Goal: Task Accomplishment & Management: Manage account settings

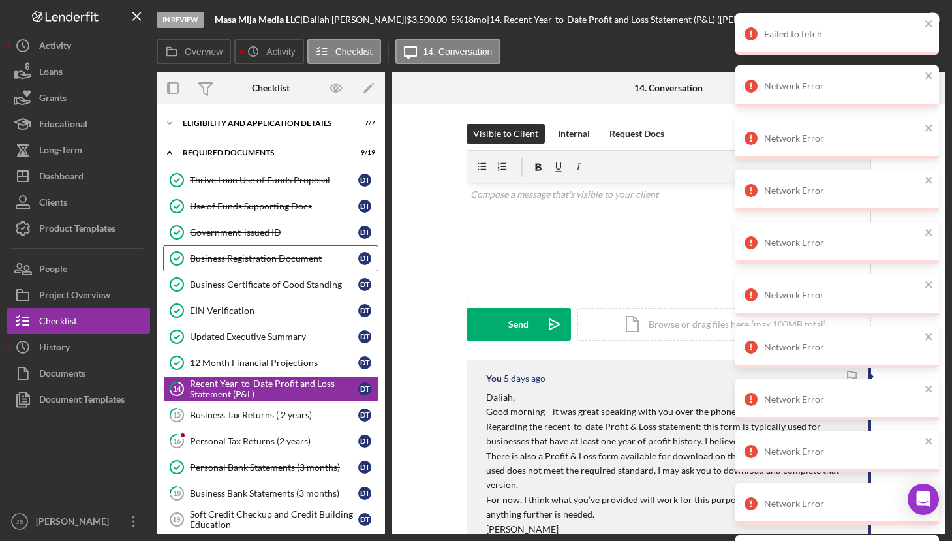
scroll to position [66, 0]
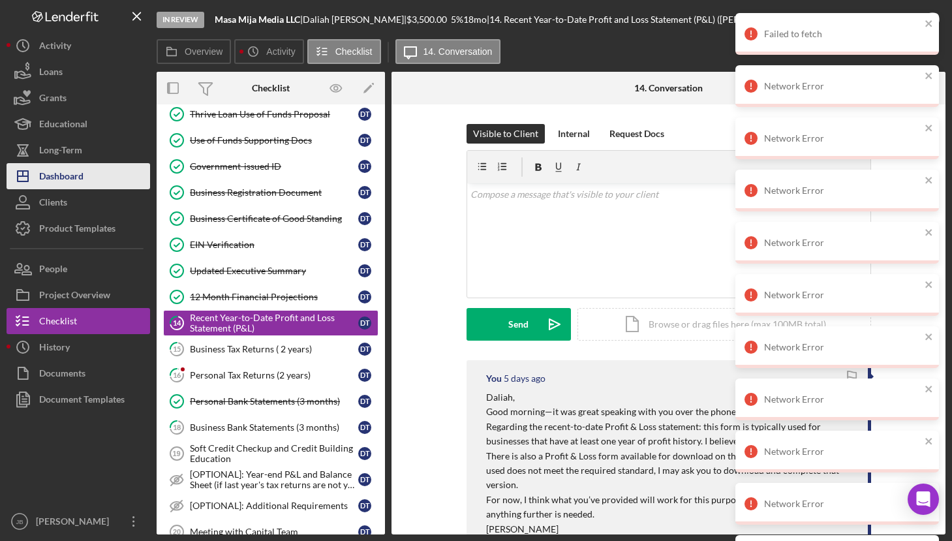
click at [74, 183] on div "Dashboard" at bounding box center [61, 177] width 44 height 29
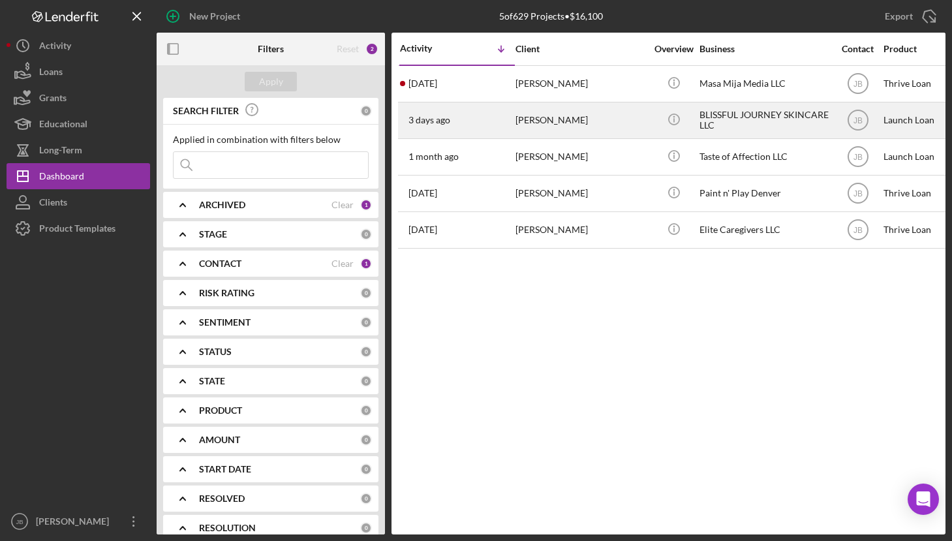
click at [517, 123] on div "[PERSON_NAME]" at bounding box center [581, 120] width 131 height 35
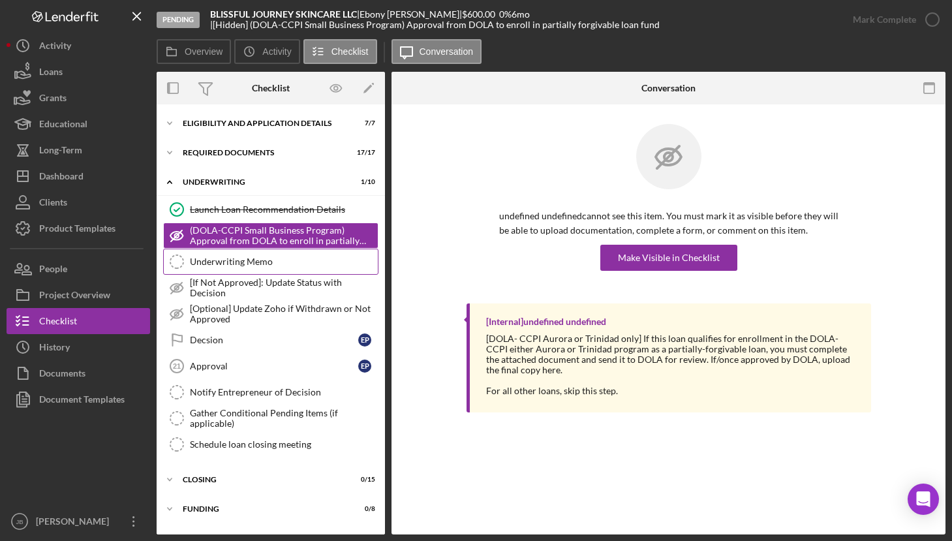
click at [271, 265] on div "Underwriting Memo" at bounding box center [284, 261] width 188 height 10
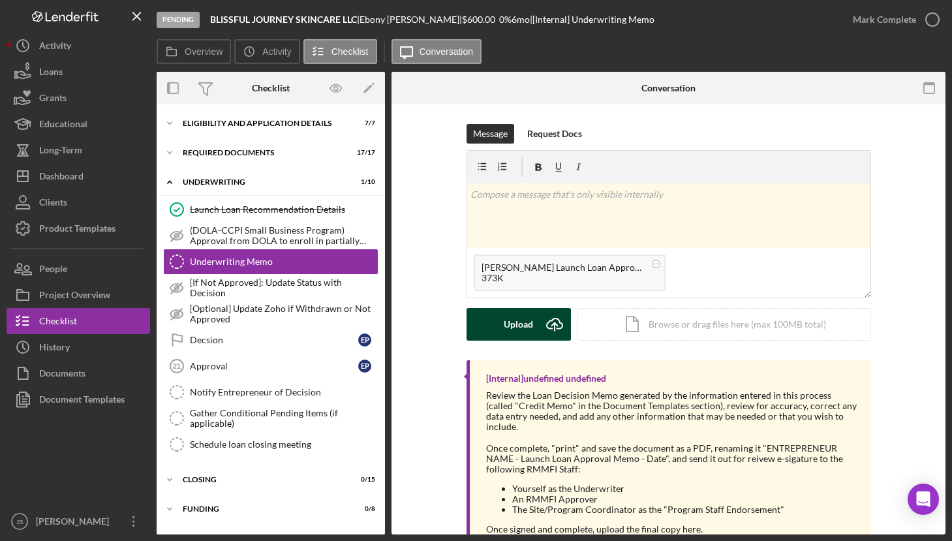
click at [550, 325] on icon "Icon/Upload" at bounding box center [554, 324] width 33 height 33
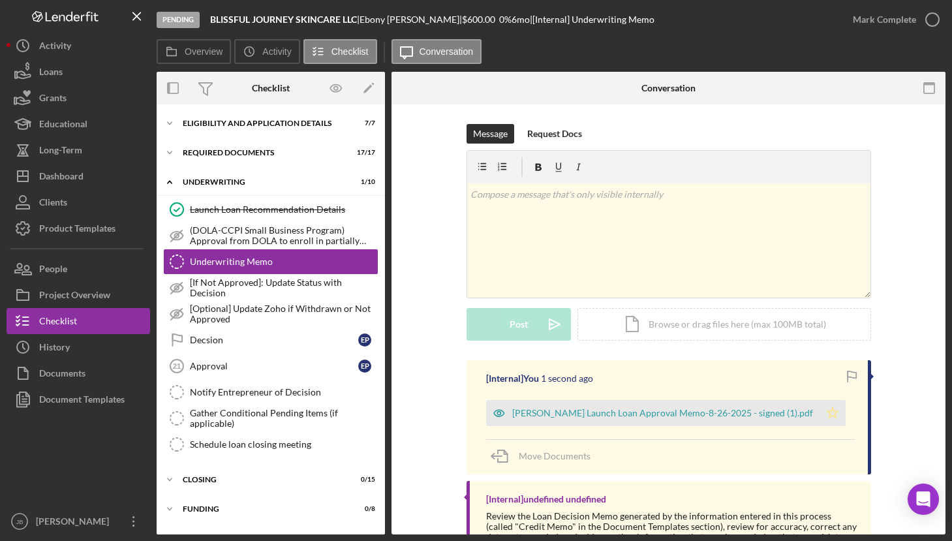
click at [820, 412] on icon "Icon/Star" at bounding box center [833, 413] width 26 height 26
click at [933, 24] on icon "button" at bounding box center [932, 19] width 33 height 33
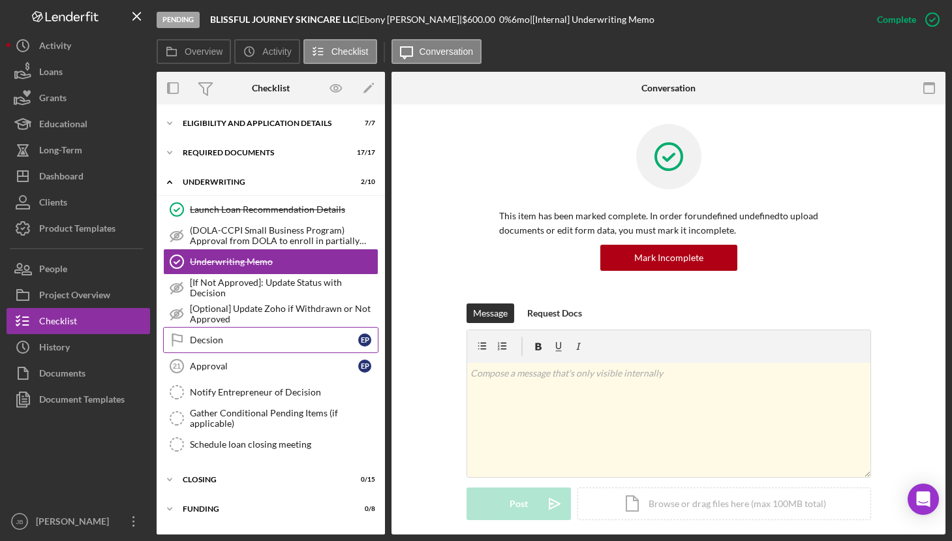
click at [250, 335] on div "Decsion" at bounding box center [274, 340] width 168 height 10
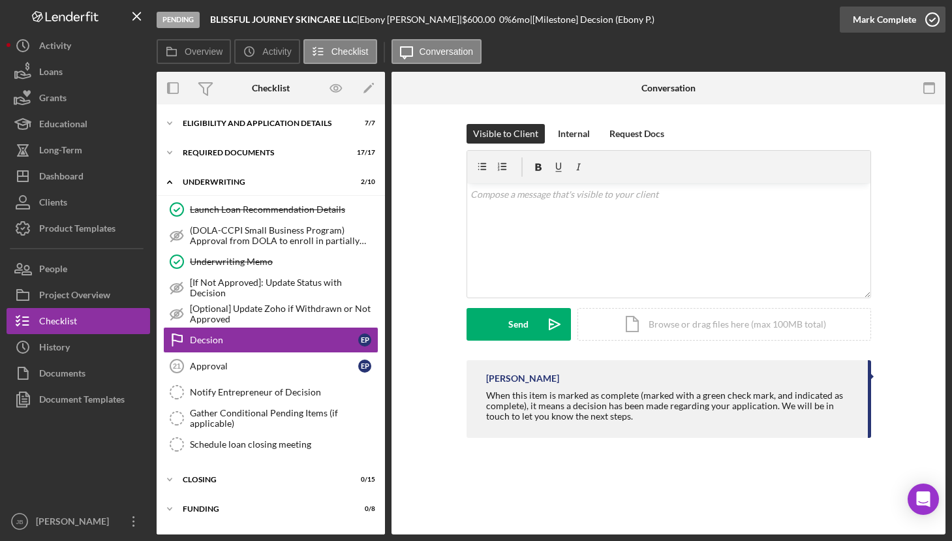
click at [940, 16] on icon "button" at bounding box center [932, 19] width 33 height 33
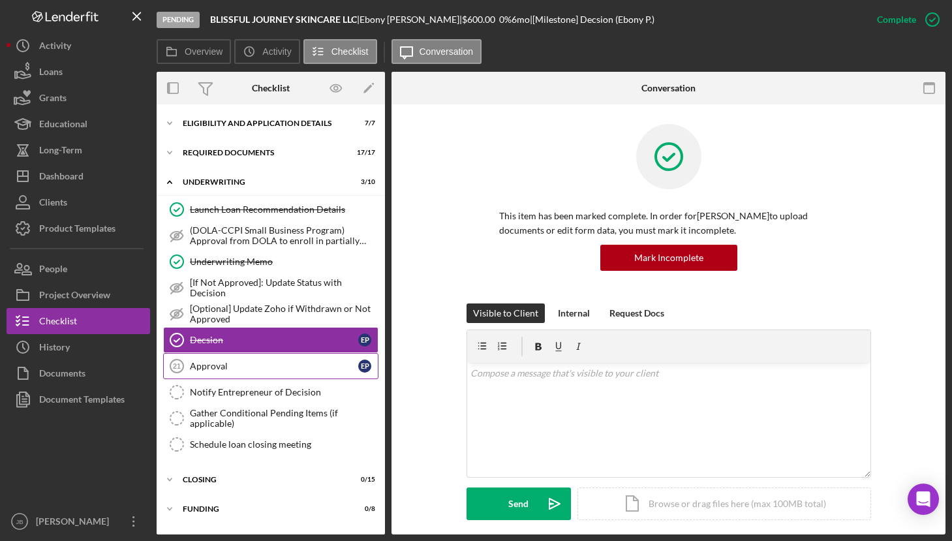
click at [278, 365] on div "Approval" at bounding box center [274, 366] width 168 height 10
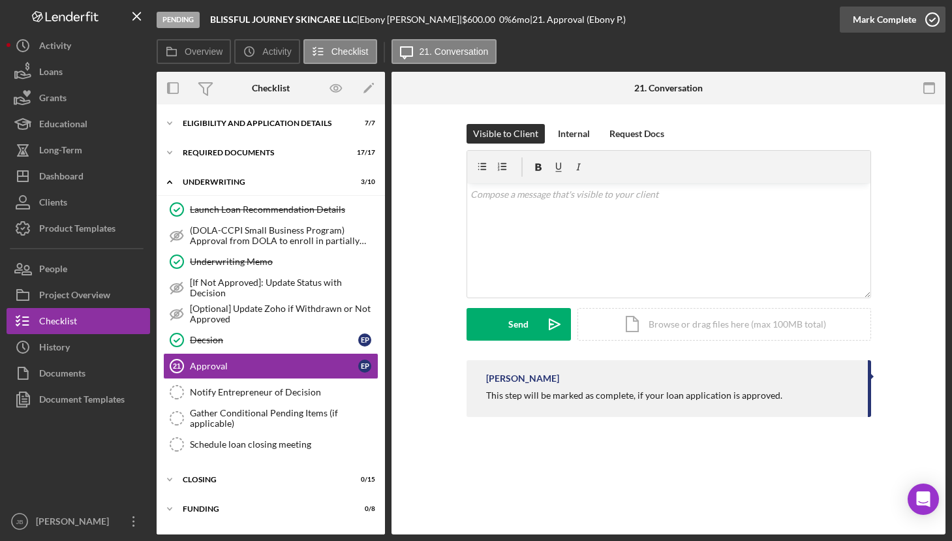
click at [937, 14] on icon "button" at bounding box center [932, 19] width 33 height 33
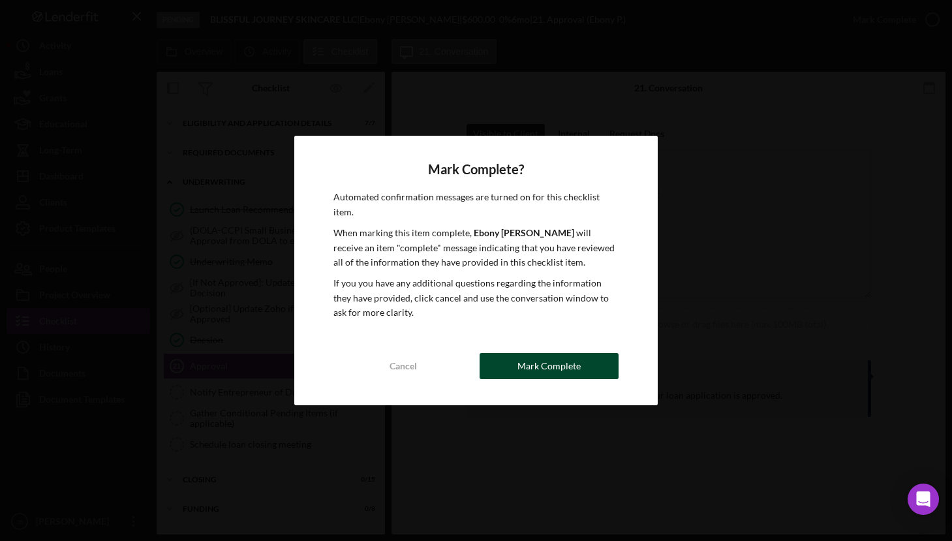
click at [511, 365] on button "Mark Complete" at bounding box center [550, 366] width 140 height 26
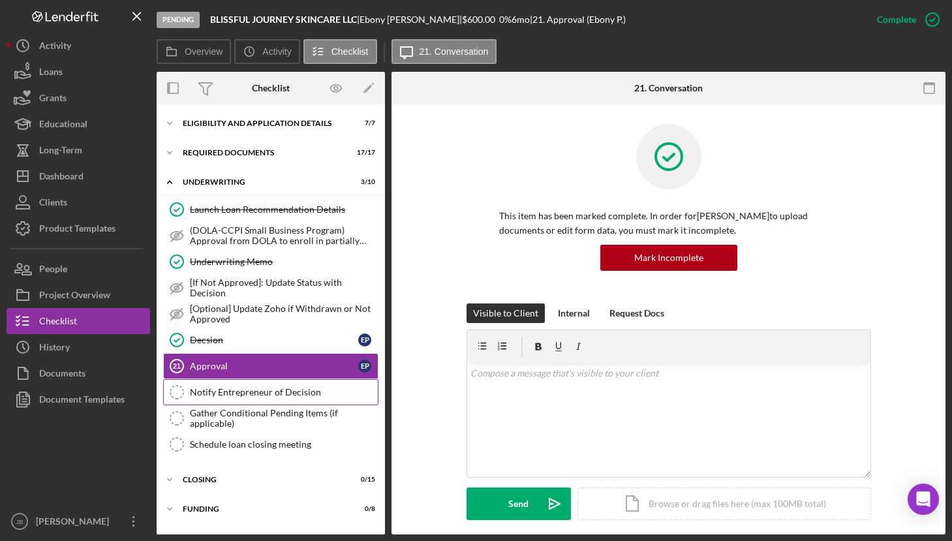
click at [322, 394] on div "Notify Entrepreneur of Decision" at bounding box center [284, 392] width 188 height 10
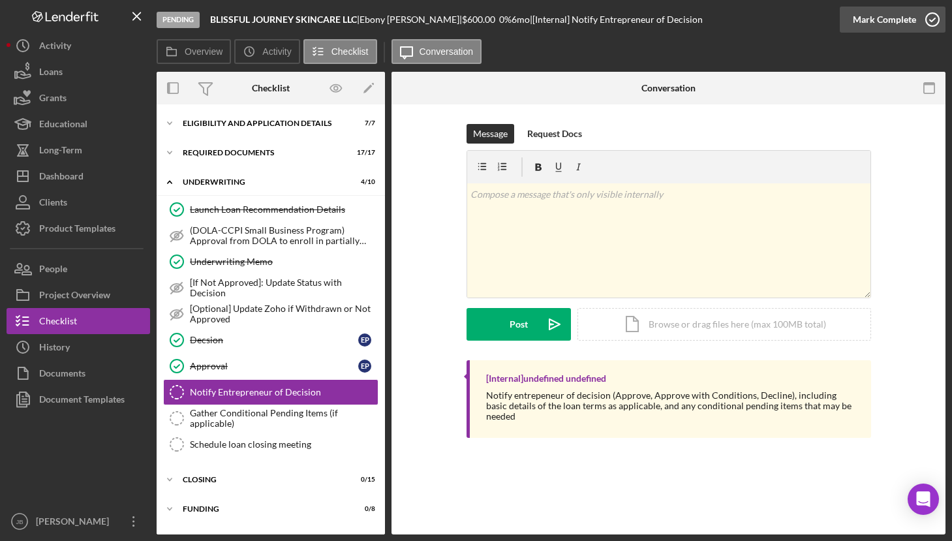
click at [936, 23] on icon "button" at bounding box center [932, 19] width 33 height 33
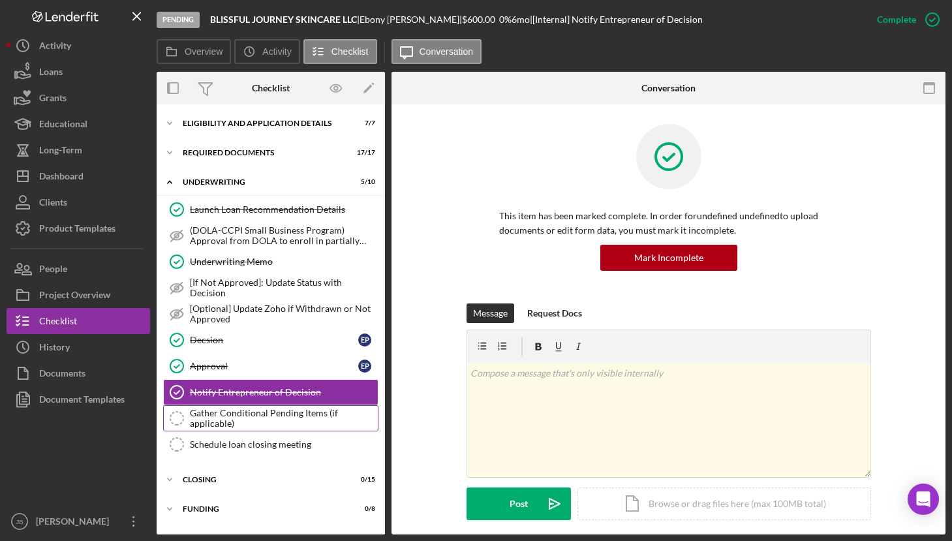
click at [263, 416] on div "Gather Conditional Pending Items (if applicable)" at bounding box center [284, 418] width 188 height 21
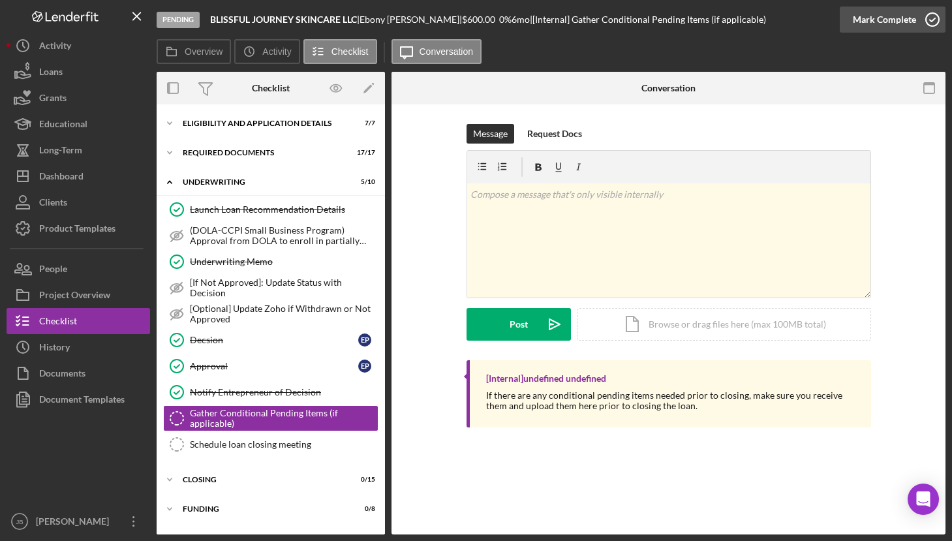
click at [934, 23] on icon "button" at bounding box center [932, 19] width 33 height 33
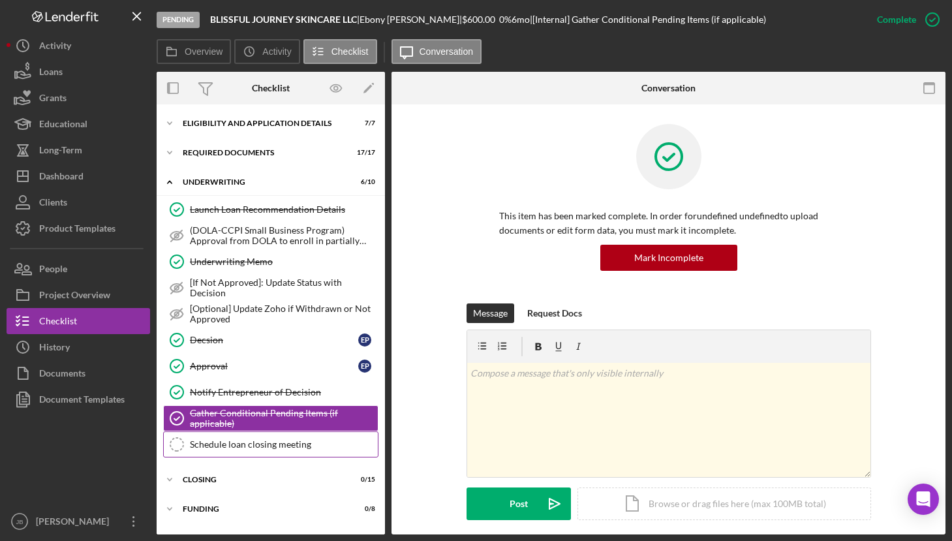
click at [297, 444] on div "Schedule loan closing meeting" at bounding box center [284, 444] width 188 height 10
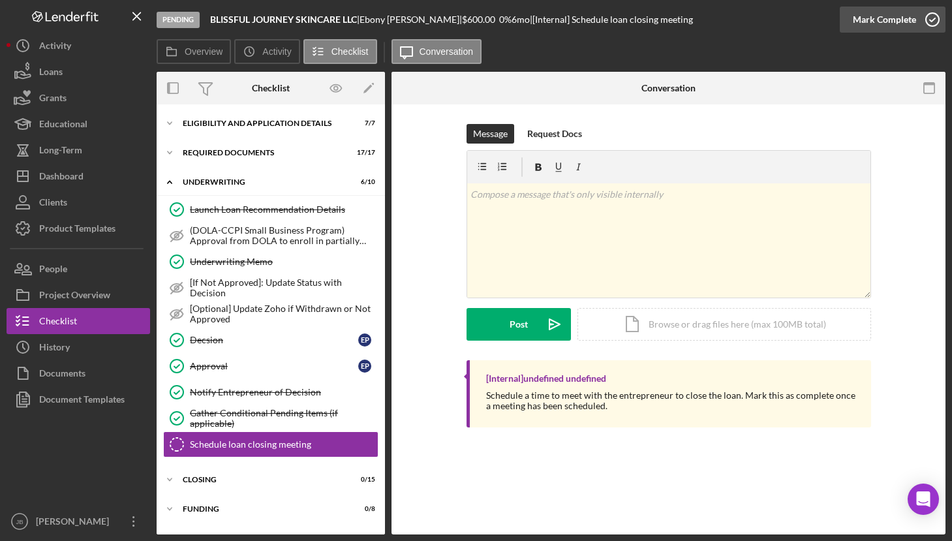
click at [927, 20] on icon "button" at bounding box center [932, 19] width 33 height 33
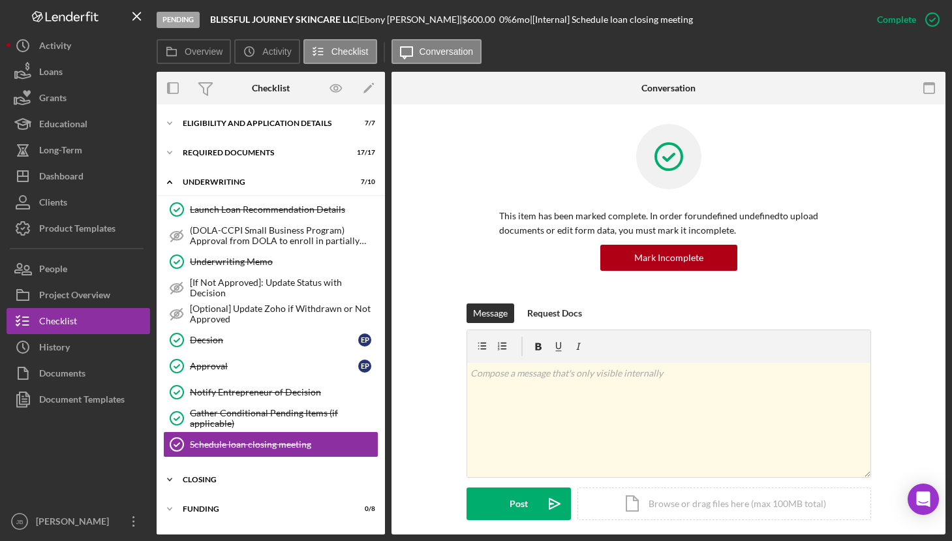
click at [260, 475] on div "Icon/Expander Closing 0 / 15" at bounding box center [271, 480] width 228 height 26
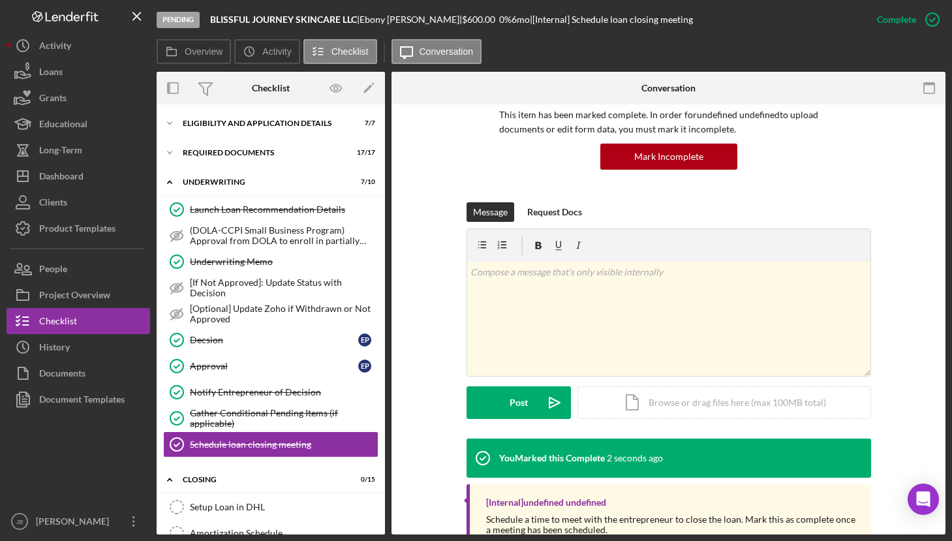
scroll to position [144, 0]
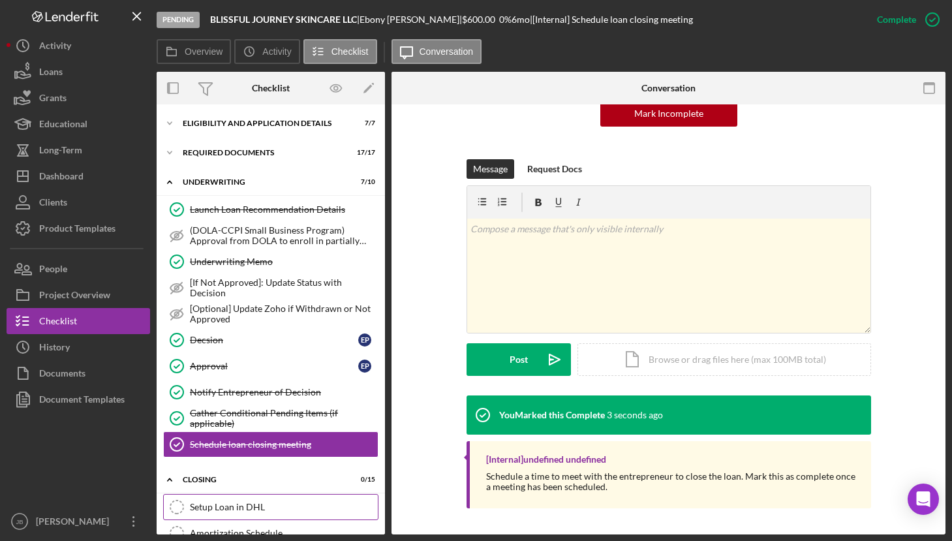
click at [251, 504] on div "Setup Loan in DHL" at bounding box center [284, 507] width 188 height 10
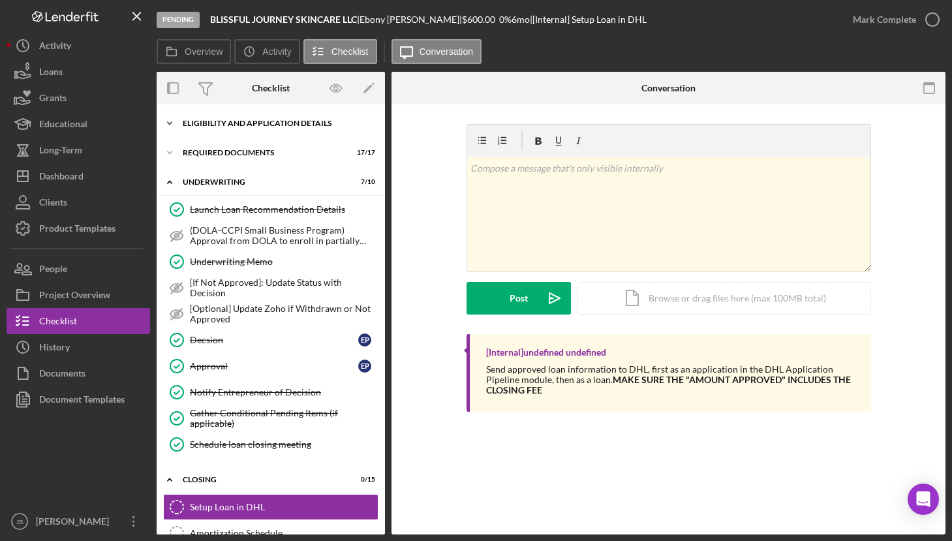
click at [255, 125] on div "Eligibility and Application Details" at bounding box center [276, 123] width 186 height 8
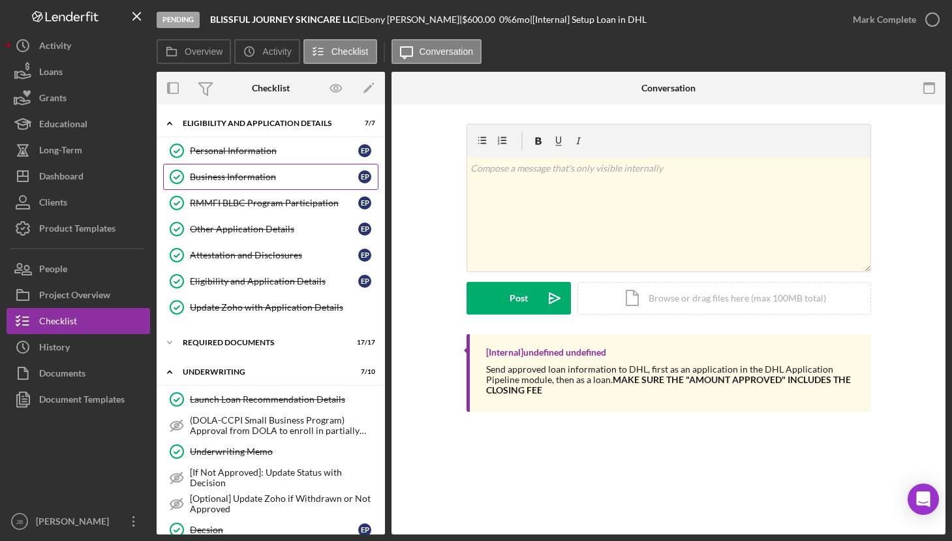
click at [263, 176] on div "Business Information" at bounding box center [274, 177] width 168 height 10
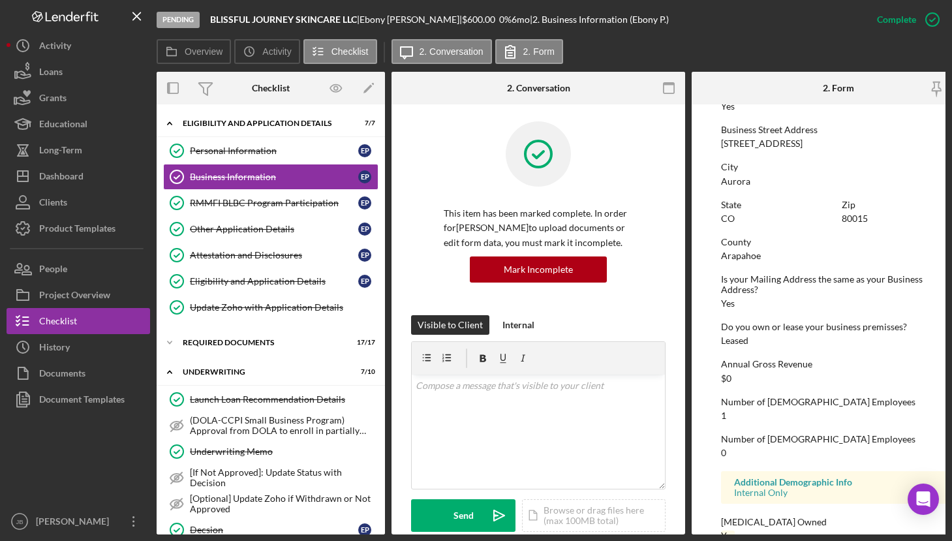
scroll to position [568, 0]
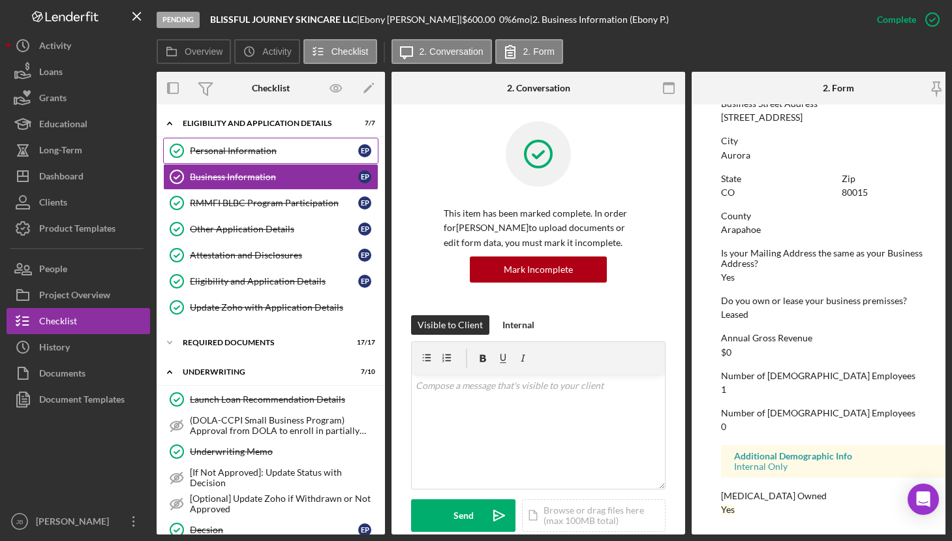
click at [269, 153] on div "Personal Information" at bounding box center [274, 151] width 168 height 10
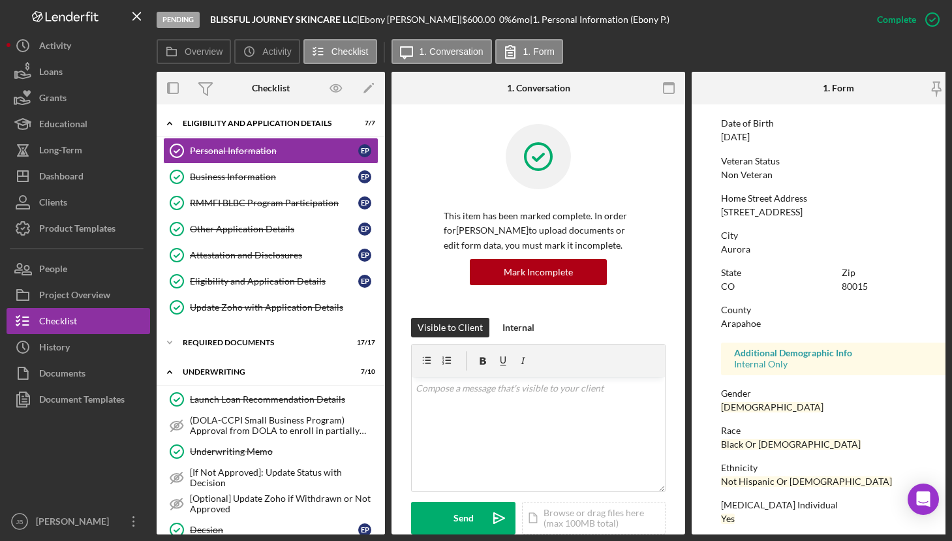
scroll to position [117, 0]
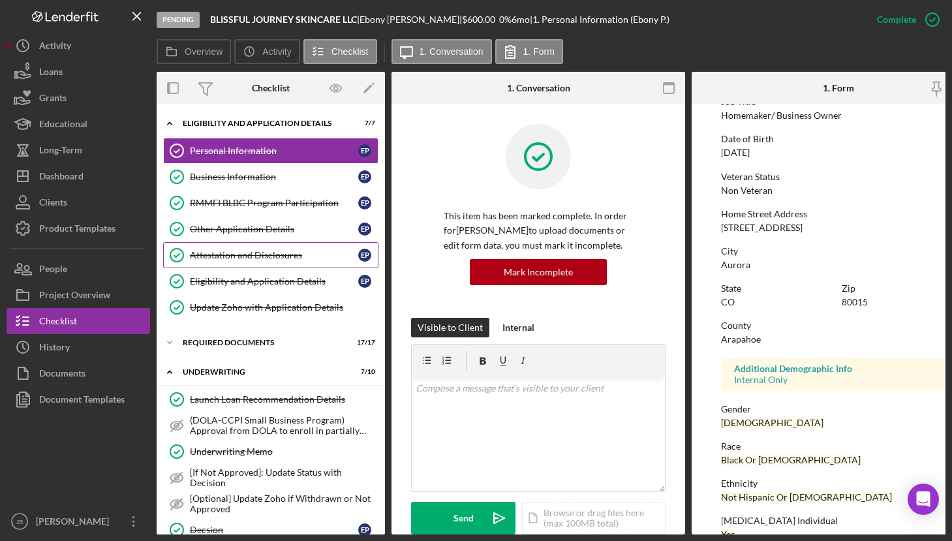
click at [300, 253] on div "Attestation and Disclosures" at bounding box center [274, 255] width 168 height 10
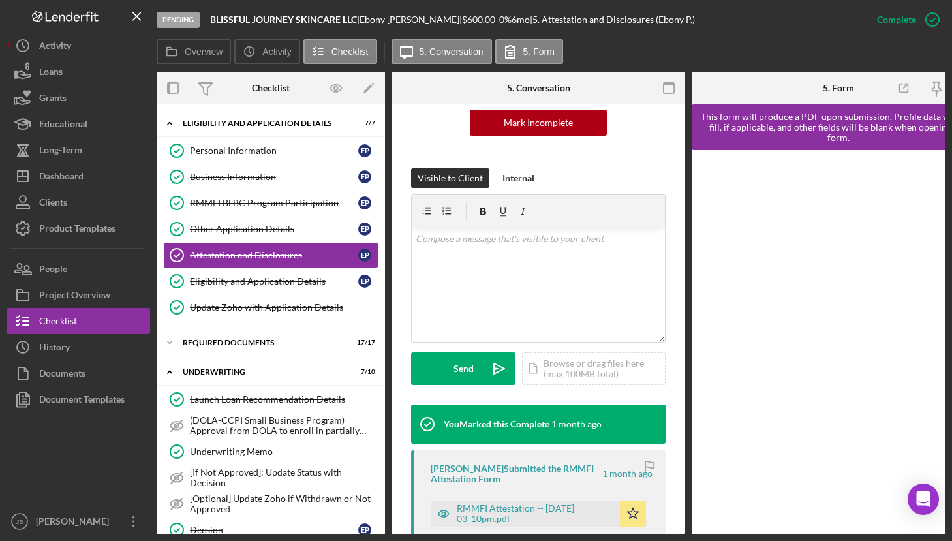
scroll to position [283, 0]
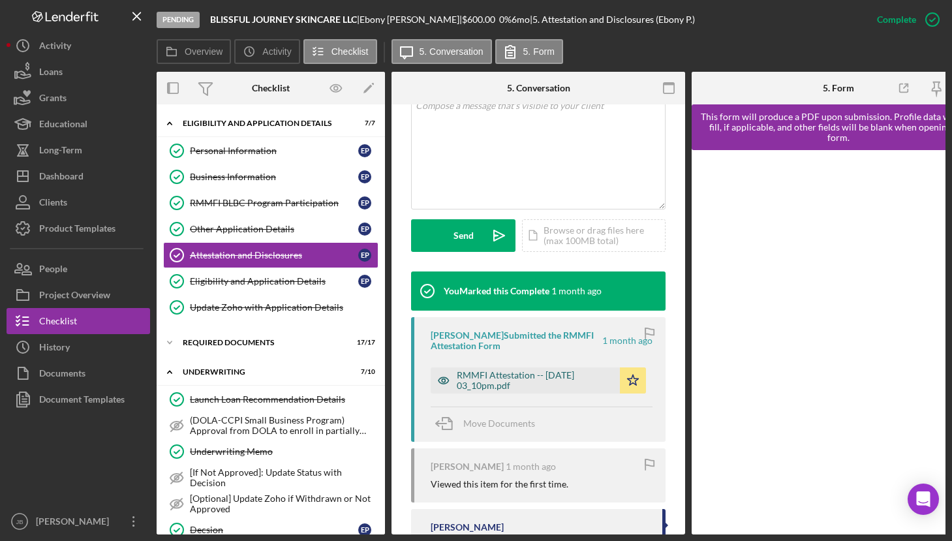
click at [574, 377] on div "RMMFI Attestation -- [DATE] 03_10pm.pdf" at bounding box center [535, 380] width 157 height 21
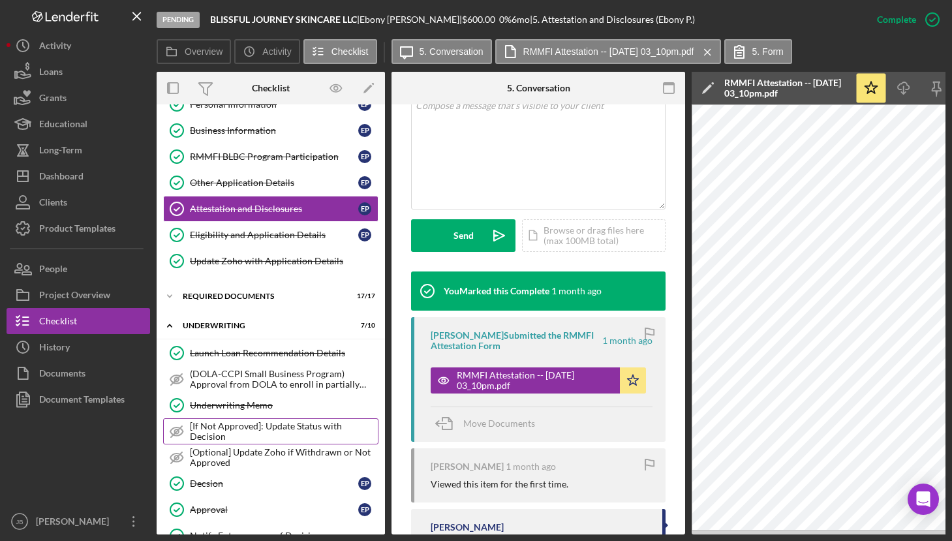
scroll to position [42, 0]
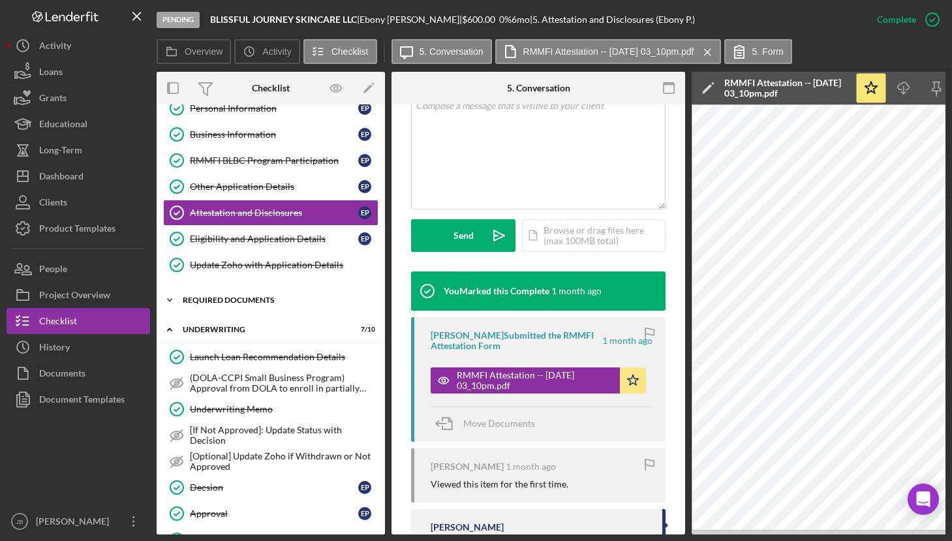
click at [261, 296] on div "Required Documents" at bounding box center [276, 300] width 186 height 8
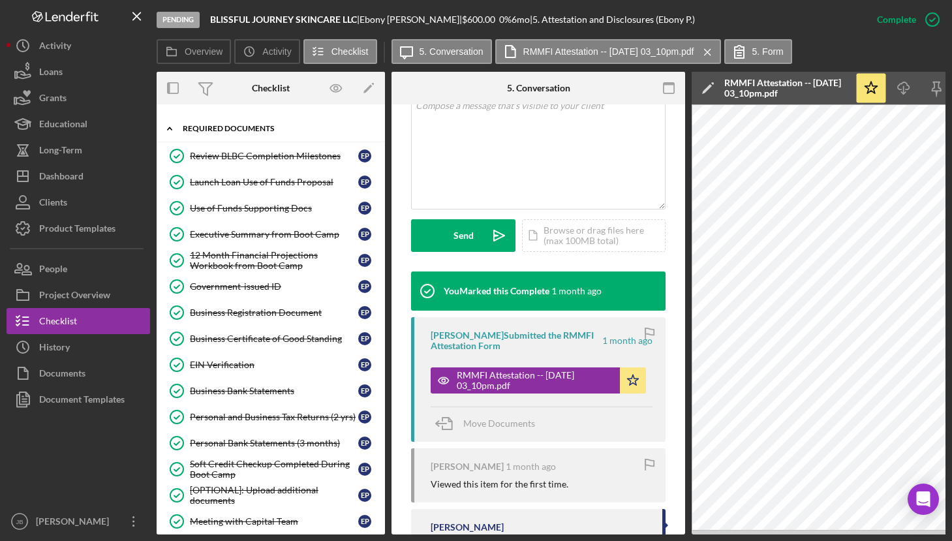
scroll to position [229, 0]
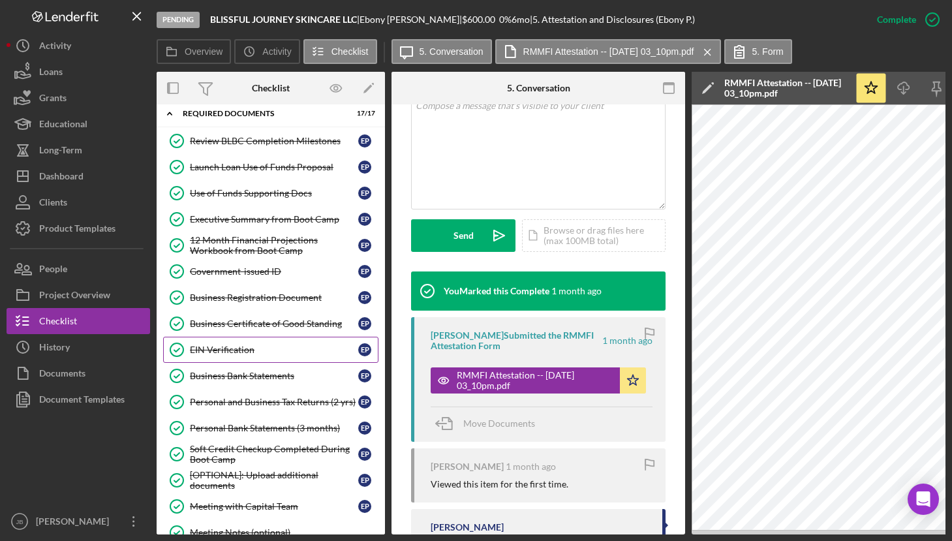
click at [257, 349] on div "EIN Verification" at bounding box center [274, 350] width 168 height 10
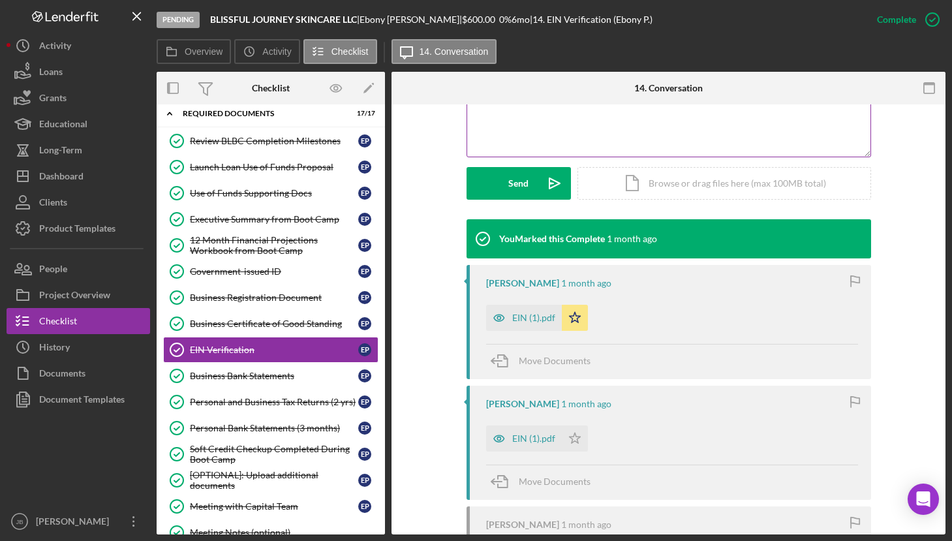
scroll to position [361, 0]
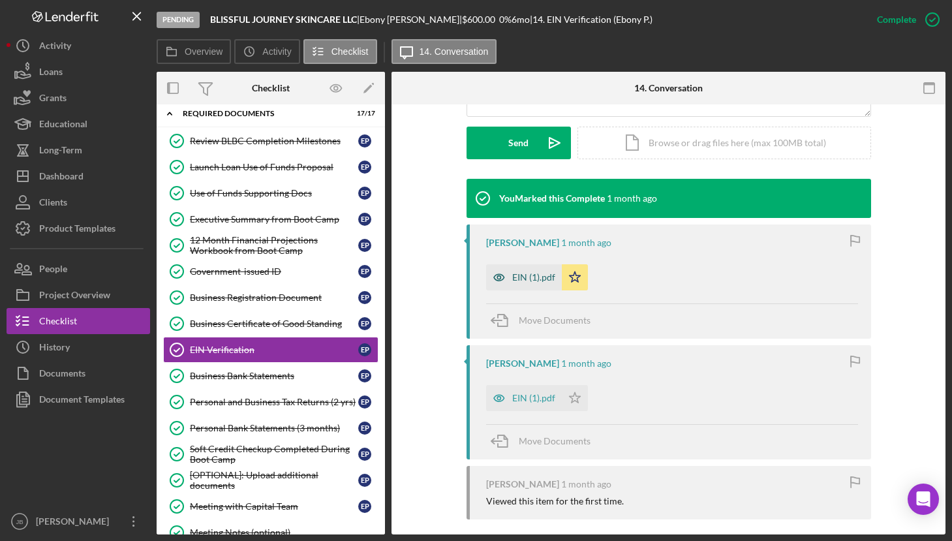
click at [519, 275] on div "EIN (1).pdf" at bounding box center [533, 277] width 43 height 10
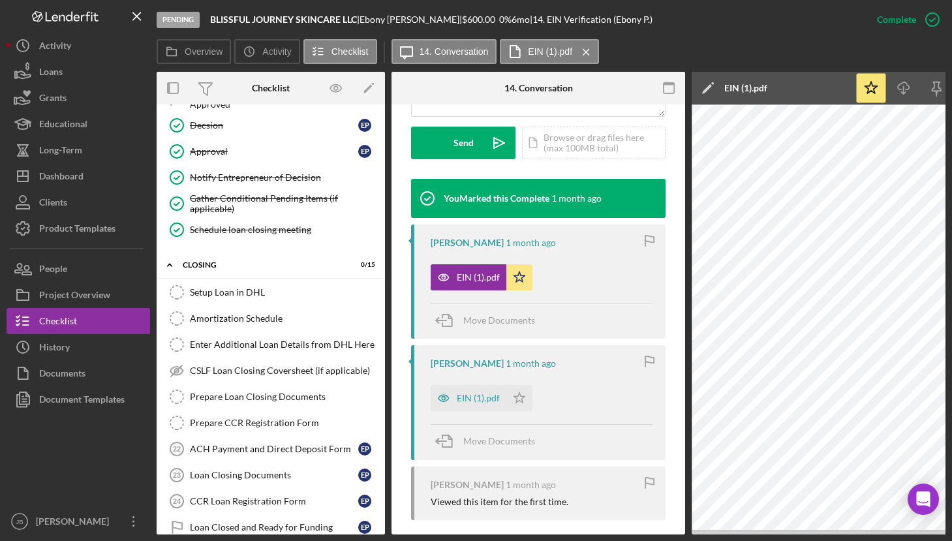
scroll to position [856, 0]
click at [230, 290] on div "Setup Loan in DHL" at bounding box center [284, 292] width 188 height 10
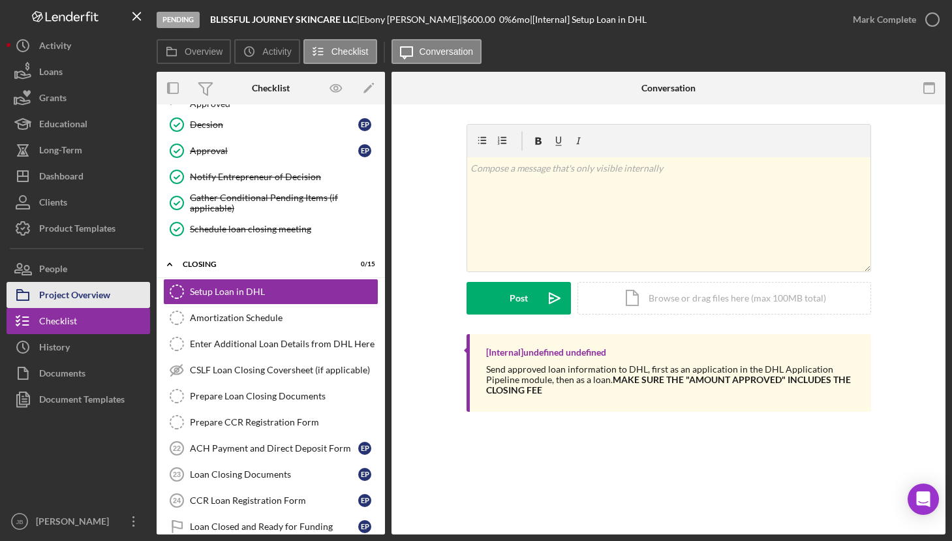
click at [99, 290] on div "Project Overview" at bounding box center [74, 296] width 71 height 29
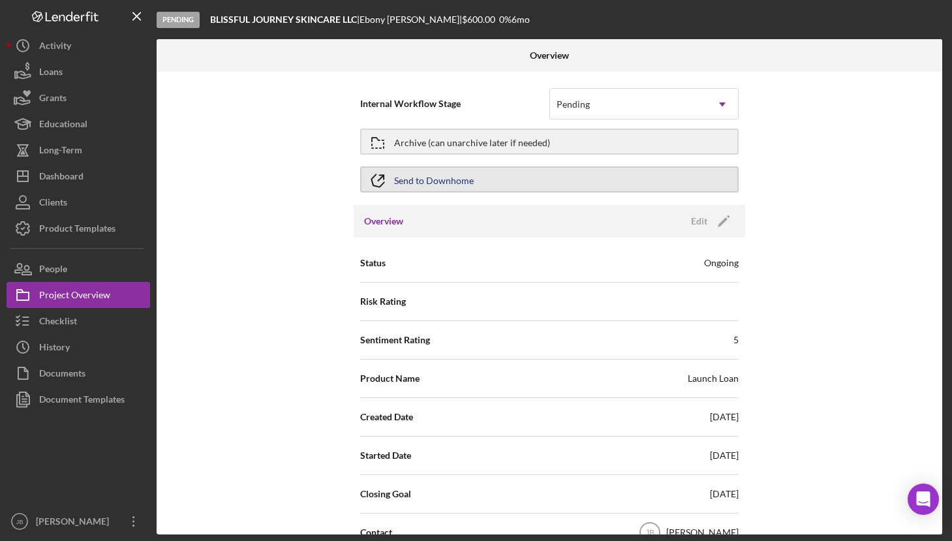
click at [464, 182] on div "Send to Downhome" at bounding box center [434, 179] width 80 height 23
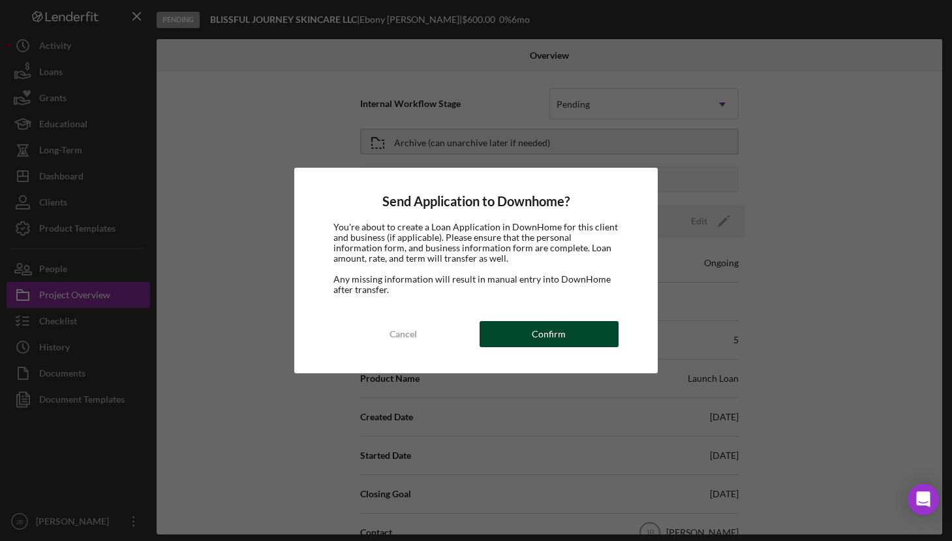
click at [538, 330] on div "Confirm" at bounding box center [549, 334] width 34 height 26
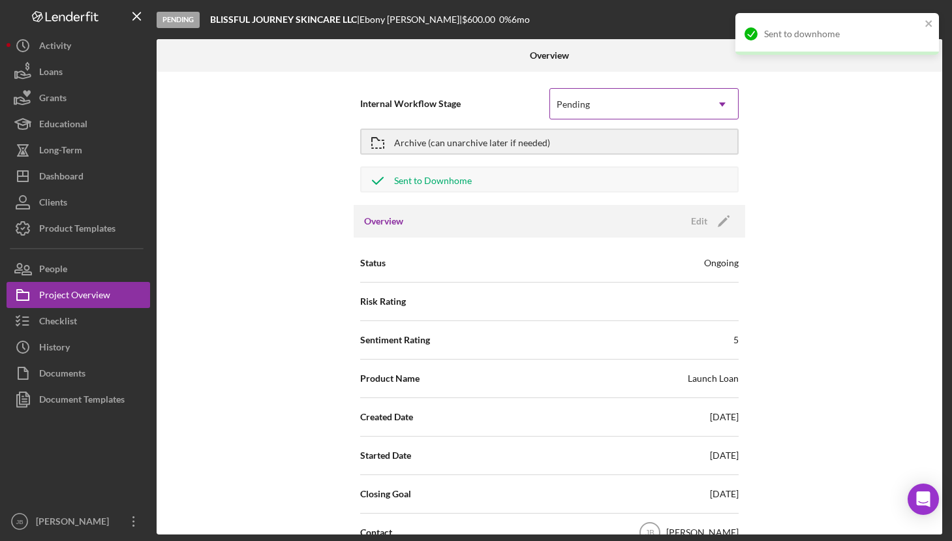
click at [692, 106] on div "Pending" at bounding box center [628, 104] width 157 height 30
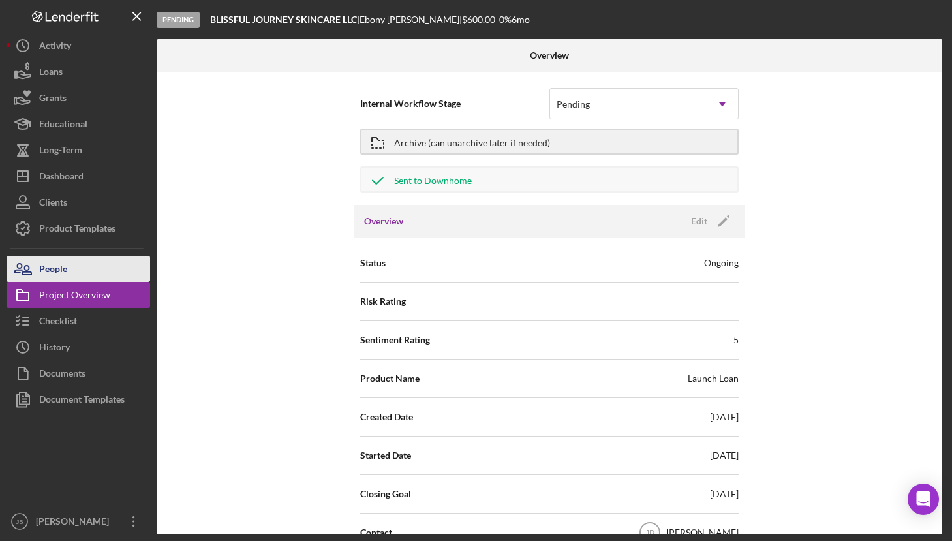
click at [100, 274] on button "People" at bounding box center [79, 269] width 144 height 26
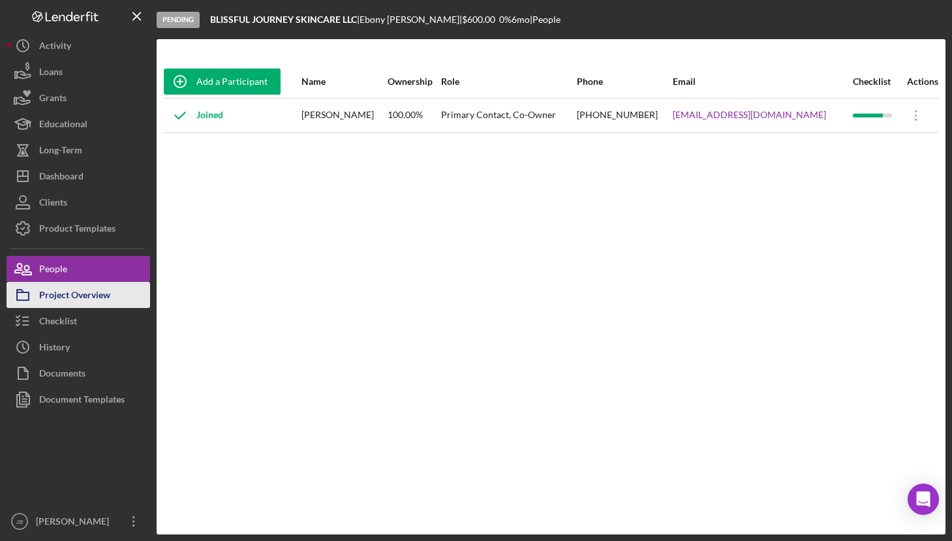
click at [95, 300] on div "Project Overview" at bounding box center [74, 296] width 71 height 29
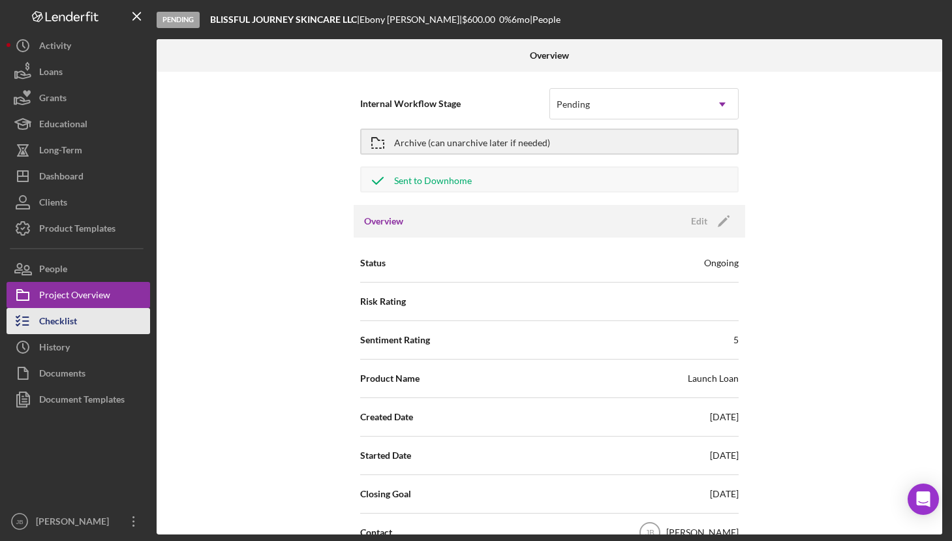
click at [92, 317] on button "Checklist" at bounding box center [79, 321] width 144 height 26
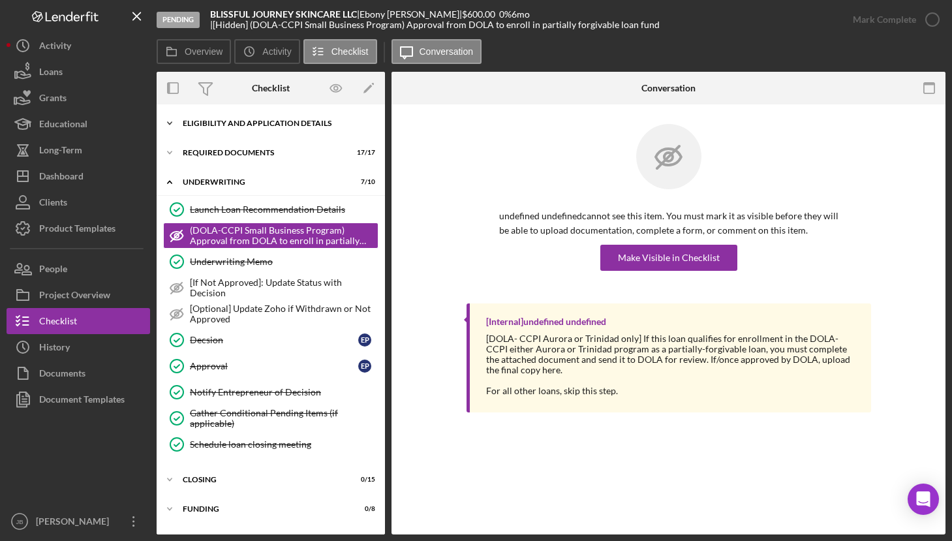
click at [253, 125] on div "Eligibility and Application Details" at bounding box center [276, 123] width 186 height 8
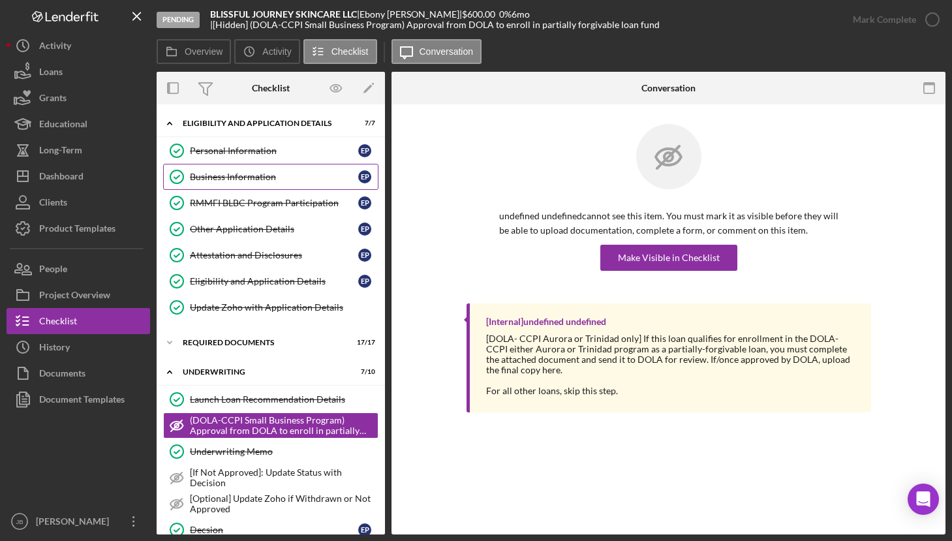
click at [253, 179] on div "Business Information" at bounding box center [274, 177] width 168 height 10
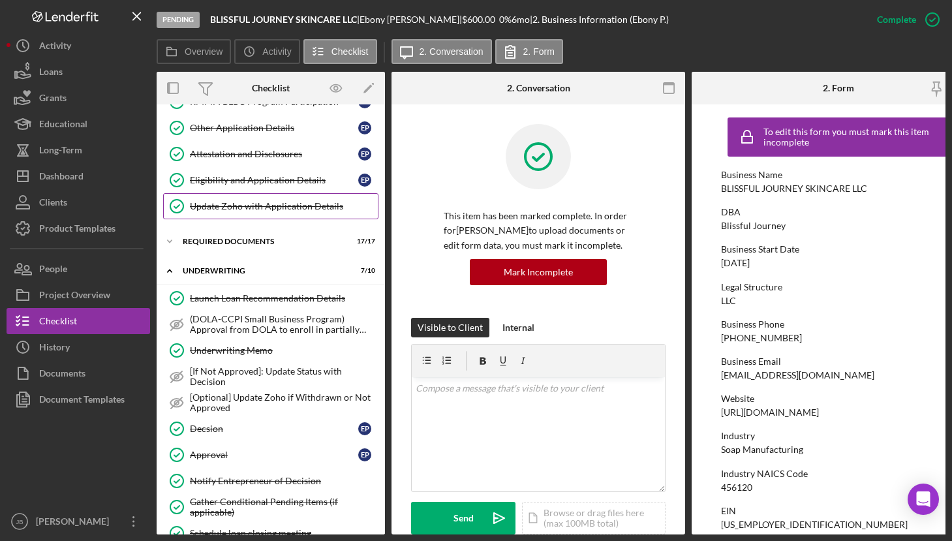
scroll to position [104, 0]
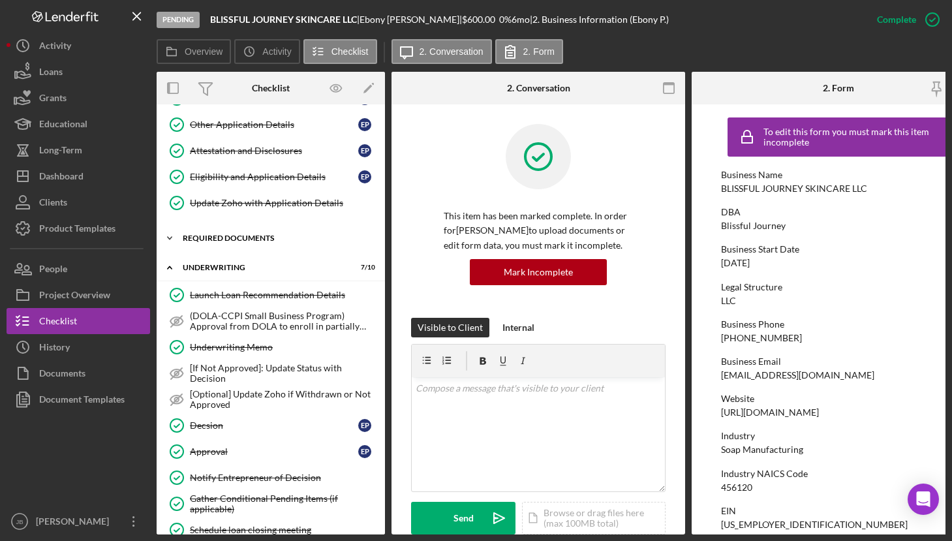
click at [226, 241] on div "Required Documents" at bounding box center [276, 238] width 186 height 8
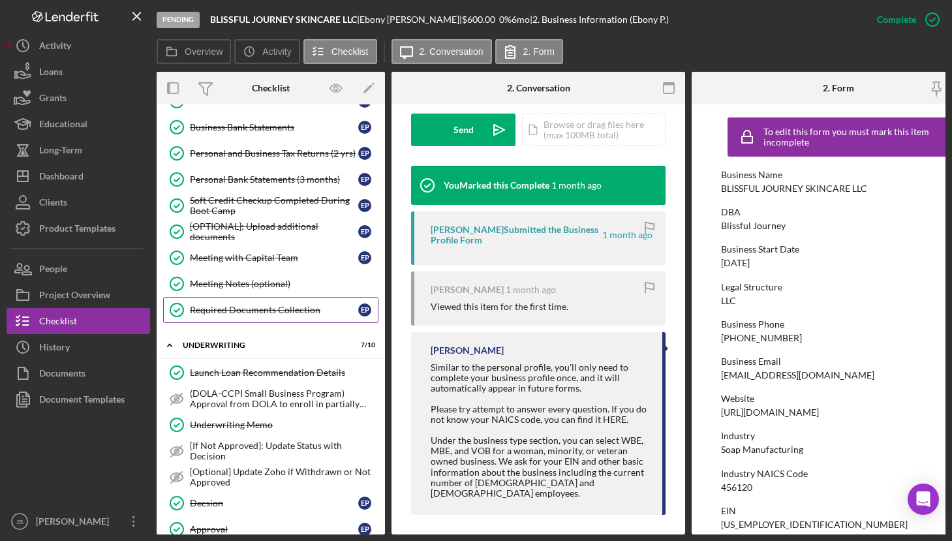
scroll to position [669, 0]
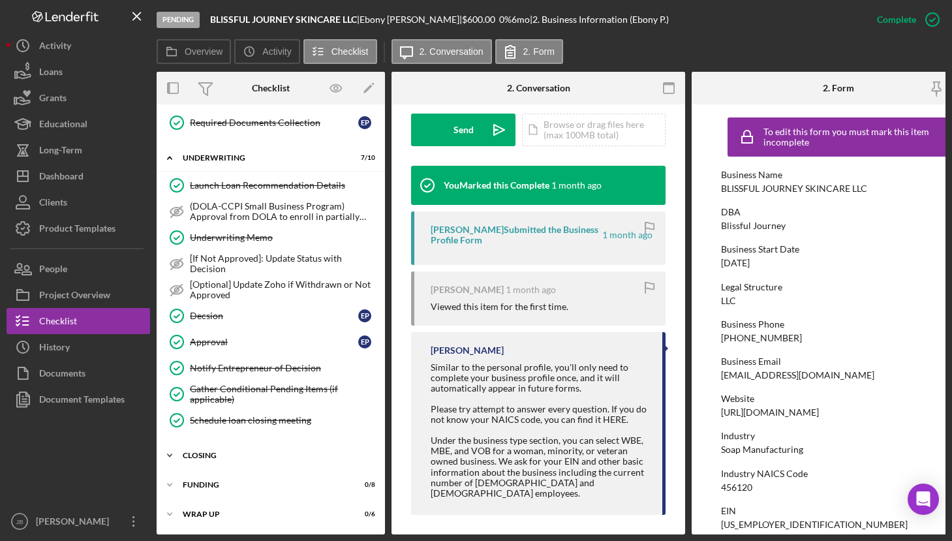
click at [232, 454] on div "Closing" at bounding box center [276, 456] width 186 height 8
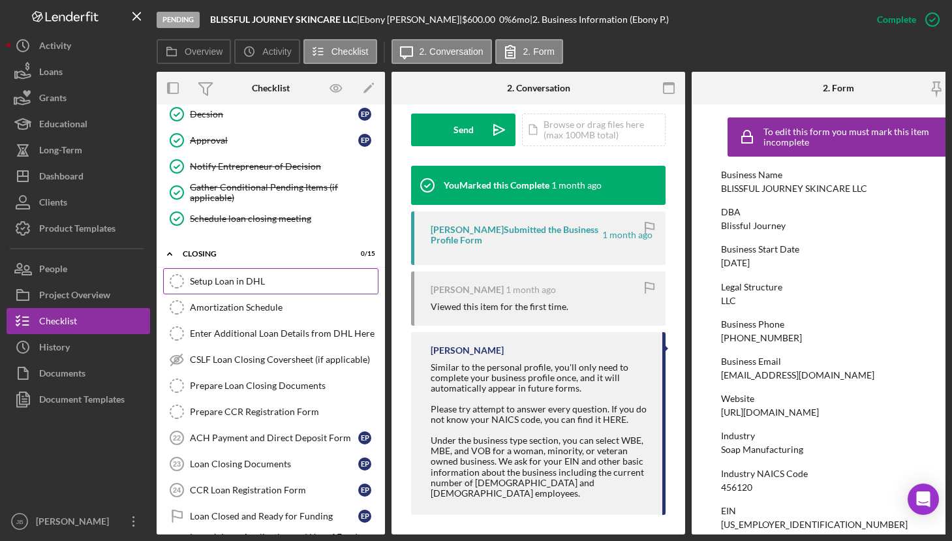
scroll to position [865, 0]
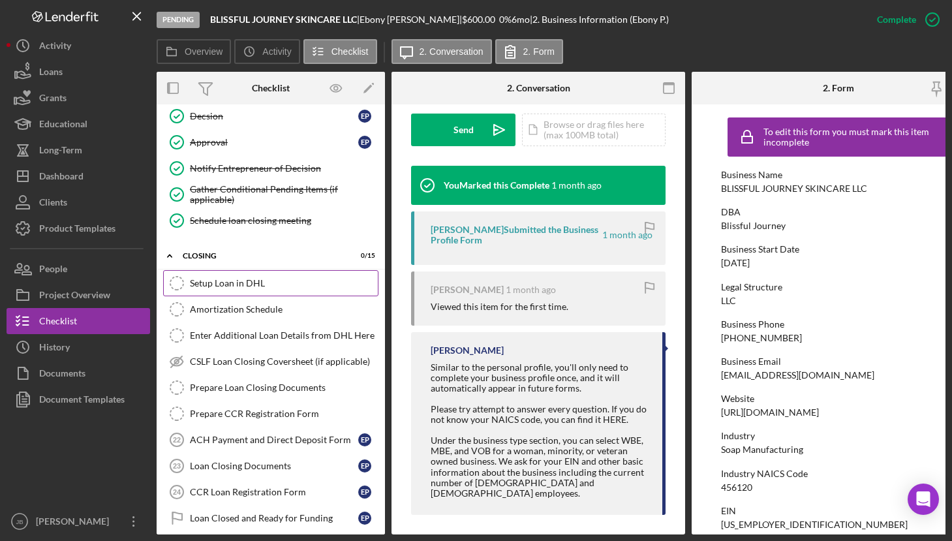
click at [227, 277] on link "Setup Loan in DHL Setup Loan in DHL" at bounding box center [270, 283] width 215 height 26
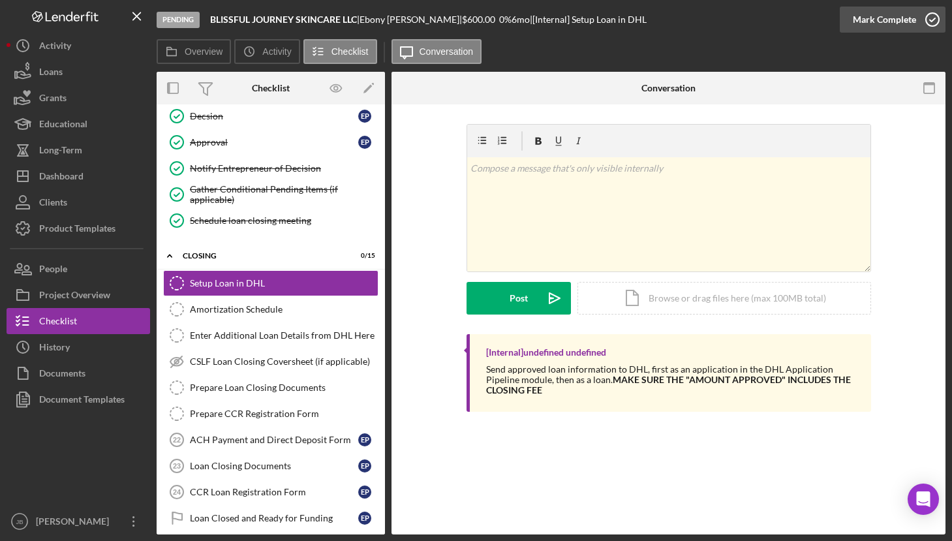
click at [938, 22] on icon "button" at bounding box center [932, 19] width 33 height 33
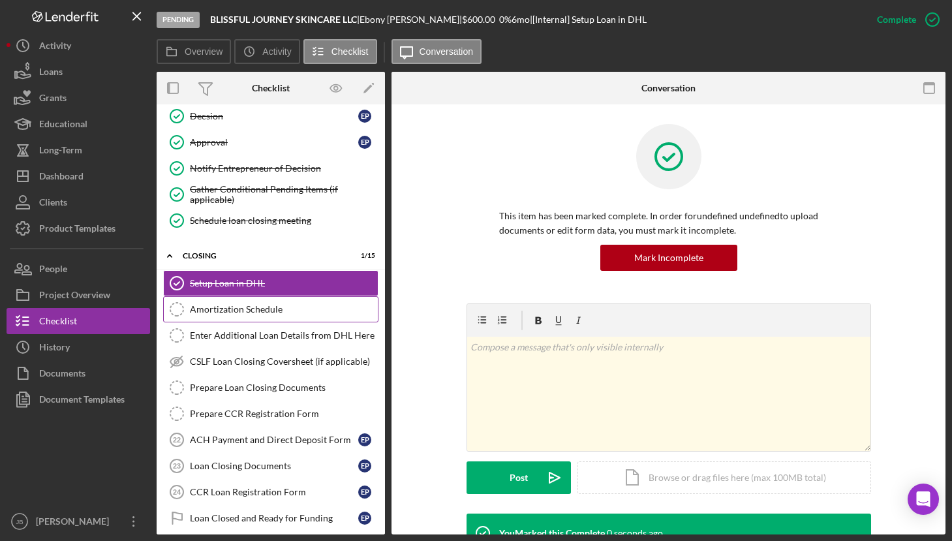
click at [279, 312] on div "Amortization Schedule" at bounding box center [284, 309] width 188 height 10
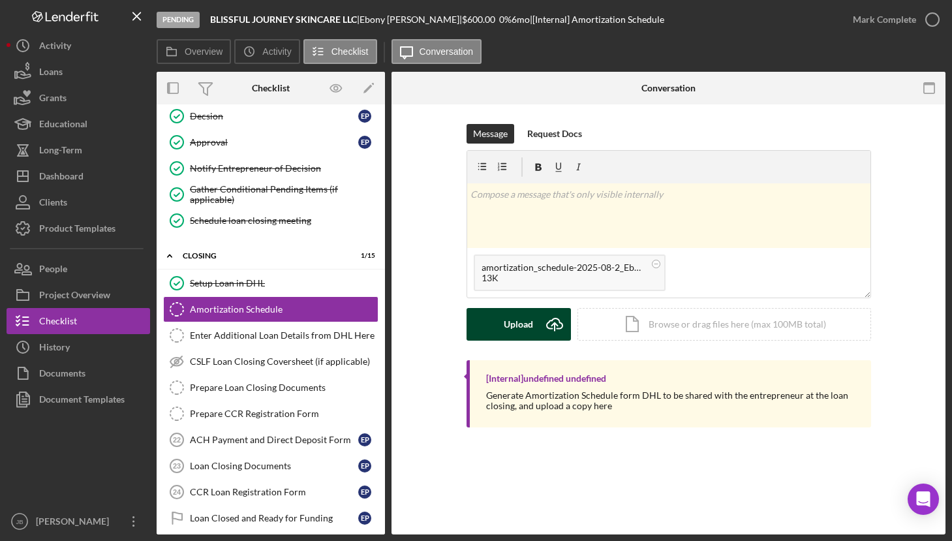
click at [557, 327] on icon "Icon/Upload" at bounding box center [554, 324] width 33 height 33
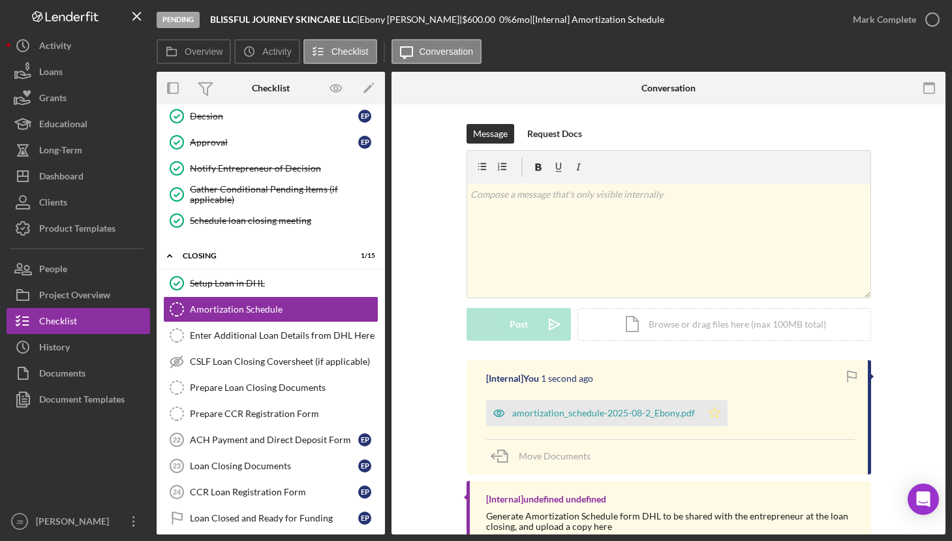
click at [707, 414] on icon "Icon/Star" at bounding box center [715, 413] width 26 height 26
click at [931, 23] on icon "button" at bounding box center [932, 19] width 33 height 33
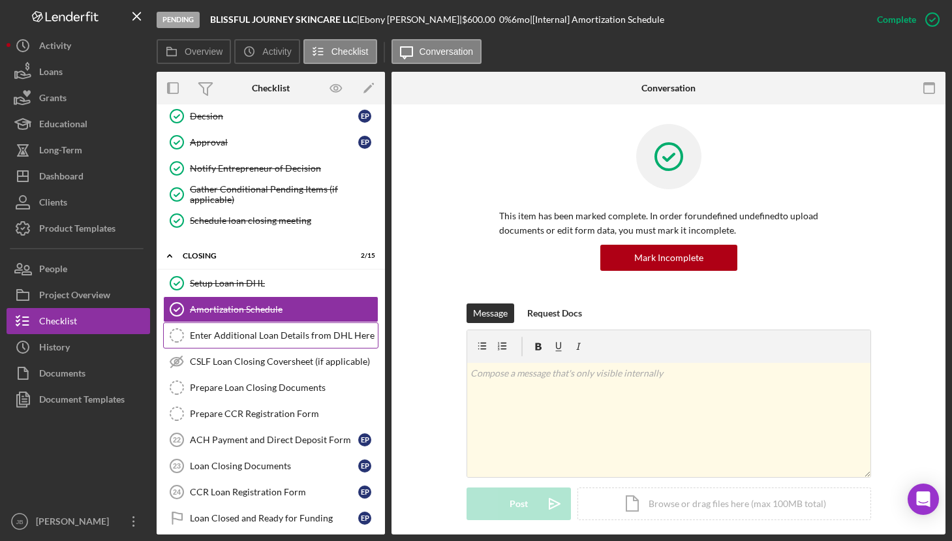
click at [307, 333] on div "Enter Additional Loan Details from DHL Here" at bounding box center [284, 335] width 188 height 10
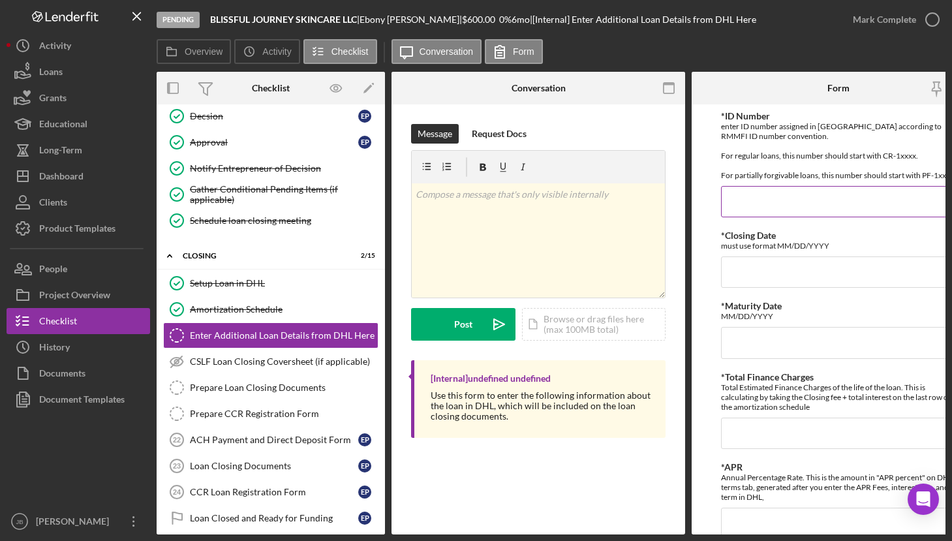
click at [744, 217] on input "*ID Number" at bounding box center [838, 201] width 235 height 31
paste input "CR-10464"
type input "CR-10464"
click at [757, 285] on input "*Closing Date" at bounding box center [838, 271] width 235 height 31
type input "[DATE]"
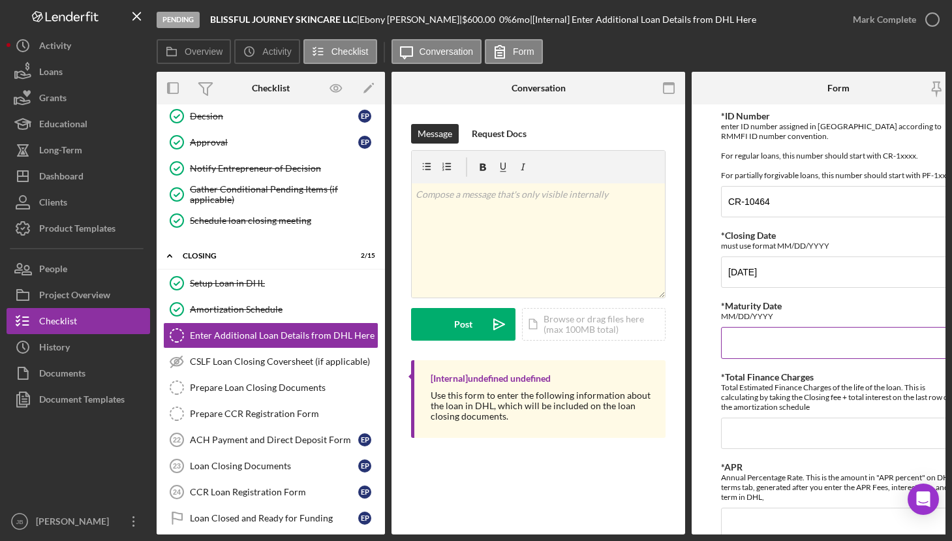
click at [784, 354] on input "*Maturity Date" at bounding box center [838, 342] width 235 height 31
type input "[DATE]"
click at [782, 448] on input "*Total Finance Charges" at bounding box center [838, 433] width 235 height 31
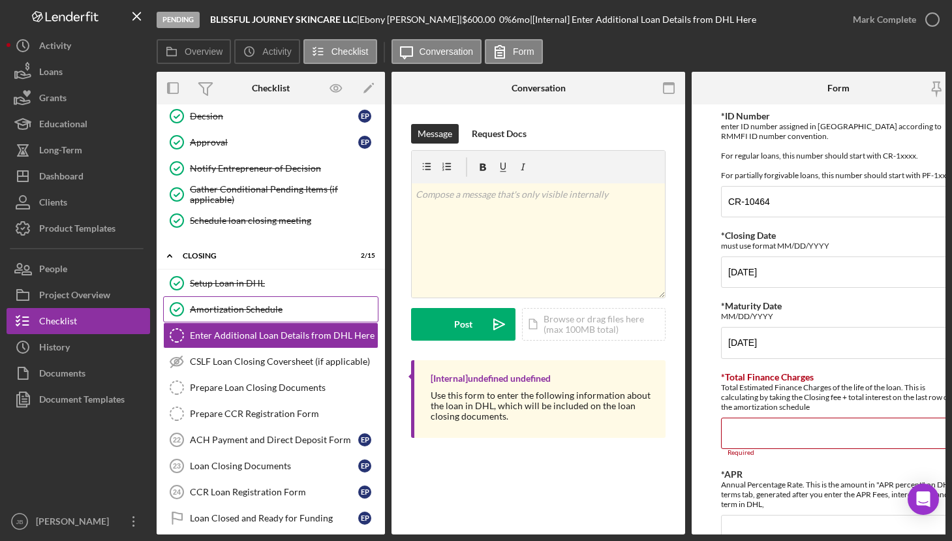
click at [282, 308] on div "Amortization Schedule" at bounding box center [284, 309] width 188 height 10
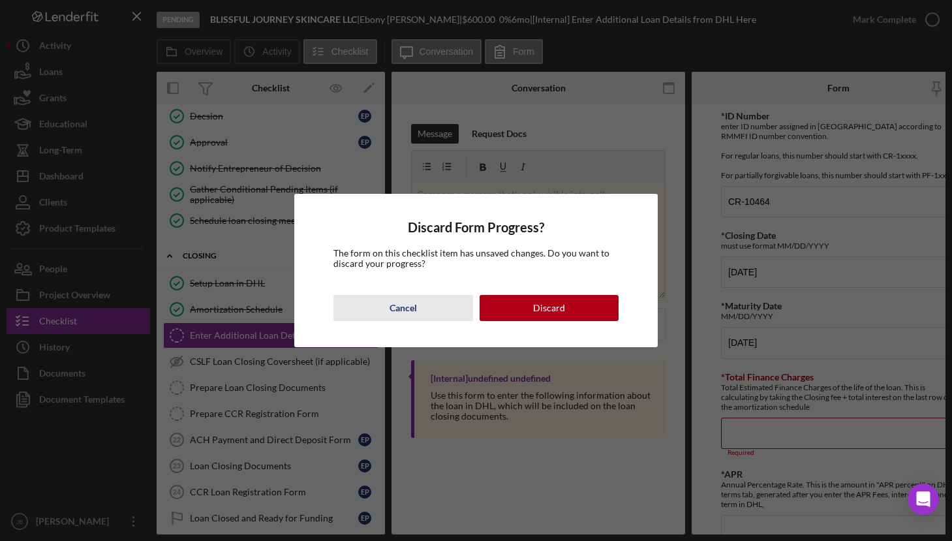
click at [403, 303] on div "Cancel" at bounding box center [403, 308] width 27 height 26
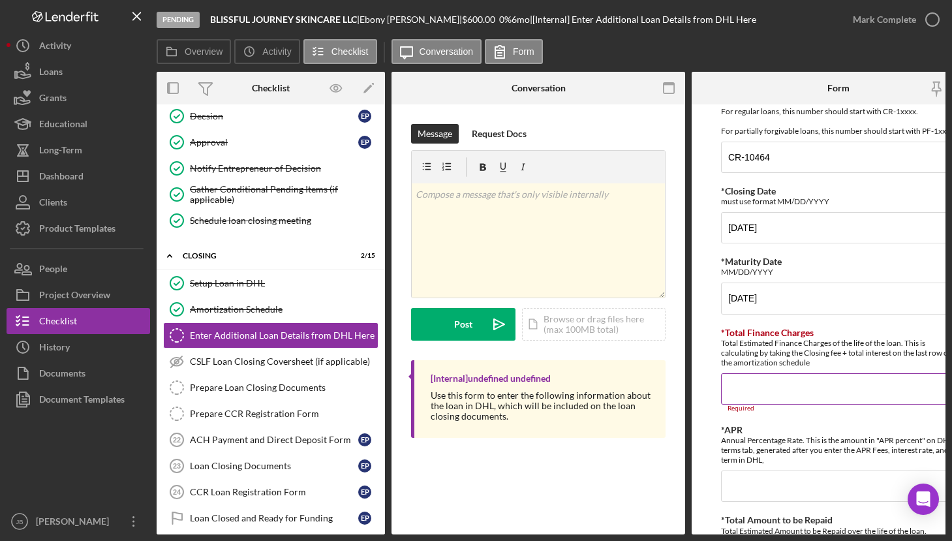
scroll to position [54, 0]
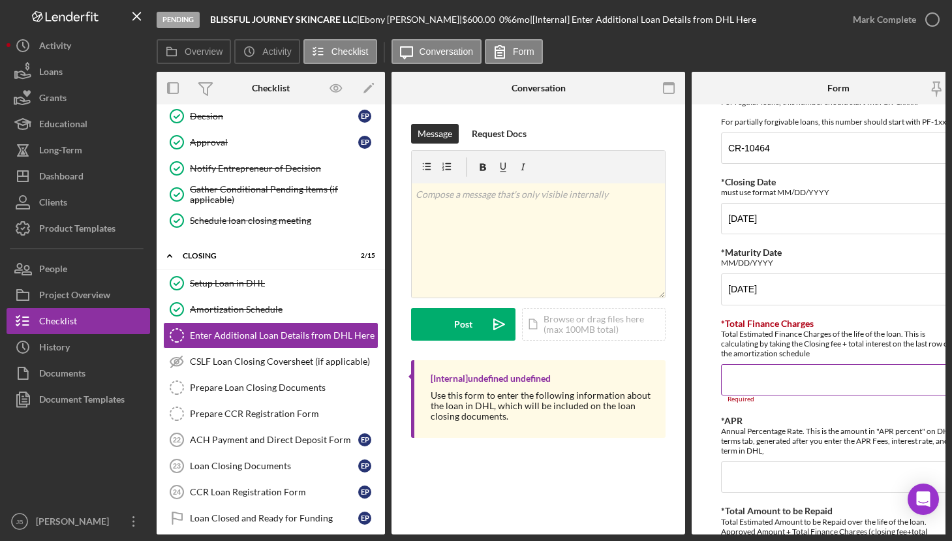
click at [755, 391] on input "*Total Finance Charges" at bounding box center [838, 379] width 235 height 31
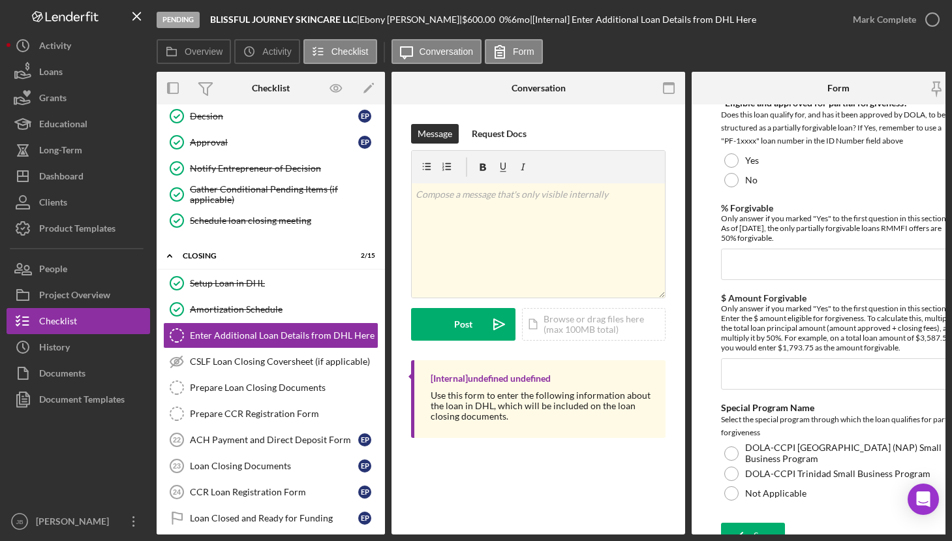
scroll to position [1200, 0]
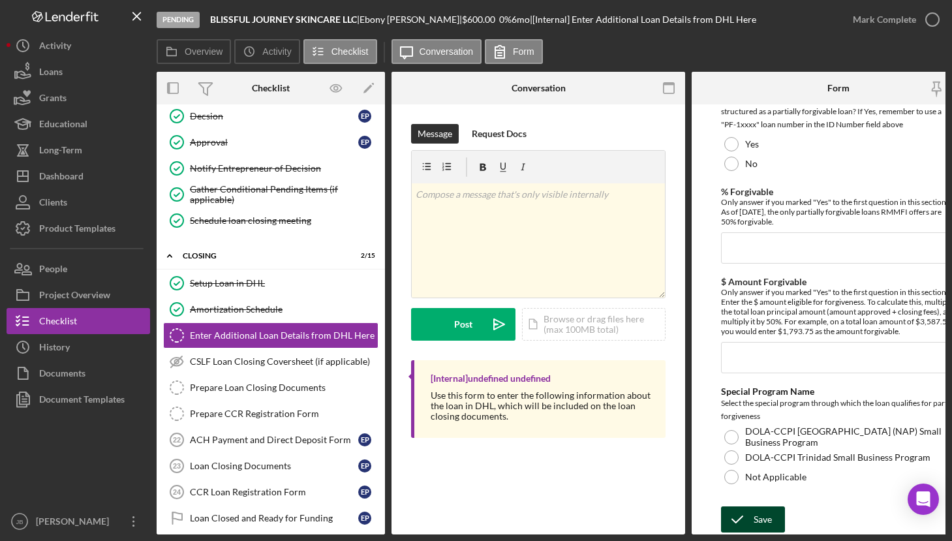
type input "$15.00"
click at [752, 518] on button "Save" at bounding box center [753, 519] width 64 height 26
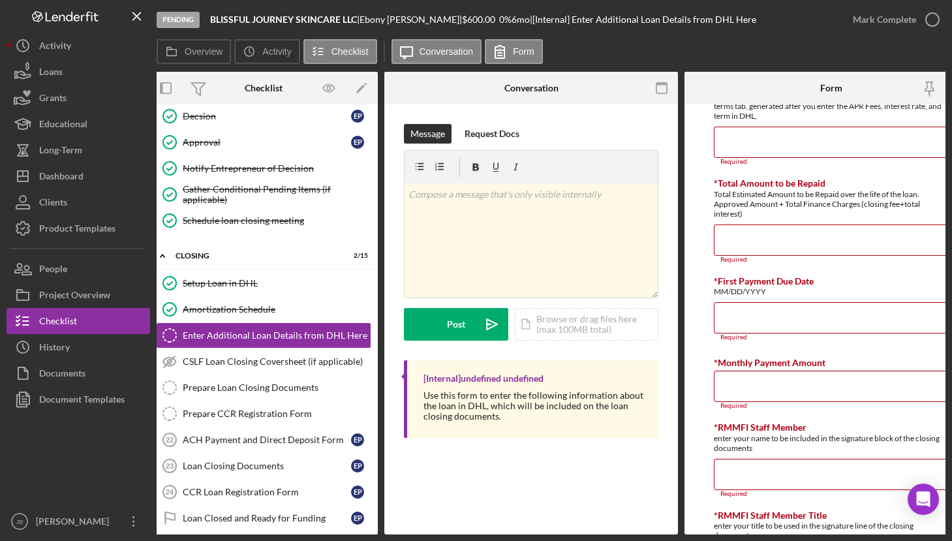
scroll to position [367, 0]
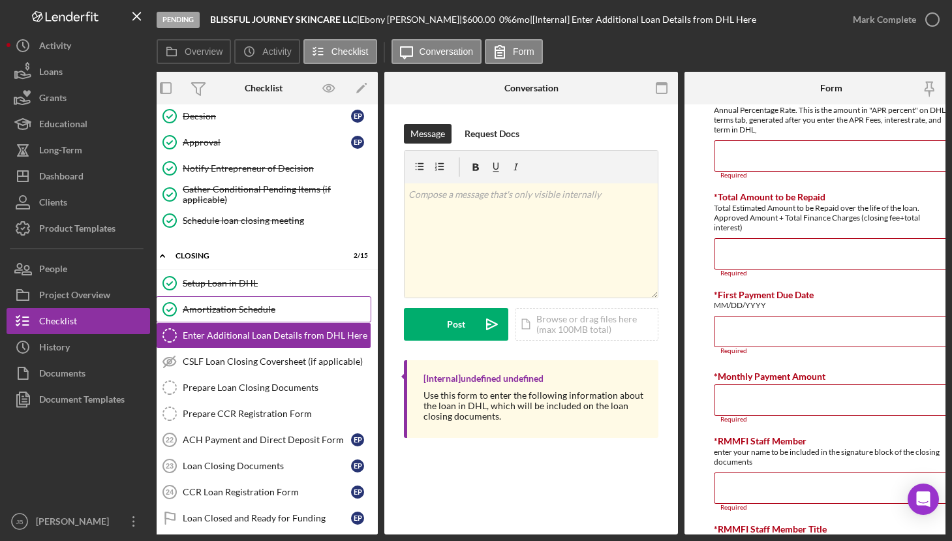
click at [237, 305] on div "Amortization Schedule" at bounding box center [277, 309] width 188 height 10
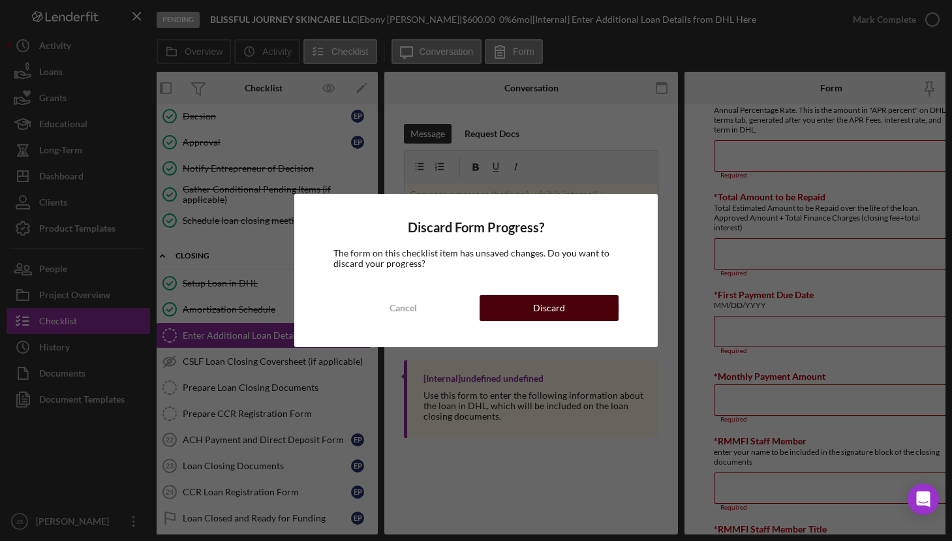
click at [559, 305] on div "Discard" at bounding box center [549, 308] width 32 height 26
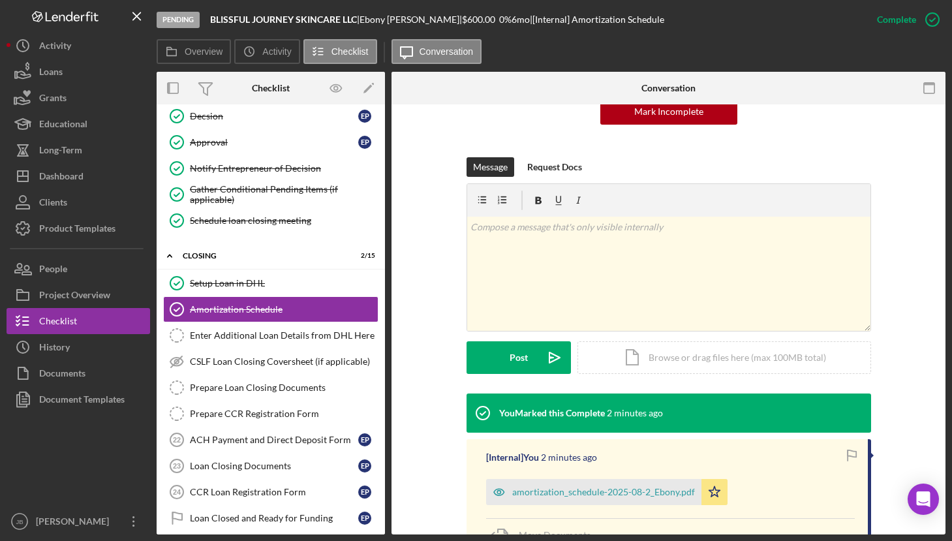
scroll to position [265, 0]
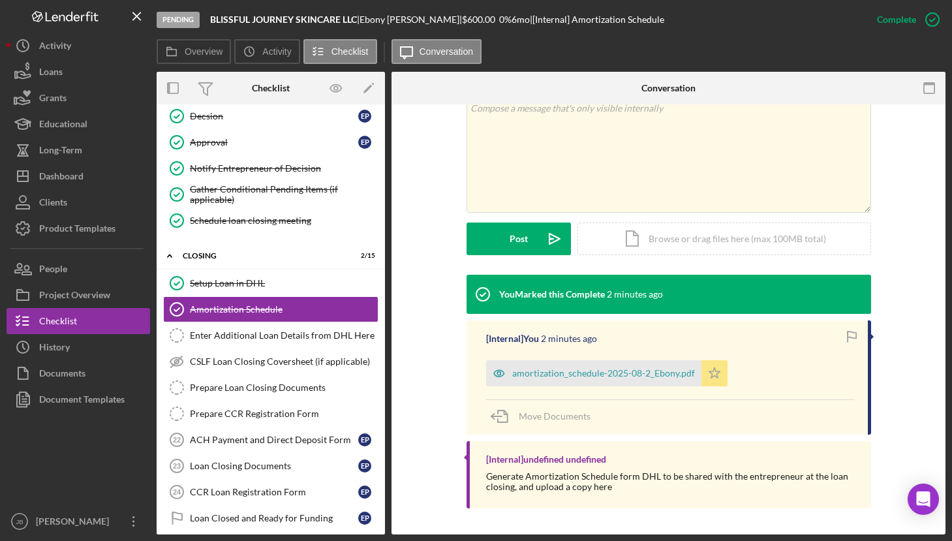
click at [714, 369] on icon "Icon/Star" at bounding box center [715, 373] width 26 height 26
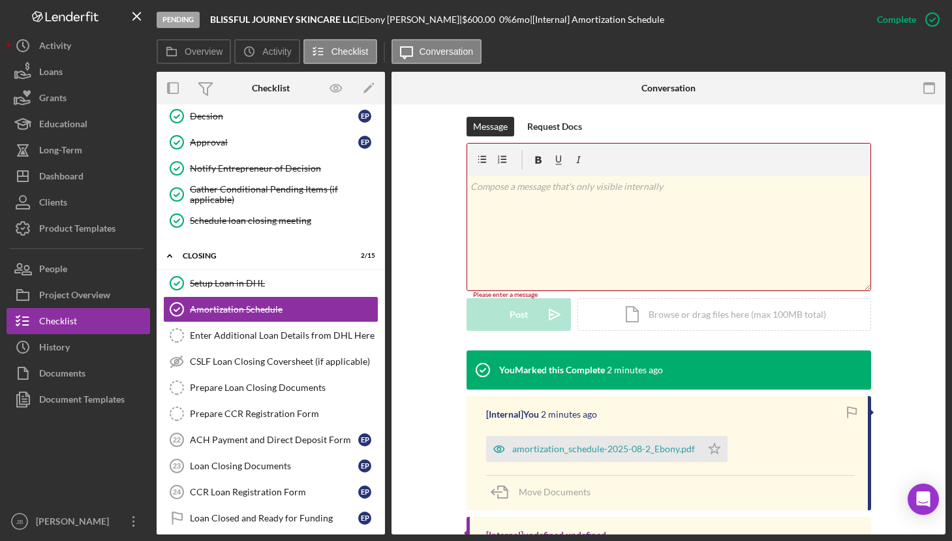
scroll to position [82, 0]
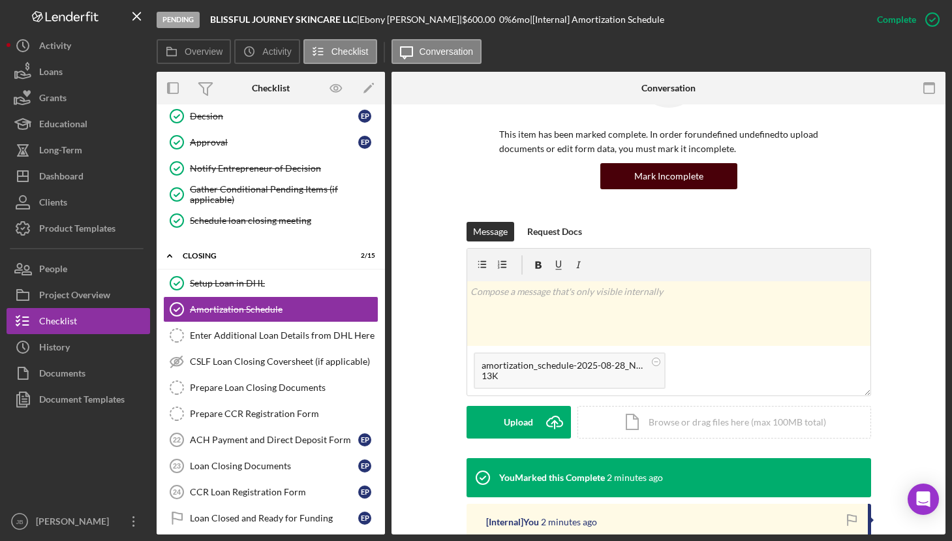
click at [711, 179] on button "Mark Incomplete" at bounding box center [668, 176] width 137 height 26
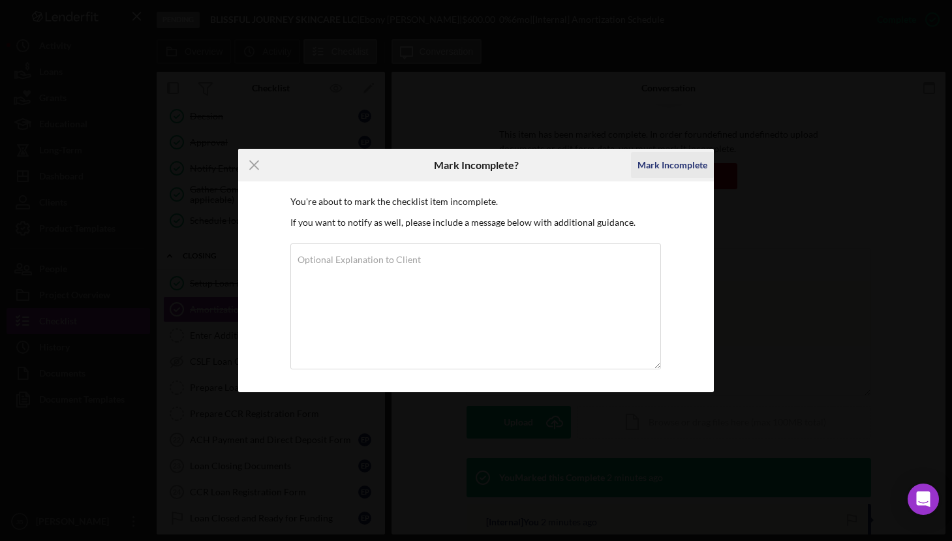
click at [663, 165] on div "Mark Incomplete" at bounding box center [673, 165] width 70 height 26
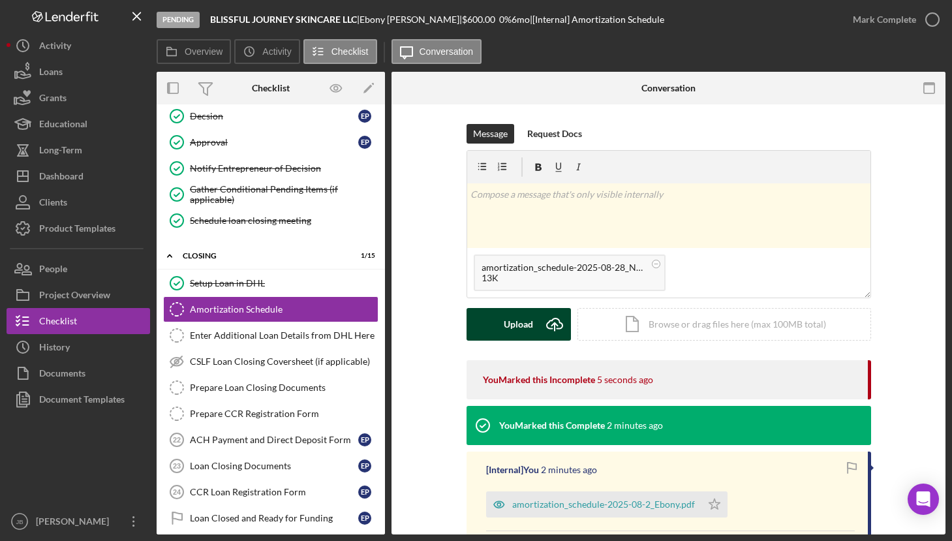
click at [557, 327] on icon "Icon/Upload" at bounding box center [554, 324] width 33 height 33
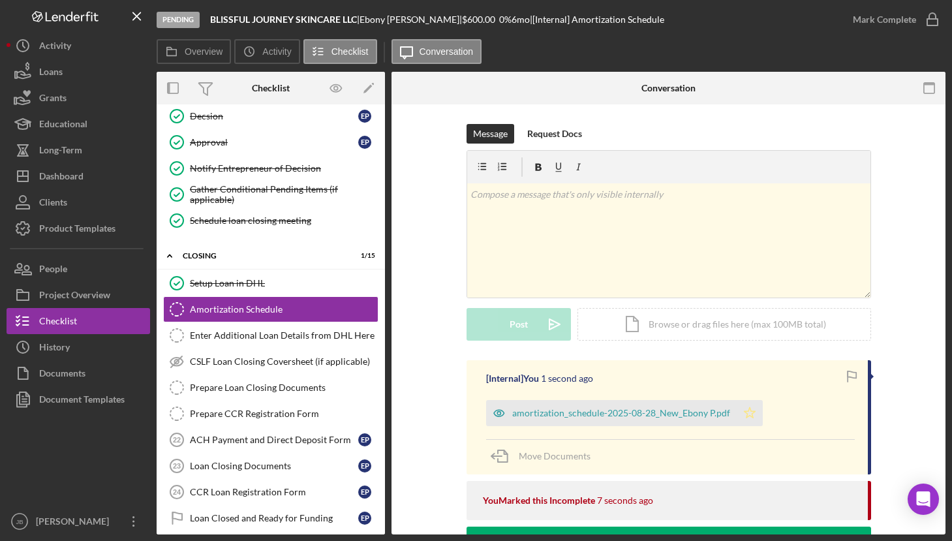
click at [748, 409] on icon "Icon/Star" at bounding box center [750, 413] width 26 height 26
click at [931, 27] on icon "button" at bounding box center [932, 19] width 33 height 33
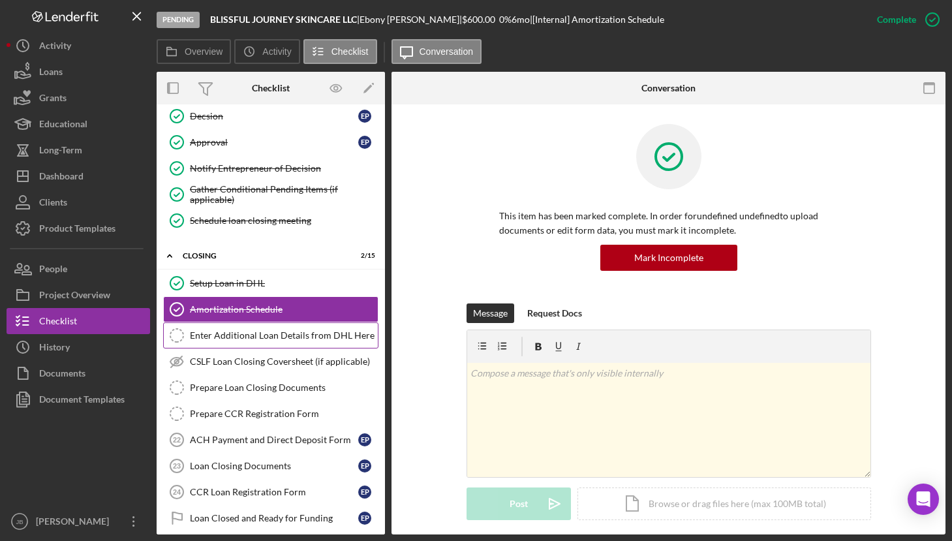
click at [300, 336] on div "Enter Additional Loan Details from DHL Here" at bounding box center [284, 335] width 188 height 10
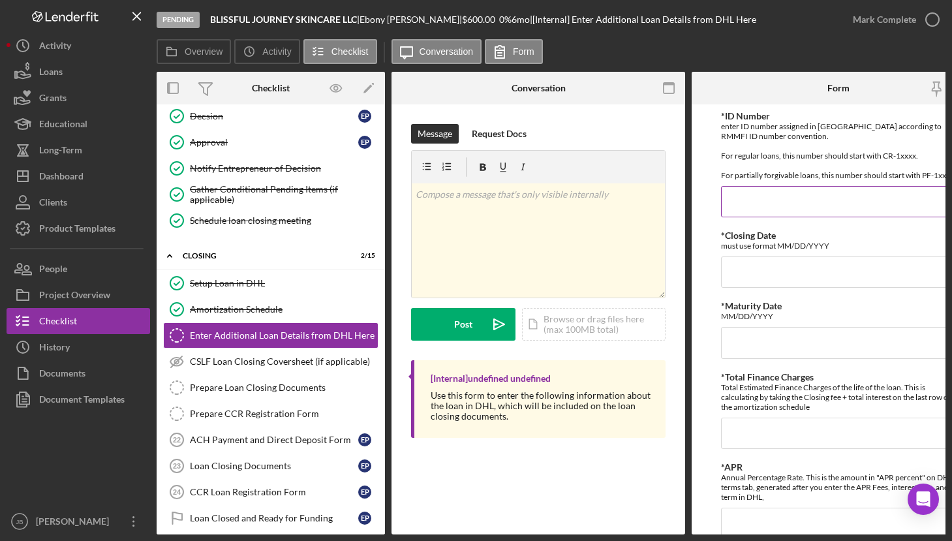
click at [746, 217] on input "*ID Number" at bounding box center [838, 201] width 235 height 31
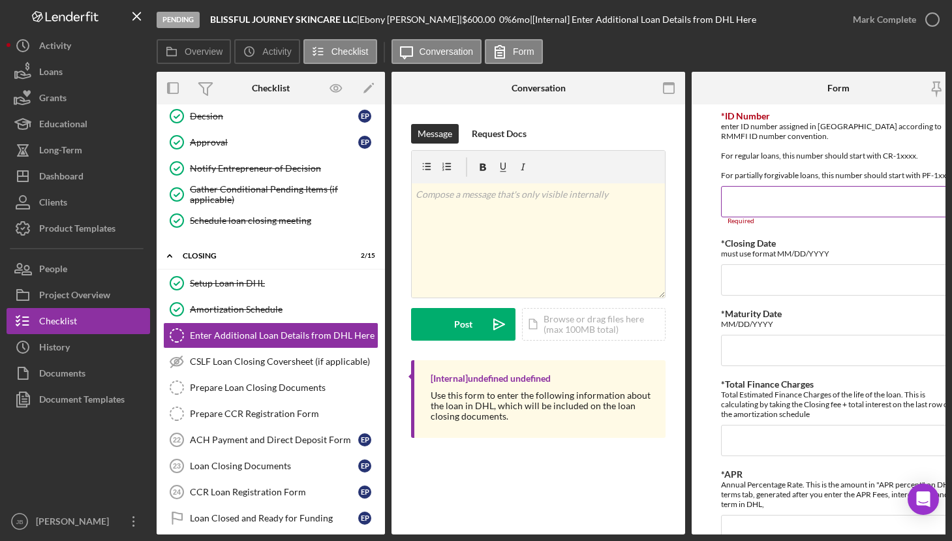
paste input "CR-10464"
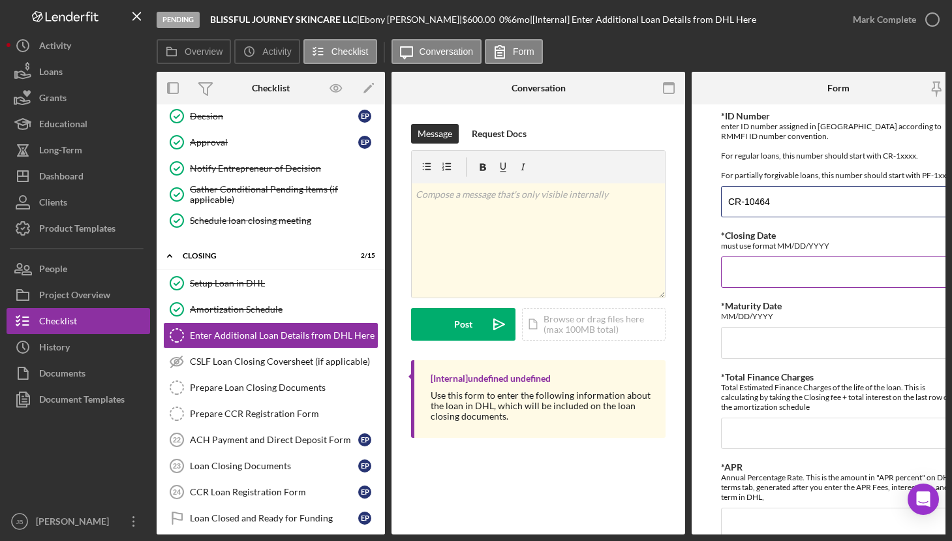
type input "CR-10464"
click at [756, 288] on input "*Closing Date" at bounding box center [838, 271] width 235 height 31
type input "[DATE]"
click at [757, 347] on input "*Maturity Date" at bounding box center [838, 342] width 235 height 31
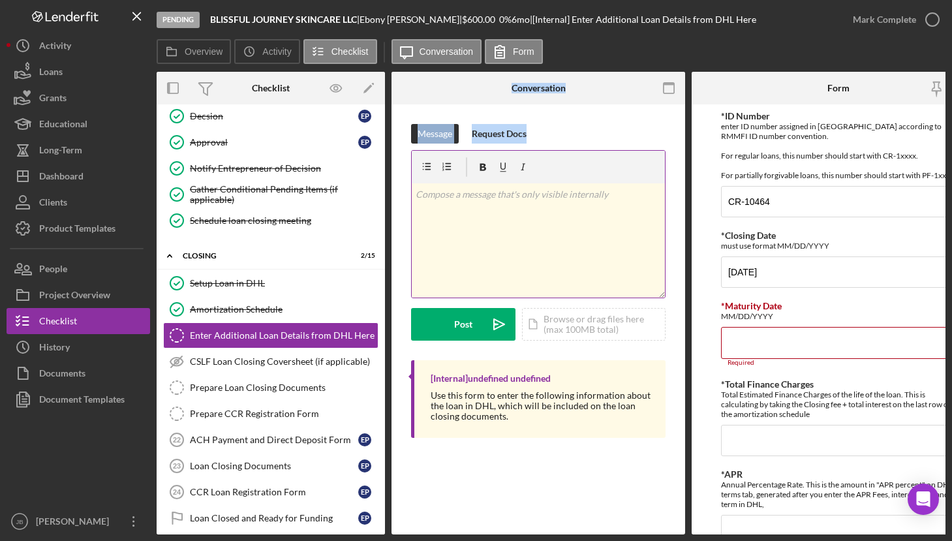
drag, startPoint x: 386, startPoint y: 172, endPoint x: 532, endPoint y: 260, distance: 170.7
click at [517, 251] on div "Overview Internal Workflow Stage Pending Icon/Dropdown Arrow Archive (can unarc…" at bounding box center [551, 303] width 789 height 463
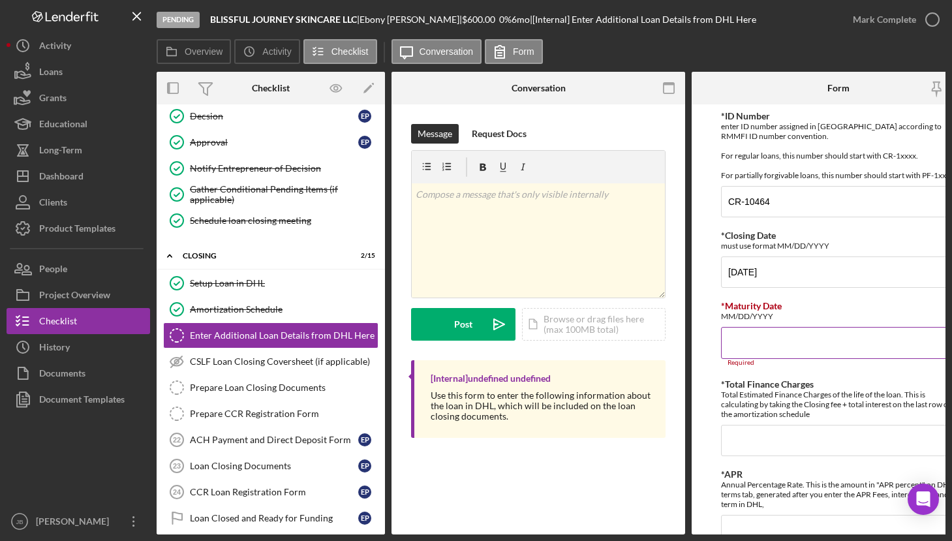
click at [738, 356] on input "*Maturity Date" at bounding box center [838, 342] width 235 height 31
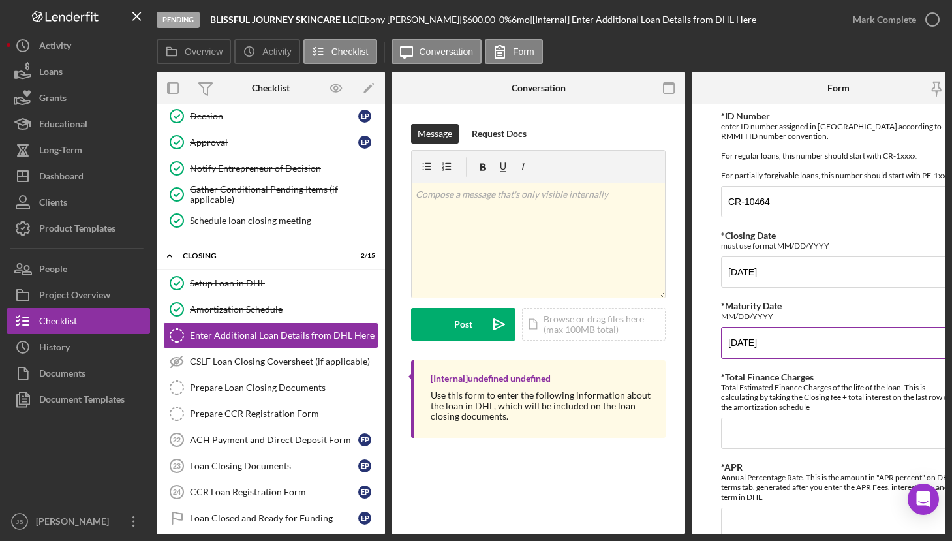
click at [726, 356] on input "[DATE]" at bounding box center [838, 342] width 235 height 31
type input "[DATE]"
click at [779, 449] on input "*Total Finance Charges" at bounding box center [838, 433] width 235 height 31
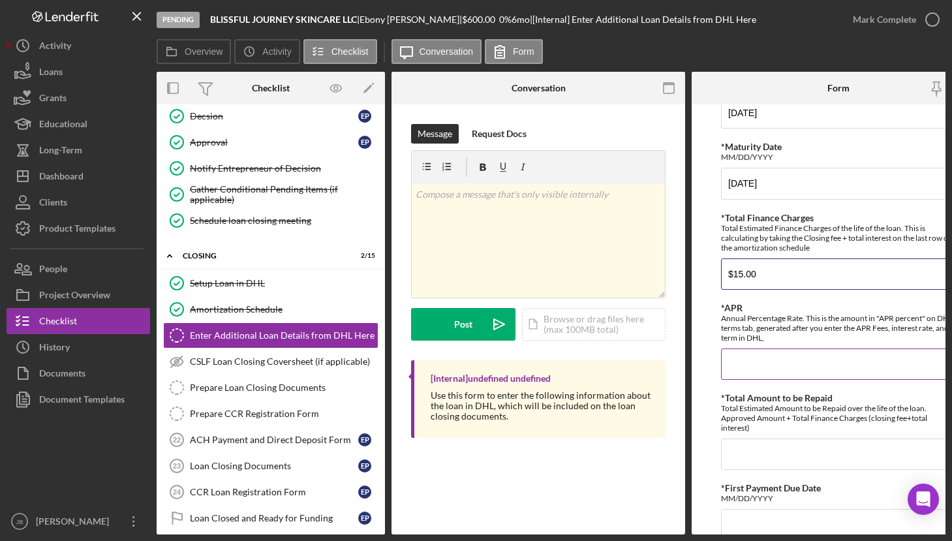
scroll to position [172, 0]
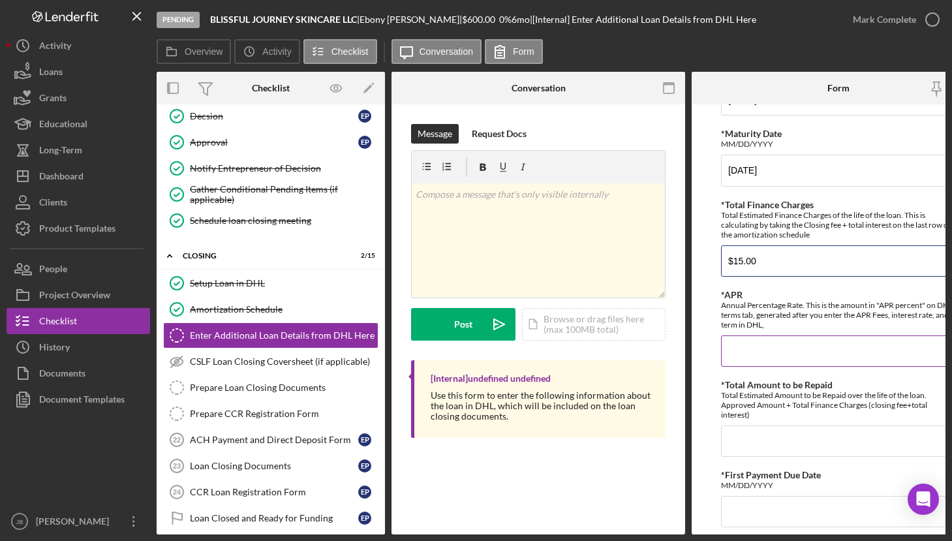
type input "$15.00"
click at [770, 361] on input "*APR" at bounding box center [838, 350] width 235 height 31
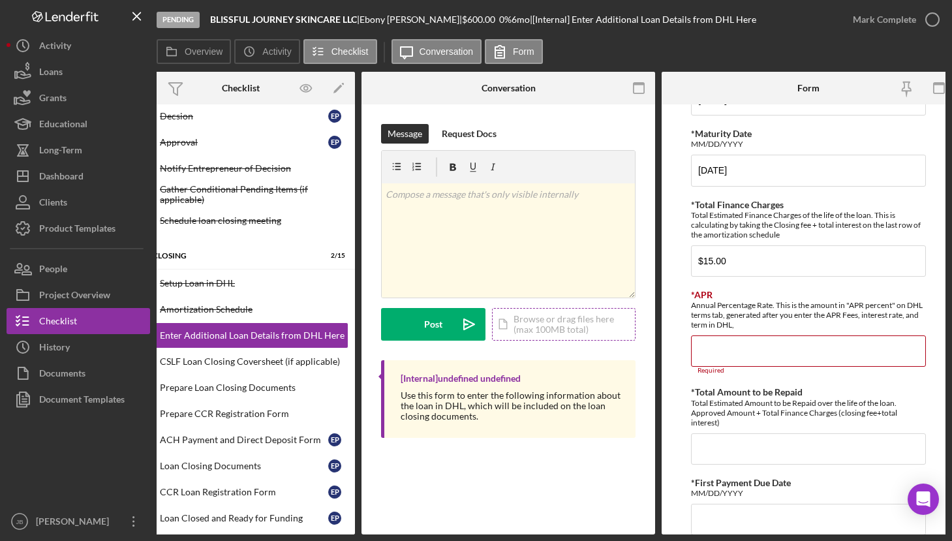
scroll to position [0, 40]
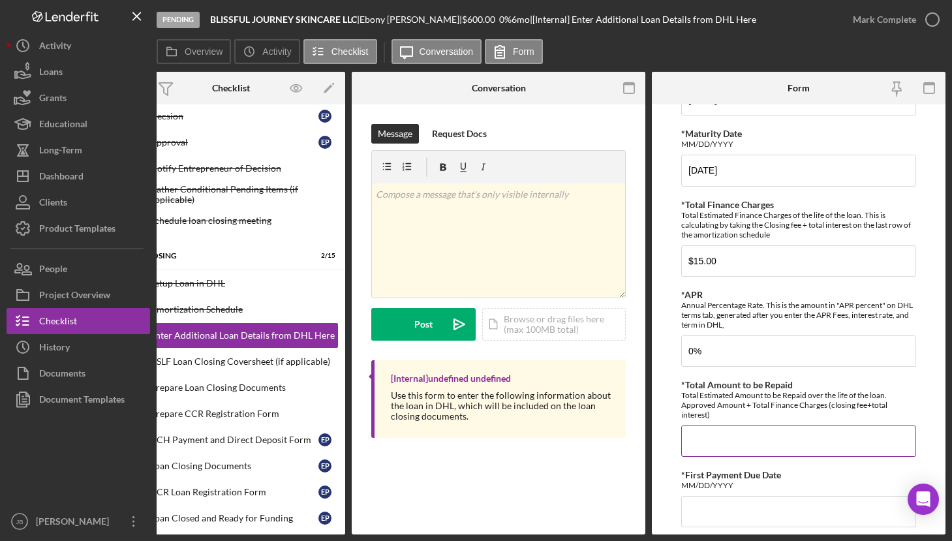
type input "0.00000%"
click at [716, 454] on input "*Total Amount to be Repaid" at bounding box center [798, 441] width 235 height 31
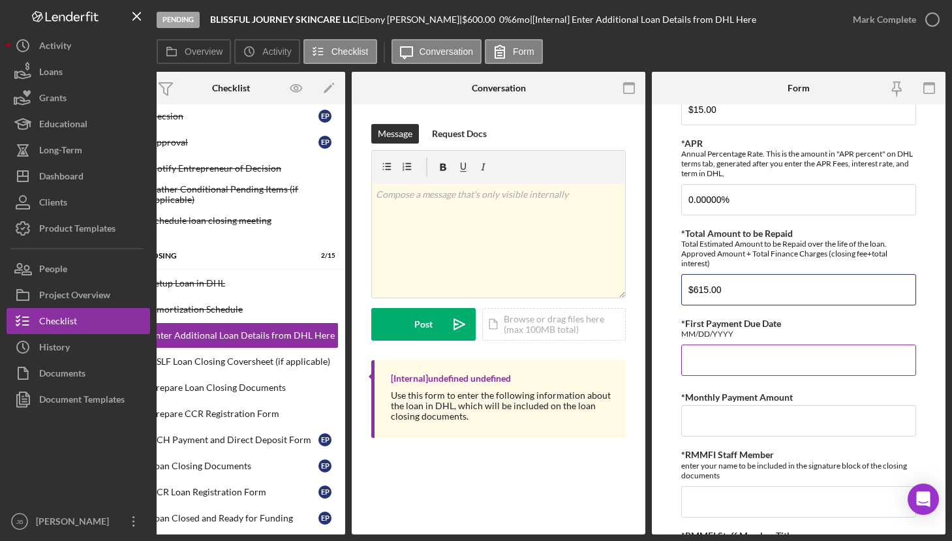
scroll to position [324, 0]
type input "$615.00"
click at [719, 371] on input "*First Payment Due Date" at bounding box center [798, 359] width 235 height 31
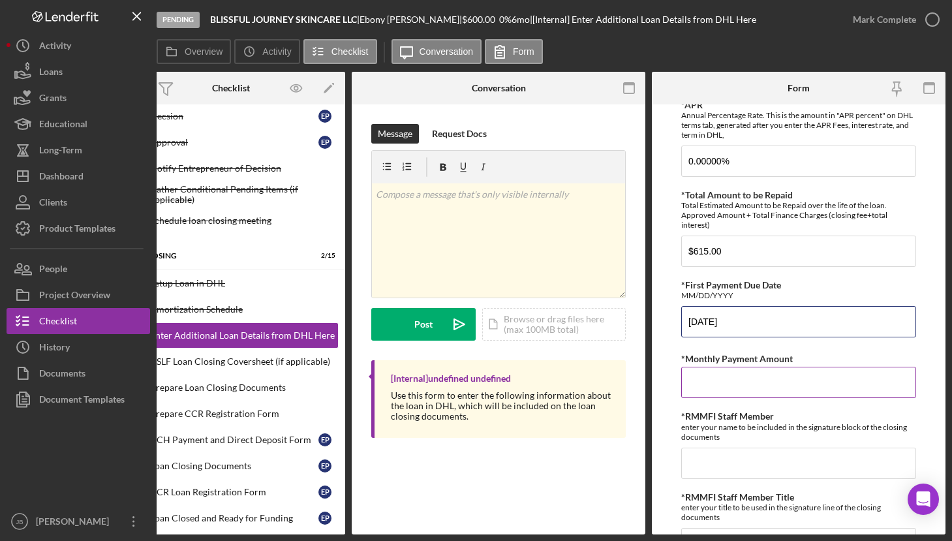
scroll to position [376, 0]
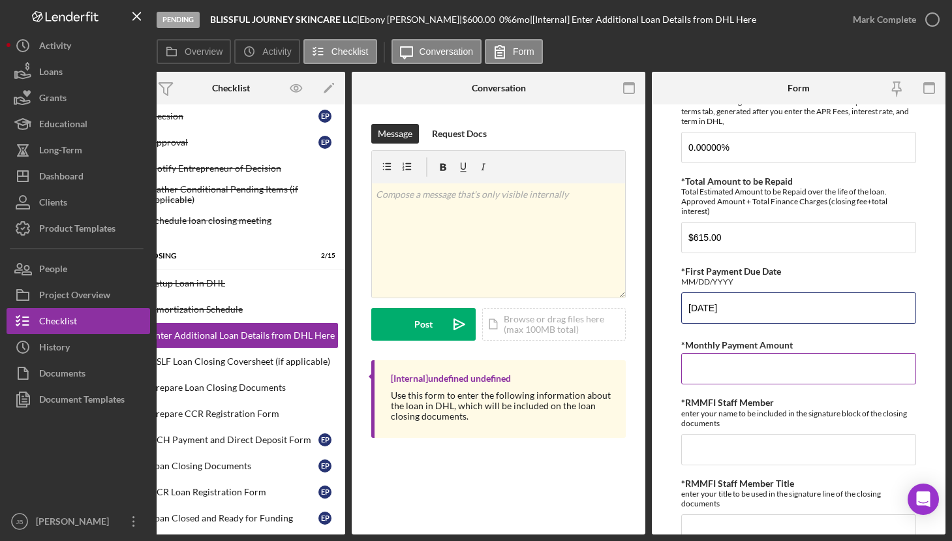
type input "[DATE]"
click at [715, 380] on input "*Monthly Payment Amount" at bounding box center [798, 368] width 235 height 31
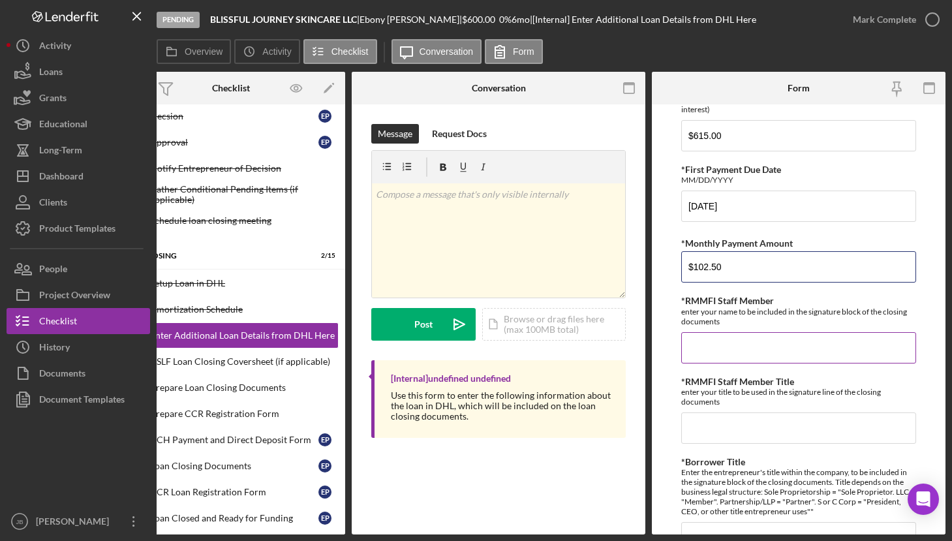
scroll to position [478, 0]
type input "$102.50"
click at [723, 351] on input "*RMMFI Staff Member" at bounding box center [798, 347] width 235 height 31
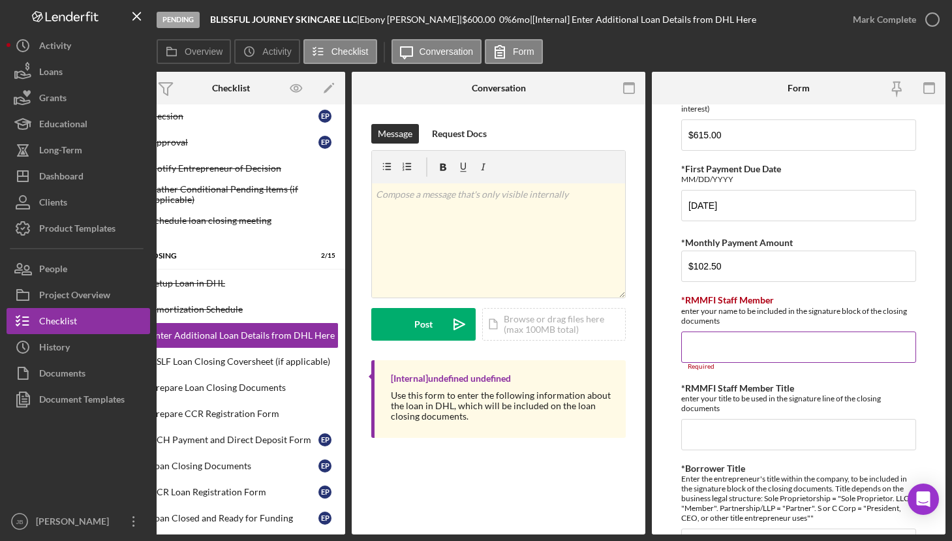
click at [698, 358] on input "*RMMFI Staff Member" at bounding box center [798, 347] width 235 height 31
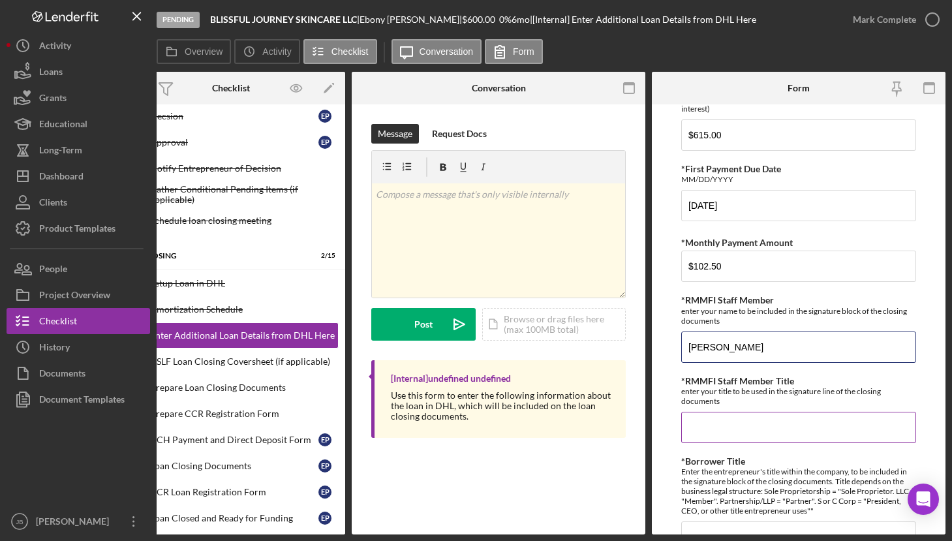
type input "[PERSON_NAME]"
click at [712, 429] on input "*RMMFI Staff Member Title" at bounding box center [798, 427] width 235 height 31
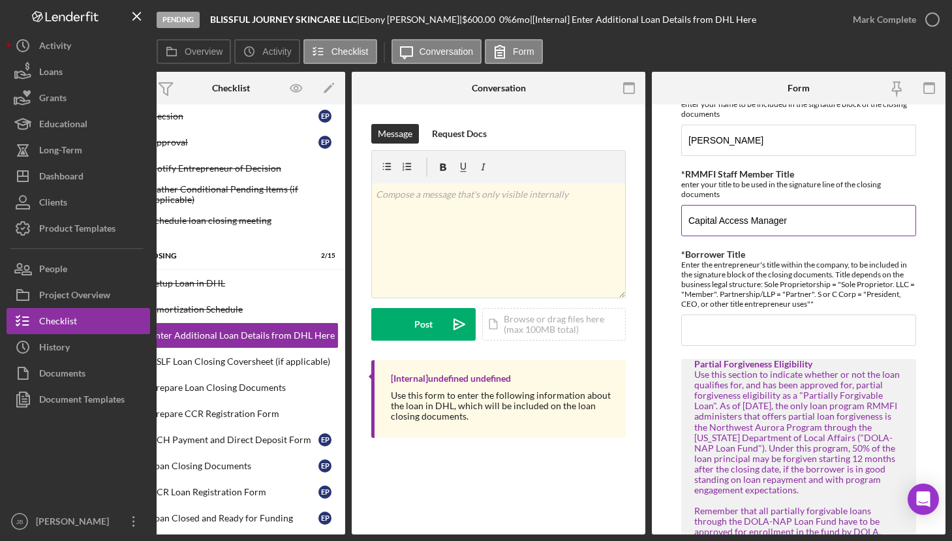
scroll to position [689, 0]
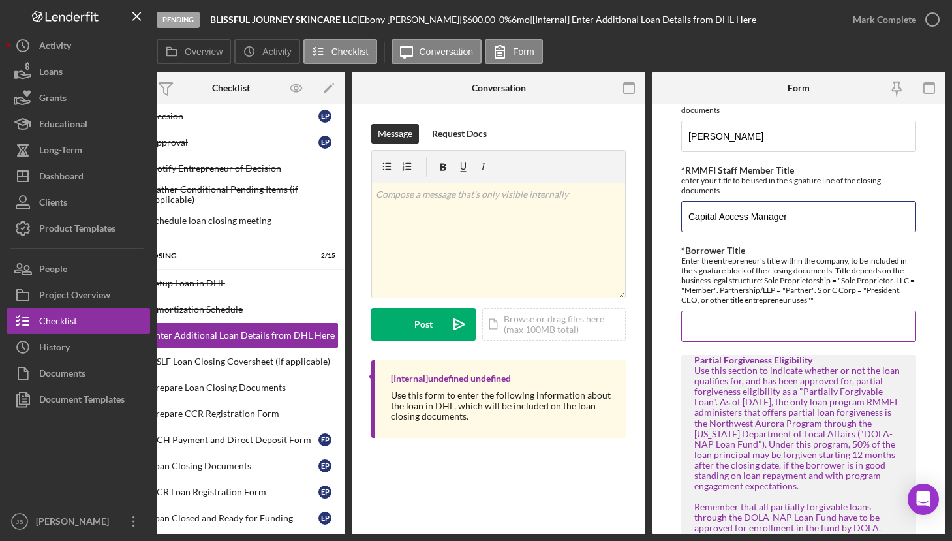
type input "Capital Access Manager"
click at [724, 330] on input "*Borrower Title" at bounding box center [798, 326] width 235 height 31
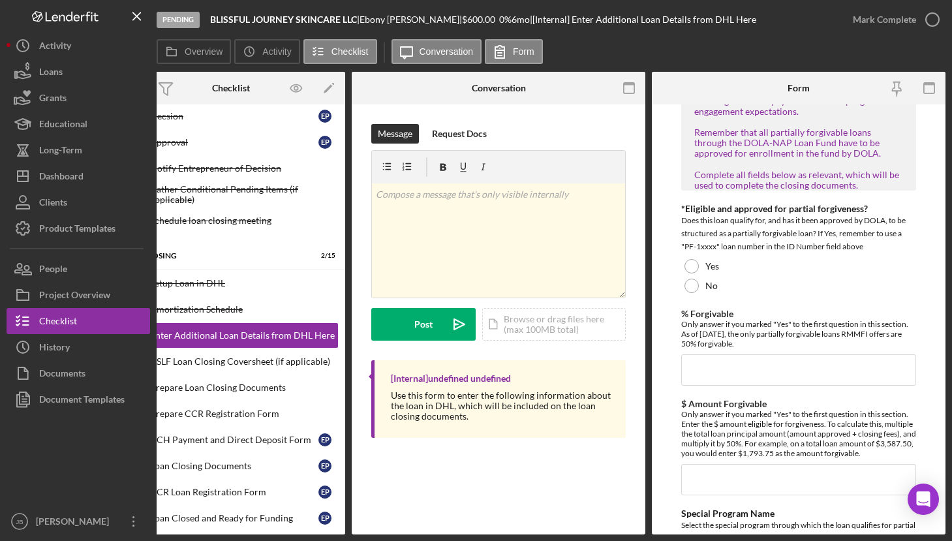
scroll to position [1066, 0]
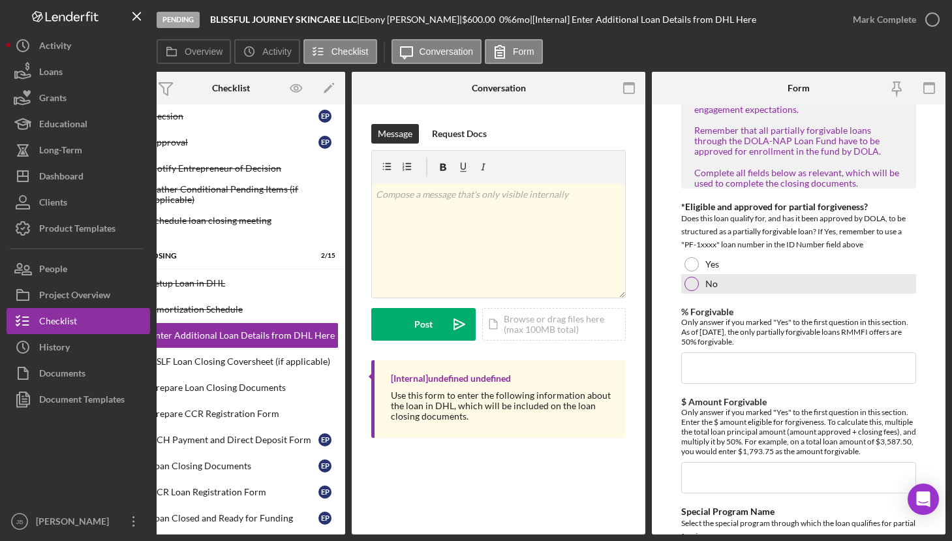
type input "Member"
click at [697, 291] on div at bounding box center [692, 284] width 14 height 14
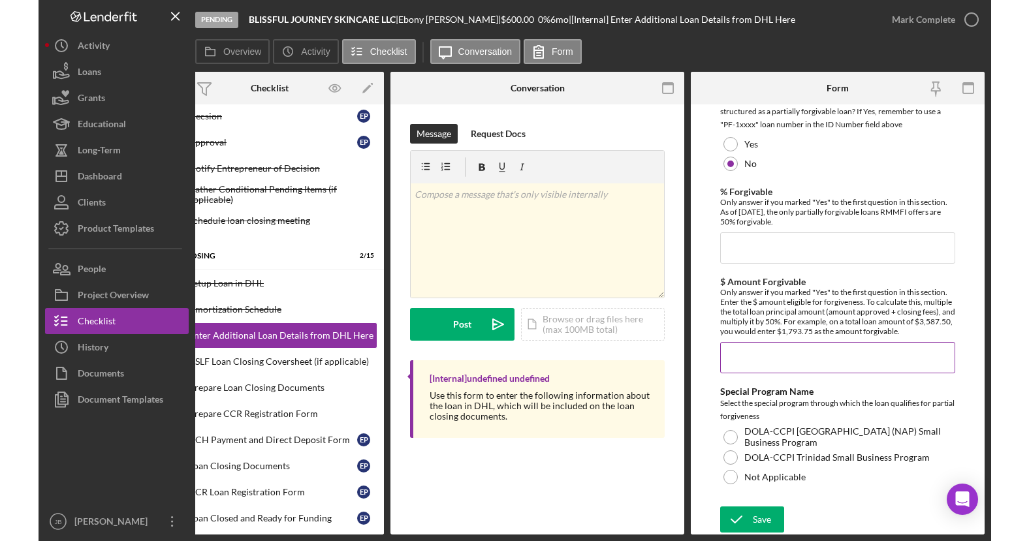
scroll to position [1196, 0]
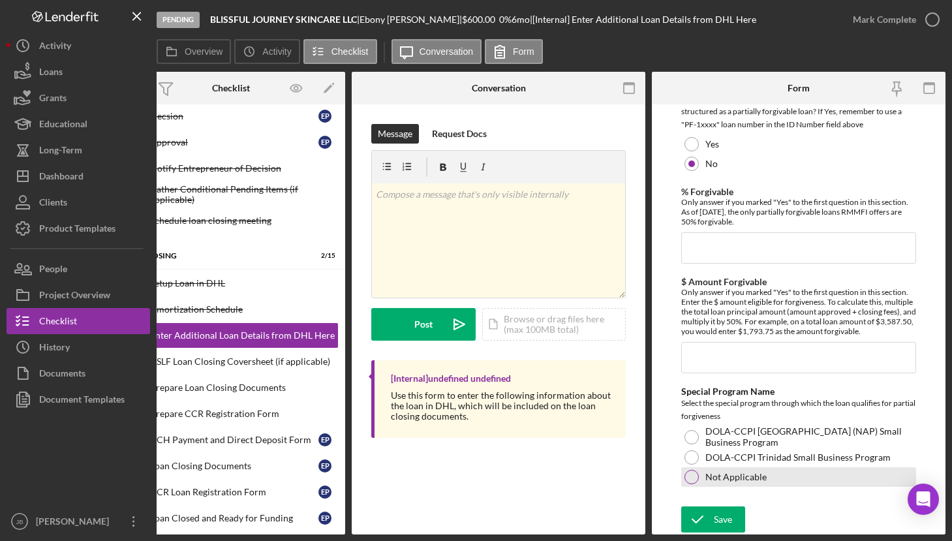
click at [690, 477] on div at bounding box center [692, 477] width 14 height 14
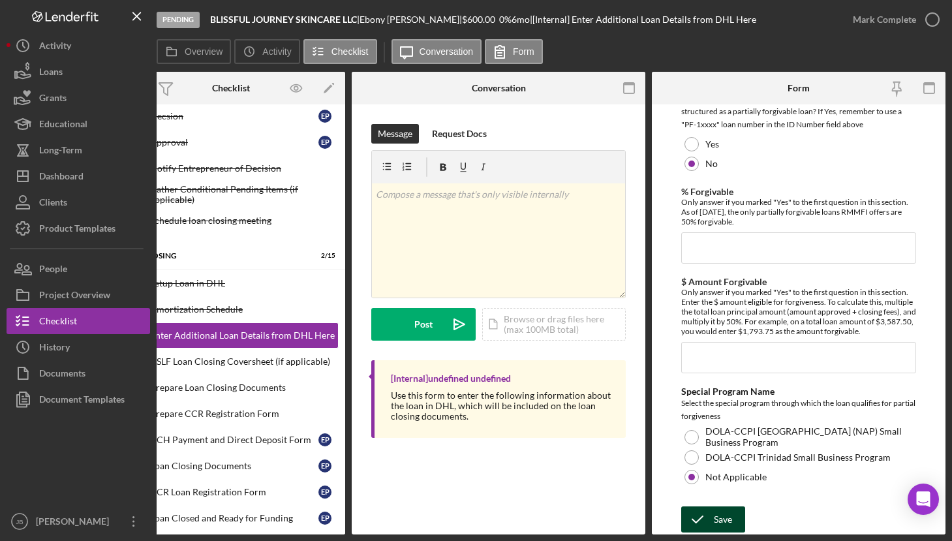
click at [710, 519] on icon "submit" at bounding box center [697, 519] width 33 height 33
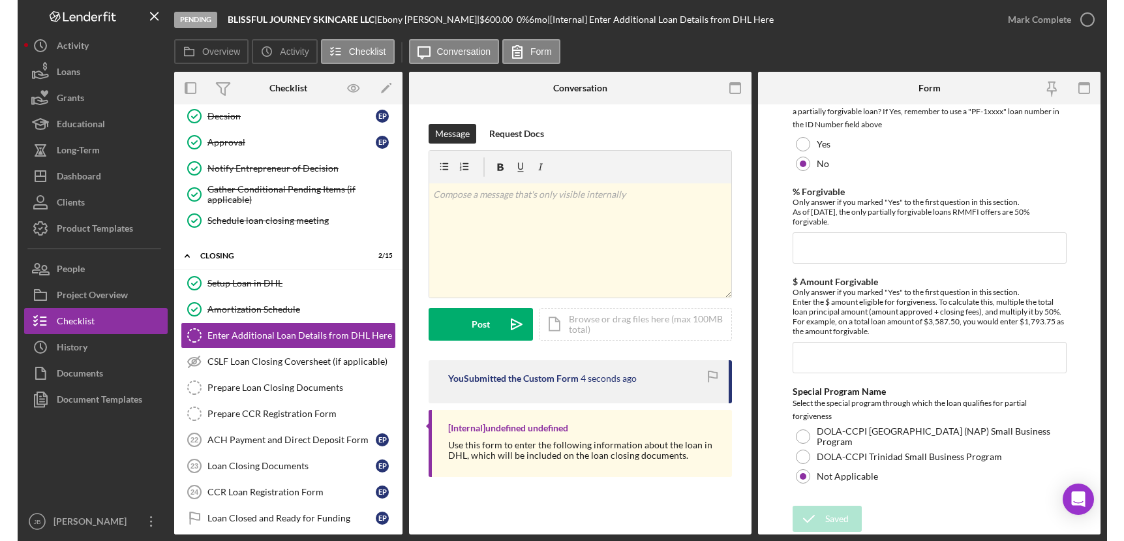
scroll to position [1081, 0]
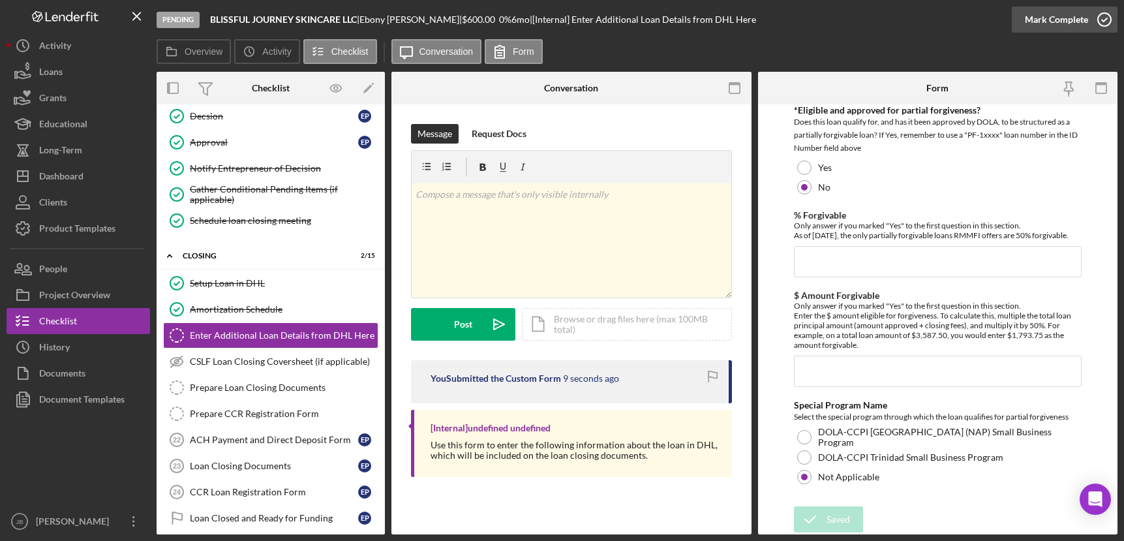
click at [952, 21] on icon "button" at bounding box center [1105, 19] width 33 height 33
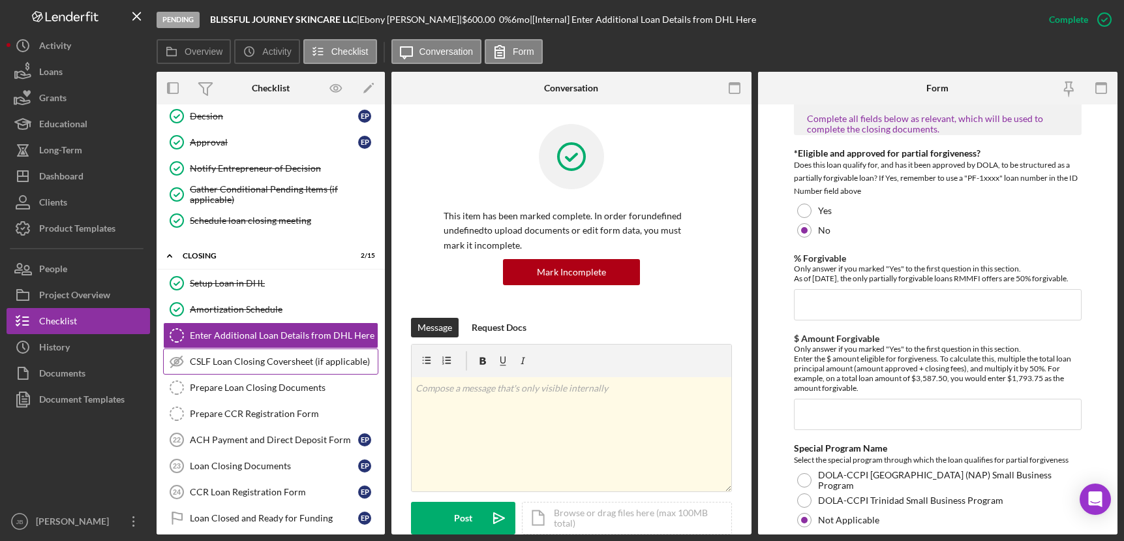
scroll to position [1134, 0]
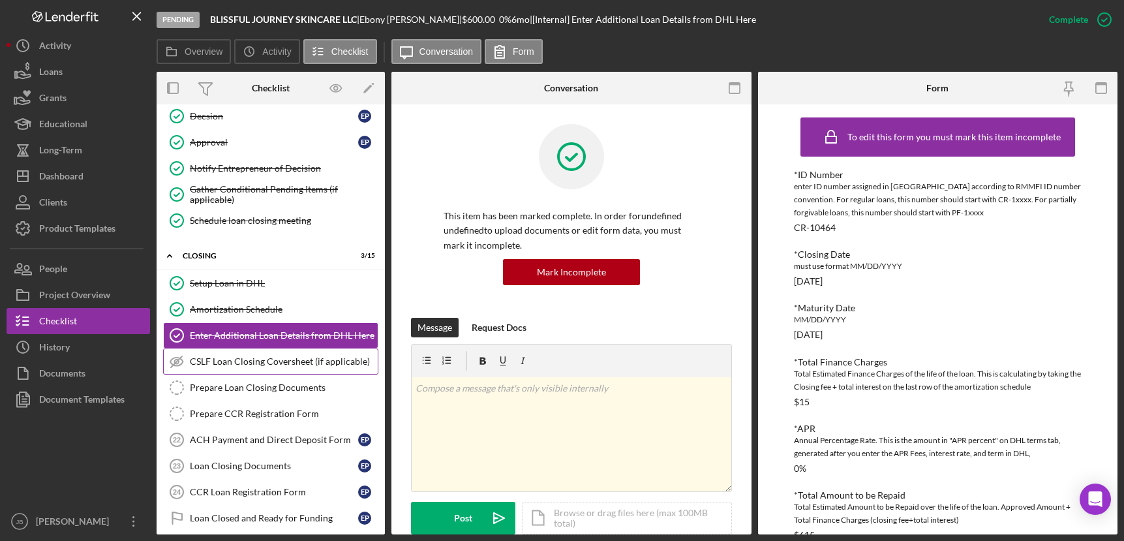
click at [304, 364] on div "CSLF Loan Closing Coversheet (if applicable)" at bounding box center [284, 361] width 188 height 10
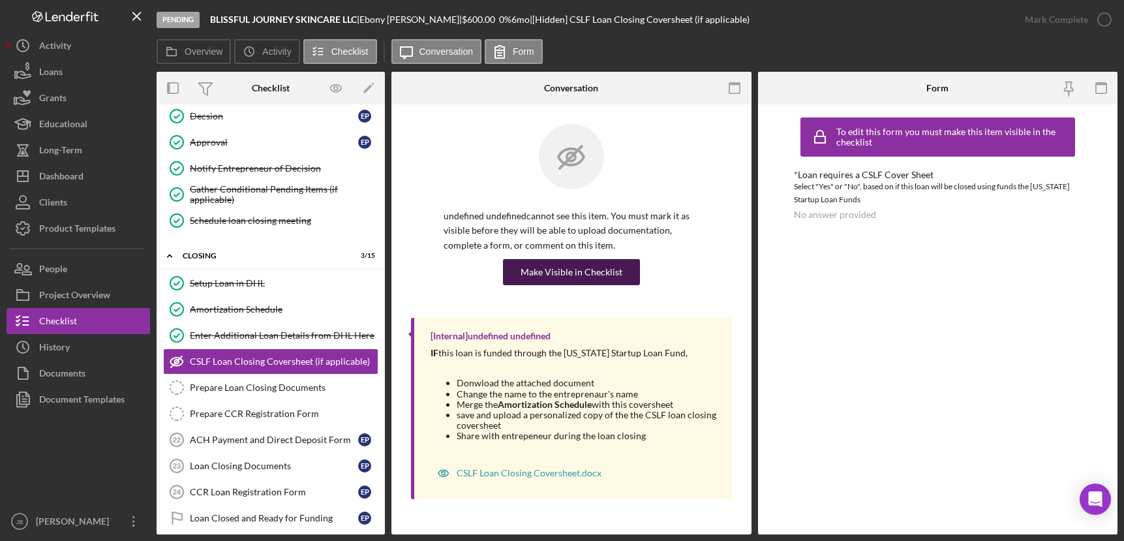
click at [600, 273] on div "Make Visible in Checklist" at bounding box center [572, 272] width 102 height 26
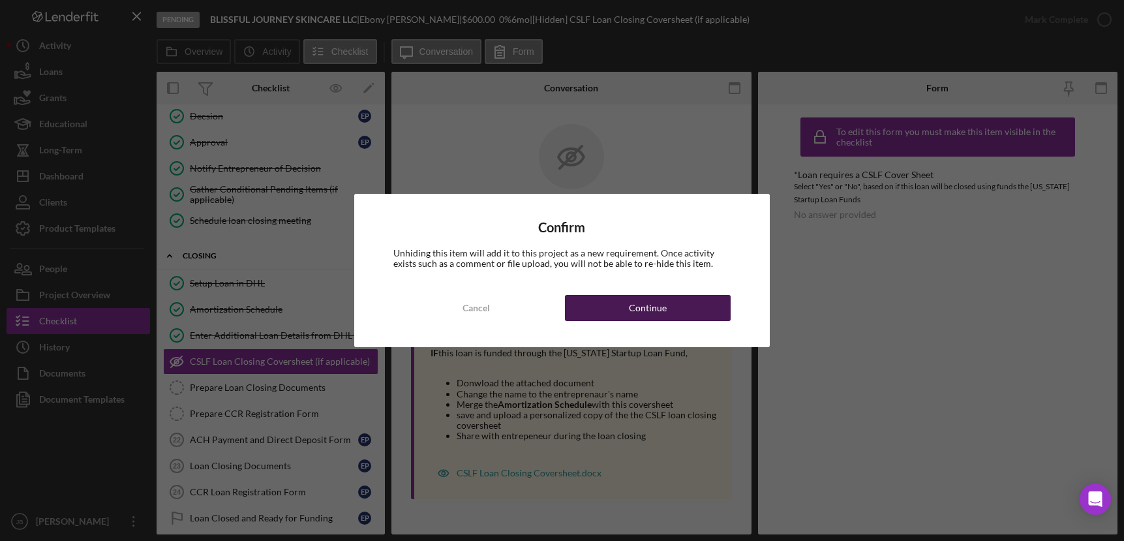
click at [724, 306] on button "Continue" at bounding box center [647, 308] width 165 height 26
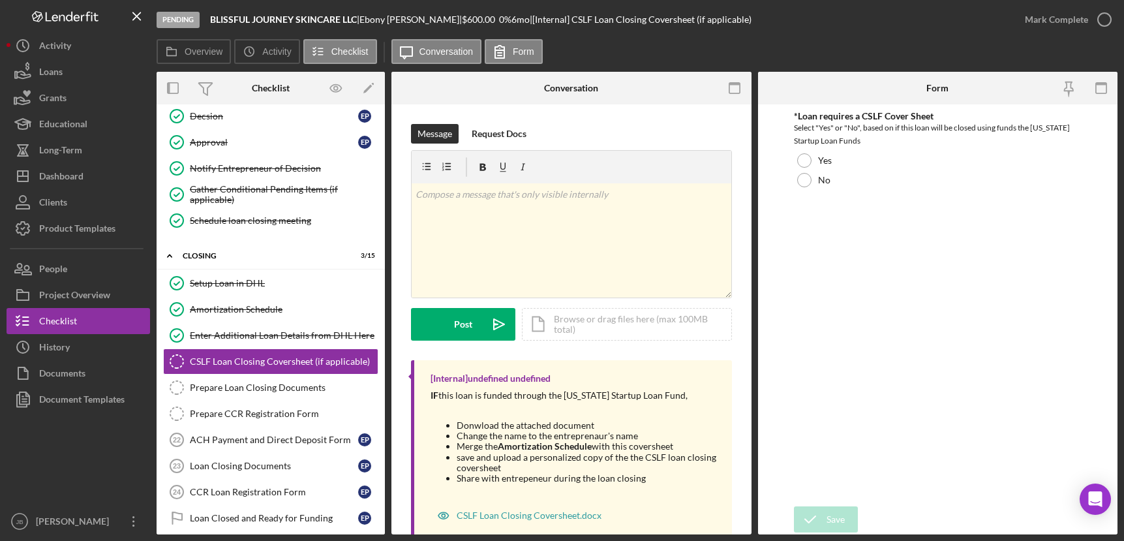
scroll to position [33, 0]
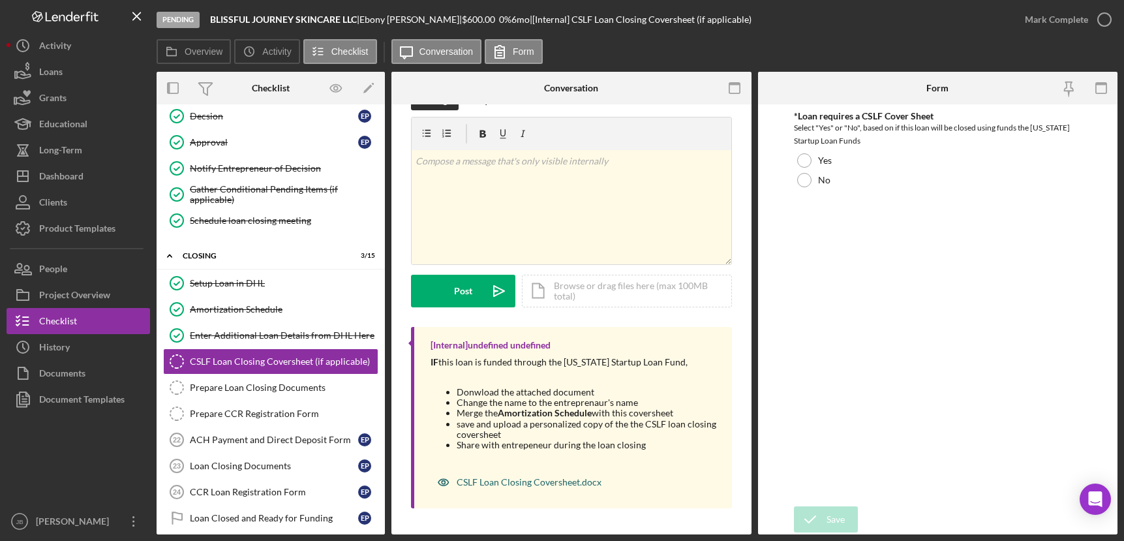
click at [557, 480] on div "CSLF Loan Closing Coversheet.docx" at bounding box center [529, 482] width 145 height 10
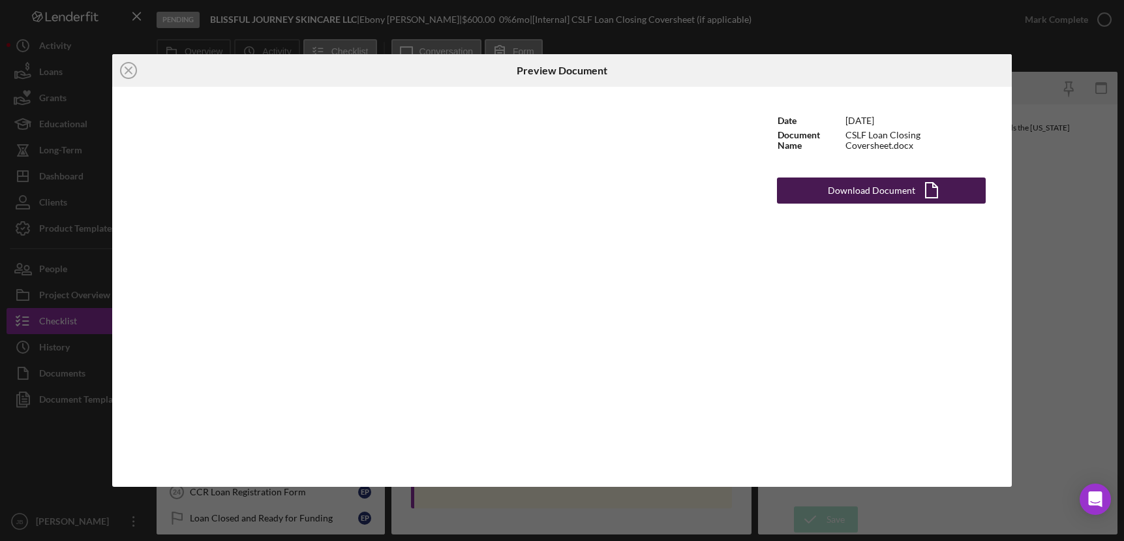
click at [894, 194] on div "Download Document" at bounding box center [871, 191] width 87 height 26
click at [126, 69] on icon "Icon/Close" at bounding box center [128, 70] width 33 height 33
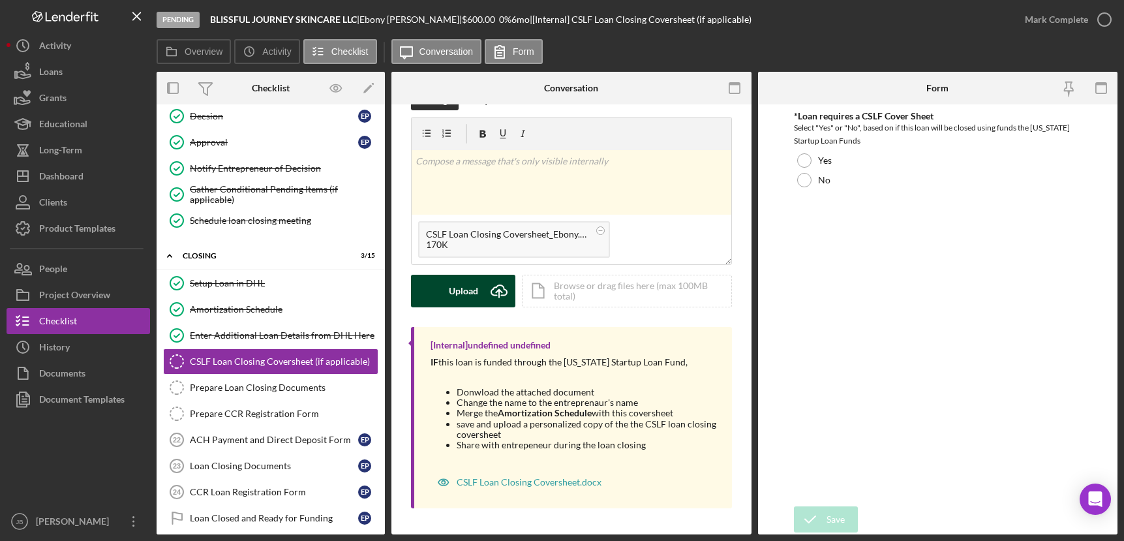
click at [500, 292] on icon "Icon/Upload" at bounding box center [499, 291] width 33 height 33
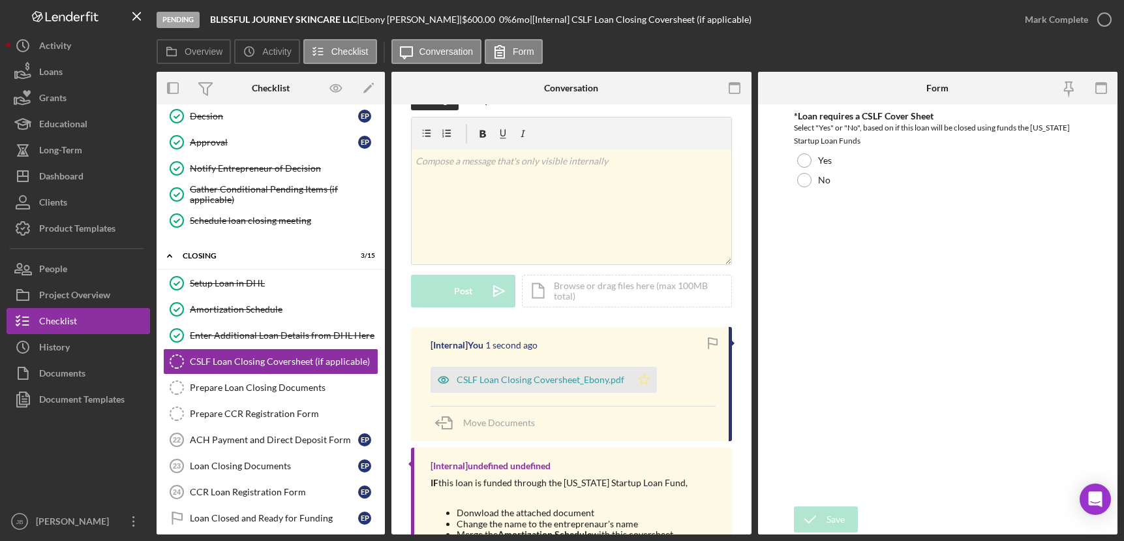
click at [640, 375] on icon "Icon/Star" at bounding box center [644, 380] width 26 height 26
click at [952, 22] on icon "button" at bounding box center [1105, 19] width 33 height 33
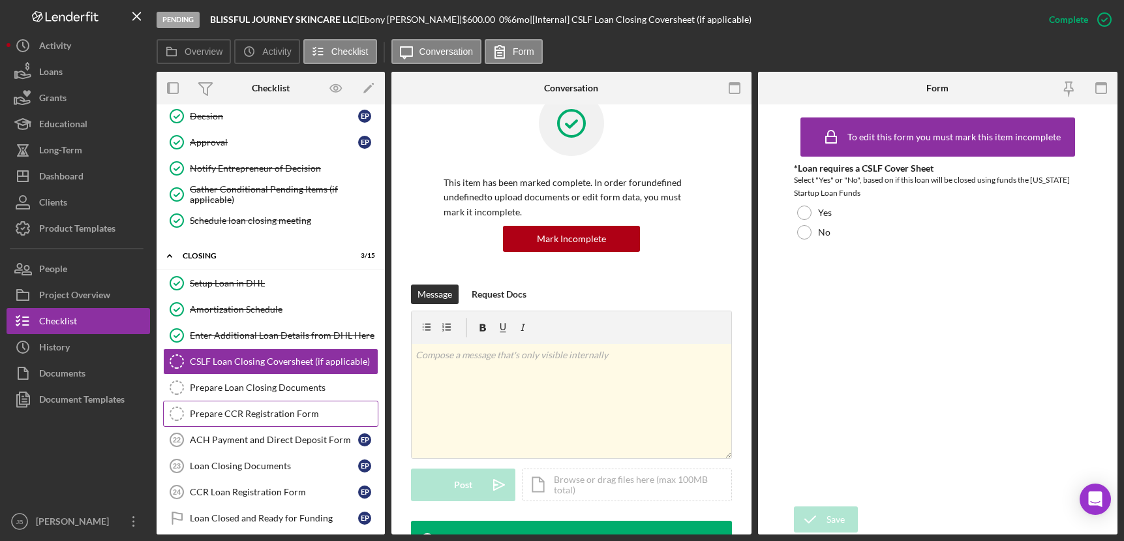
scroll to position [227, 0]
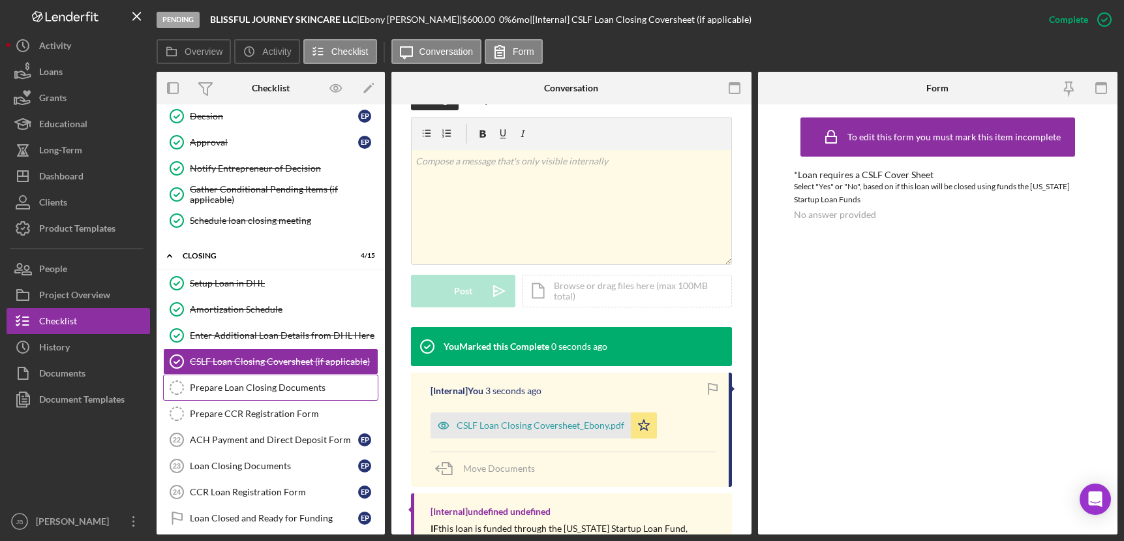
click at [268, 382] on div "Prepare Loan Closing Documents" at bounding box center [284, 387] width 188 height 10
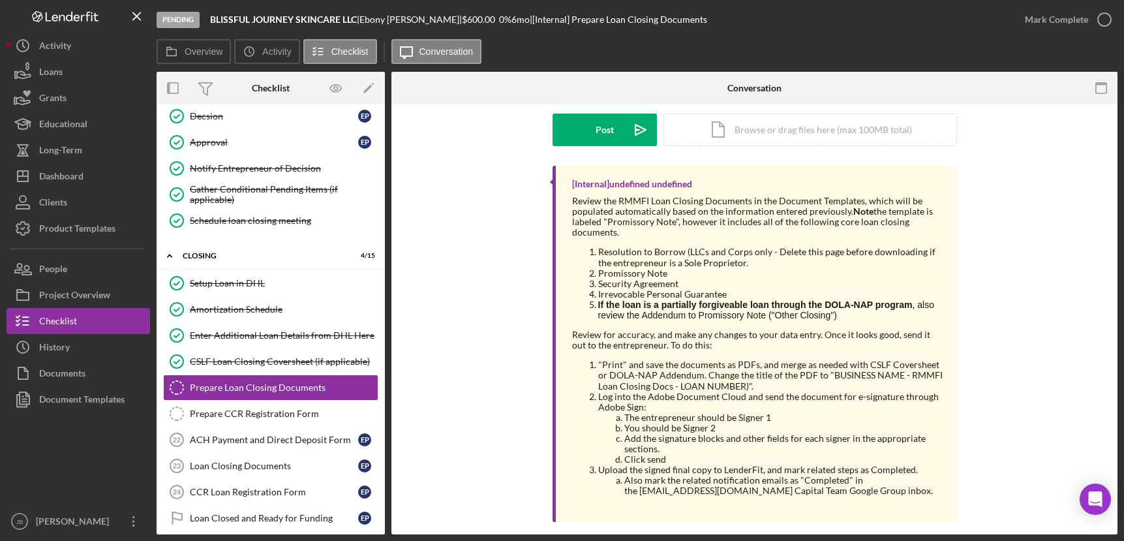
scroll to position [208, 0]
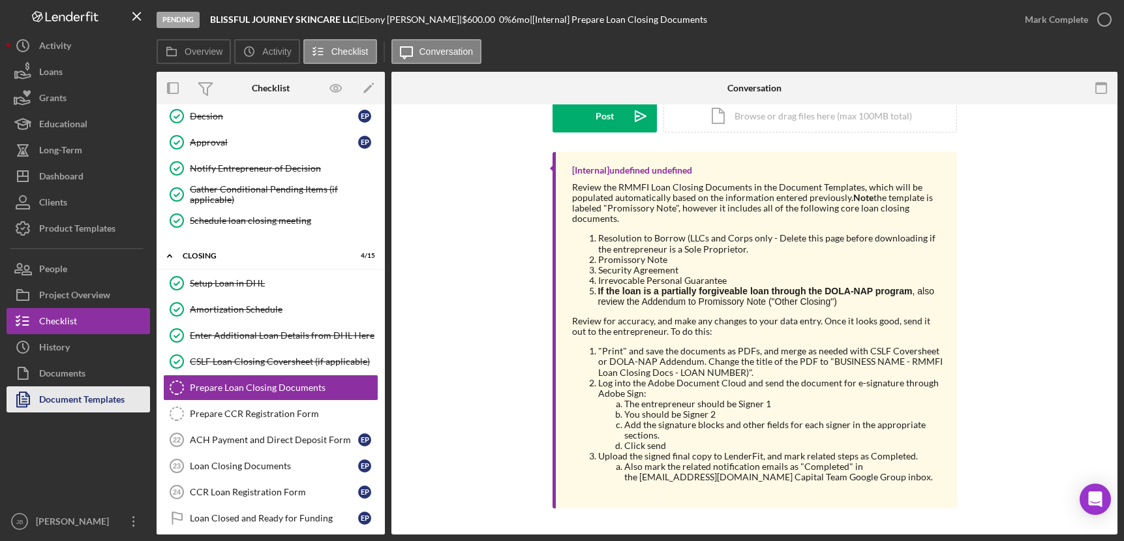
click at [95, 398] on div "Document Templates" at bounding box center [81, 400] width 85 height 29
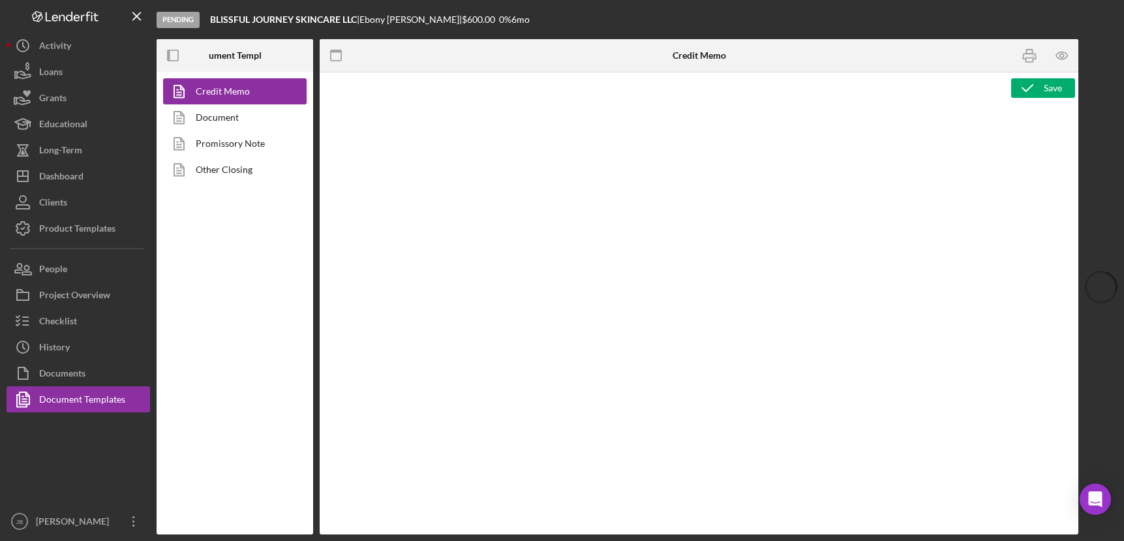
type textarea "<p style="margin-bottom: 0; line-height: normal; text-align: left; padding-left…"
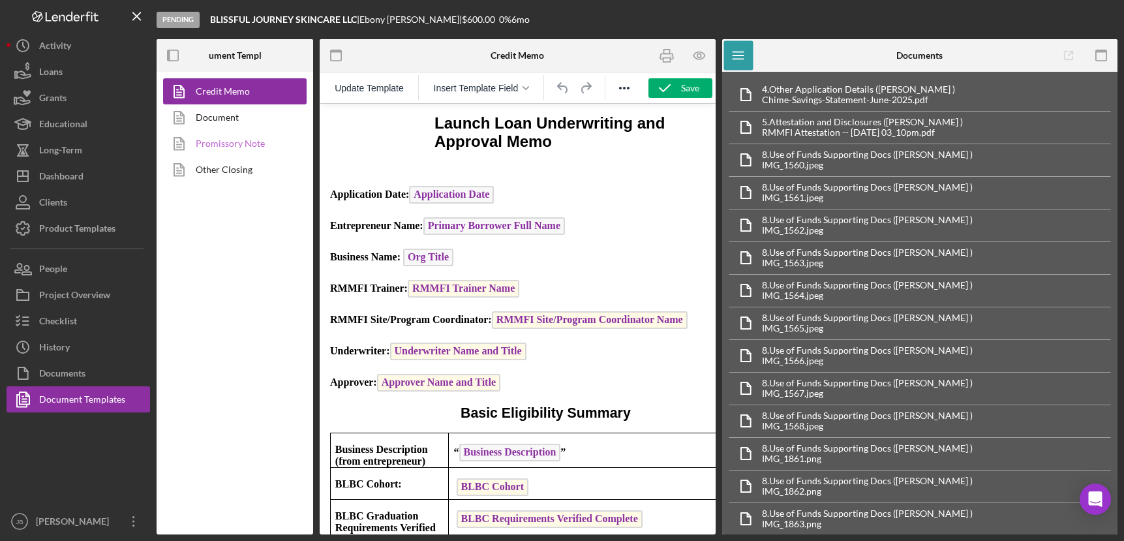
click at [262, 145] on link "Promissory Note" at bounding box center [231, 144] width 137 height 26
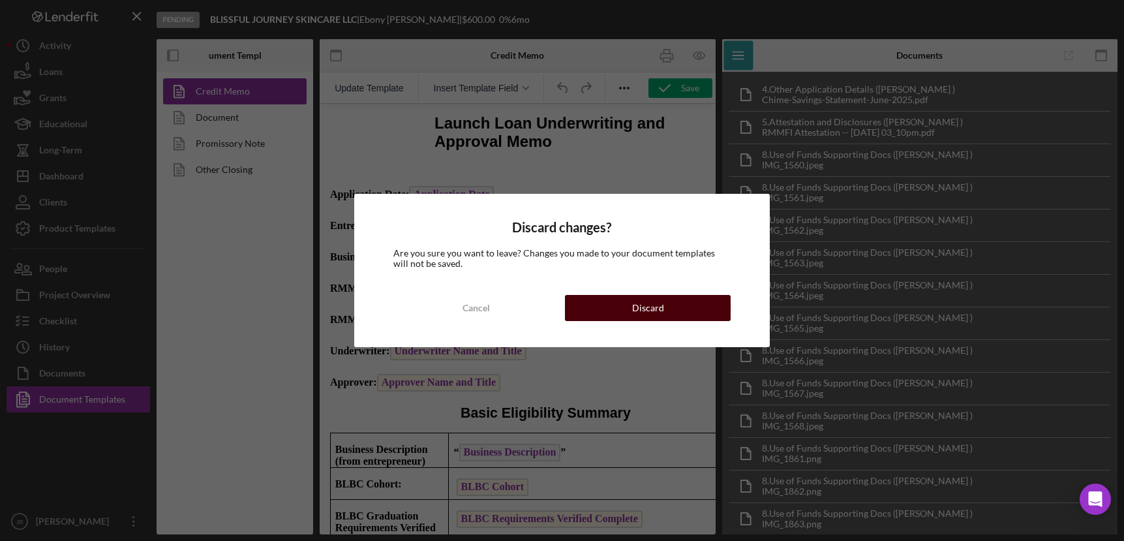
drag, startPoint x: 288, startPoint y: 198, endPoint x: 608, endPoint y: 302, distance: 335.6
click at [608, 302] on button "Discard" at bounding box center [647, 308] width 165 height 26
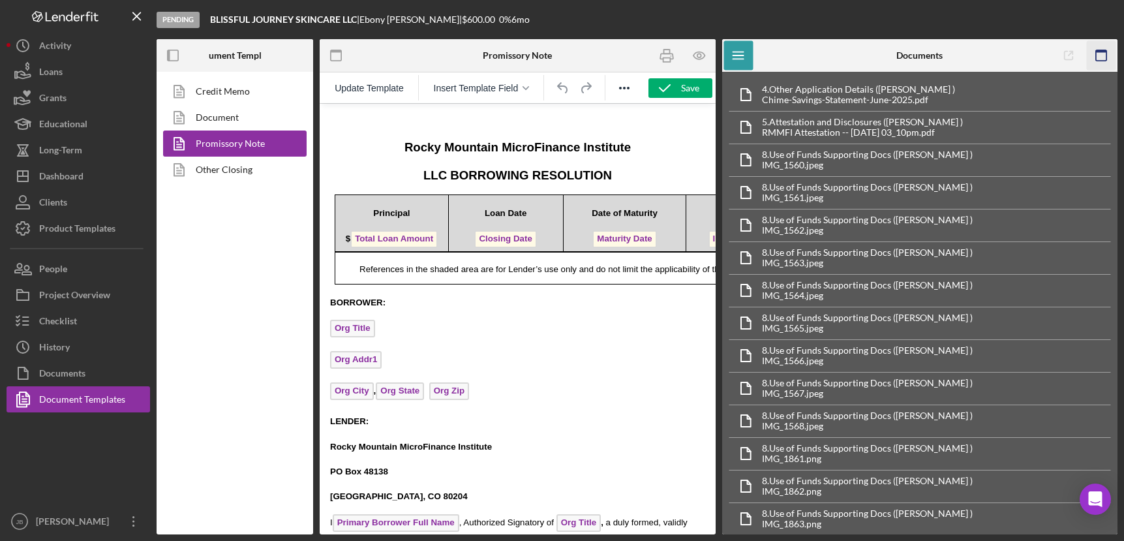
click at [952, 54] on rect "button" at bounding box center [1101, 55] width 10 height 10
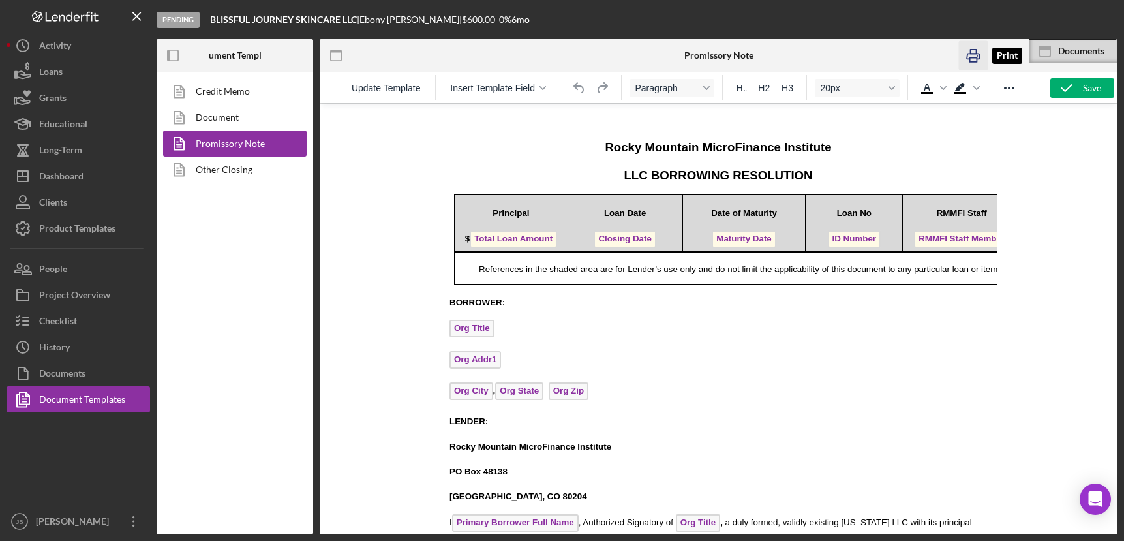
click at [952, 58] on rect "button" at bounding box center [973, 60] width 7 height 4
drag, startPoint x: 213, startPoint y: 20, endPoint x: 362, endPoint y: 24, distance: 149.5
click at [362, 24] on div "Pending BLISSFUL JOURNEY SKINCARE LLC | [PERSON_NAME] | $600.00 0 % 6 mo" at bounding box center [637, 19] width 961 height 39
copy div "BLISSFUL JOURNEY SKINCARE LLC"
drag, startPoint x: 976, startPoint y: 60, endPoint x: 320, endPoint y: 241, distance: 681.1
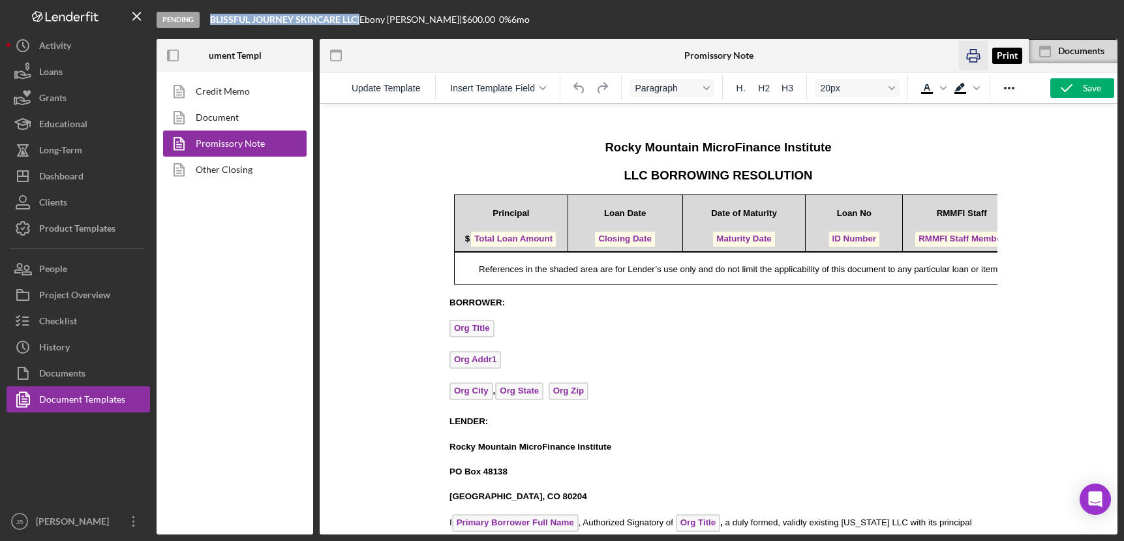
click at [952, 60] on rect "button" at bounding box center [973, 60] width 7 height 4
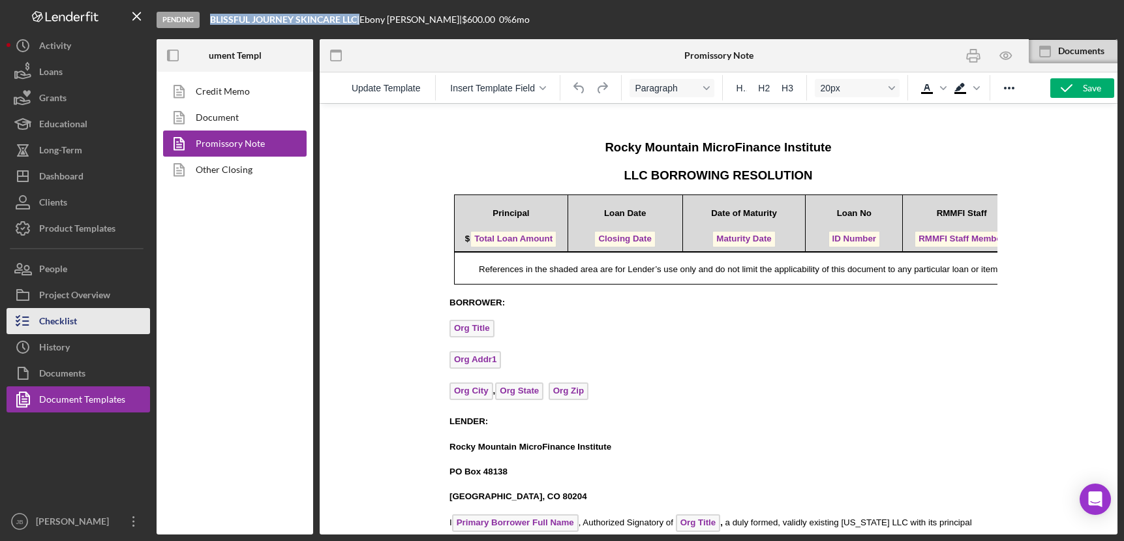
click at [106, 326] on button "Checklist" at bounding box center [79, 321] width 144 height 26
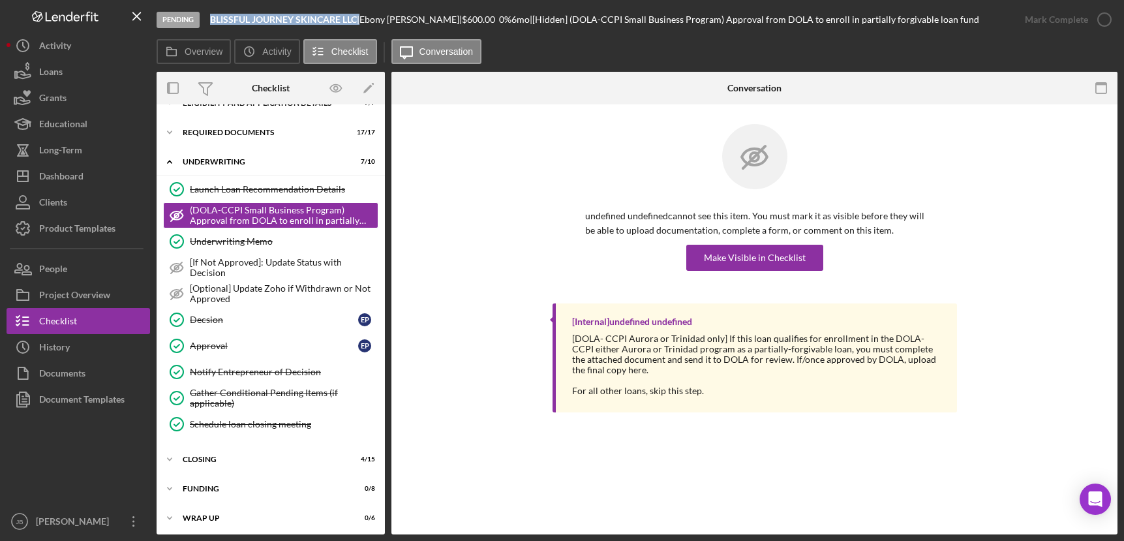
scroll to position [24, 0]
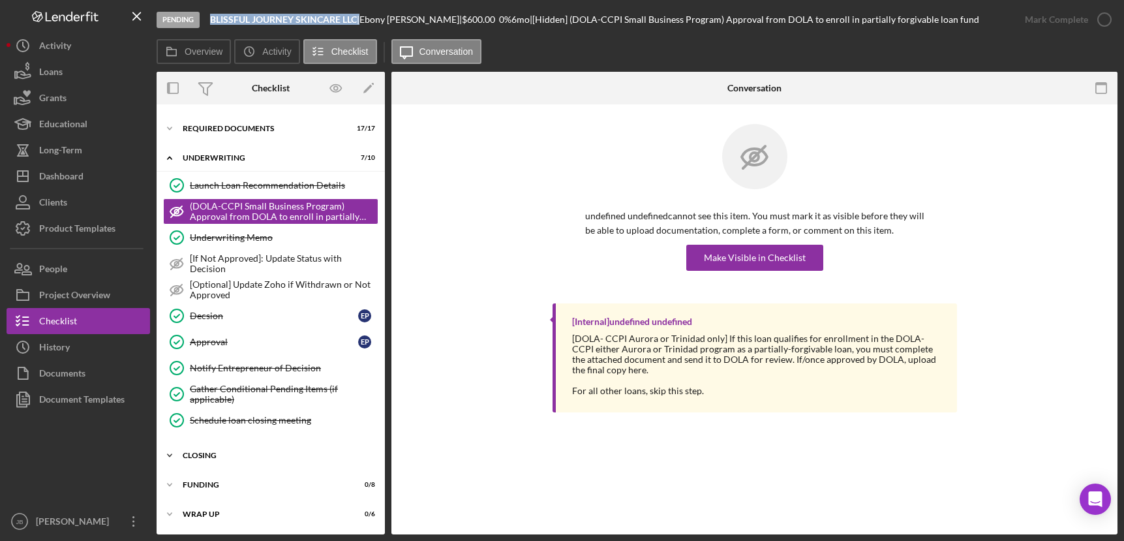
click at [277, 450] on div "Icon/Expander Closing 4 / 15" at bounding box center [271, 455] width 228 height 26
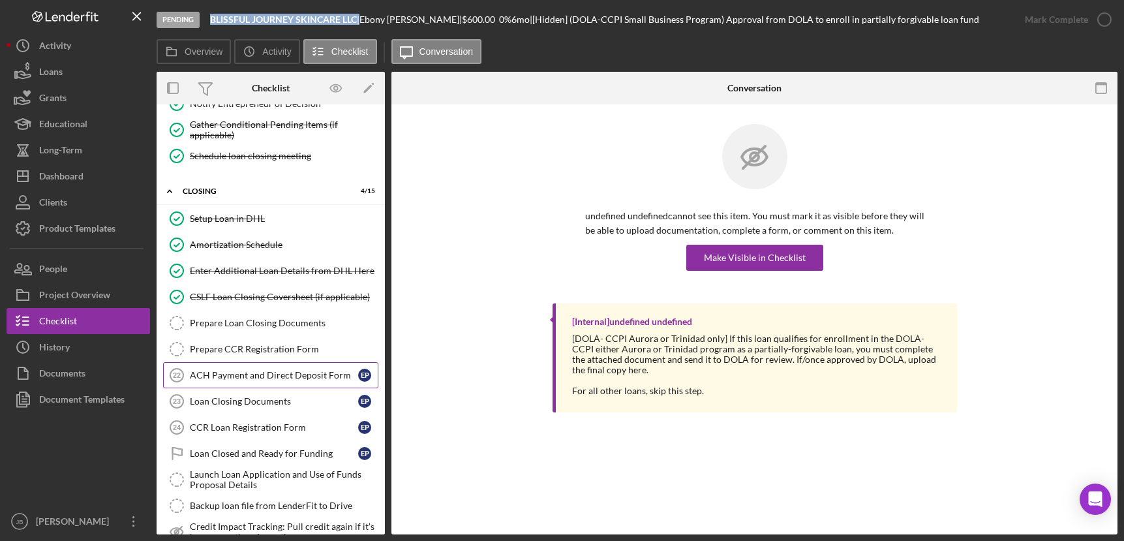
scroll to position [312, 0]
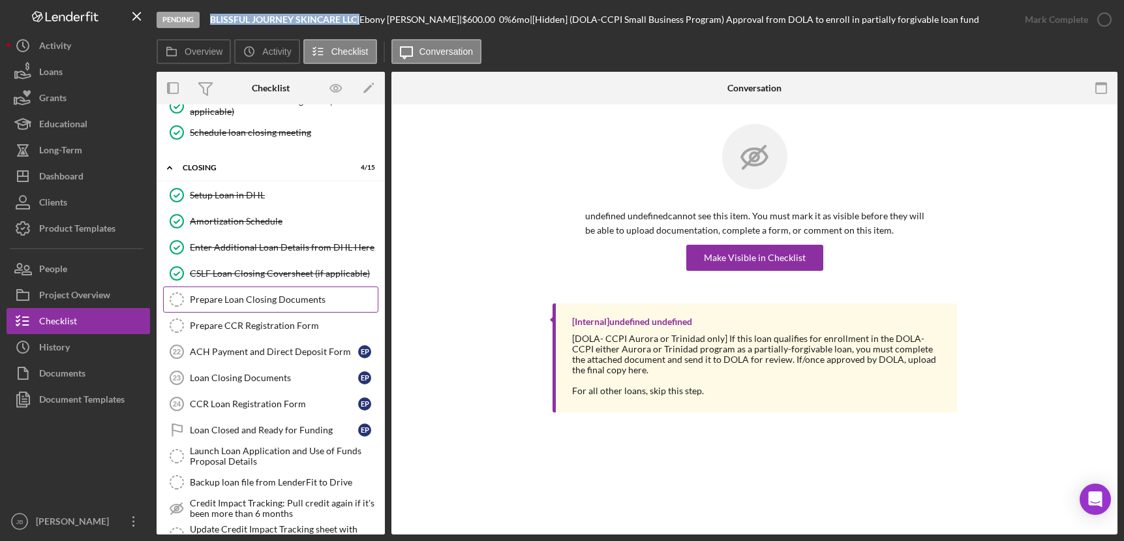
click at [296, 301] on div "Prepare Loan Closing Documents" at bounding box center [284, 299] width 188 height 10
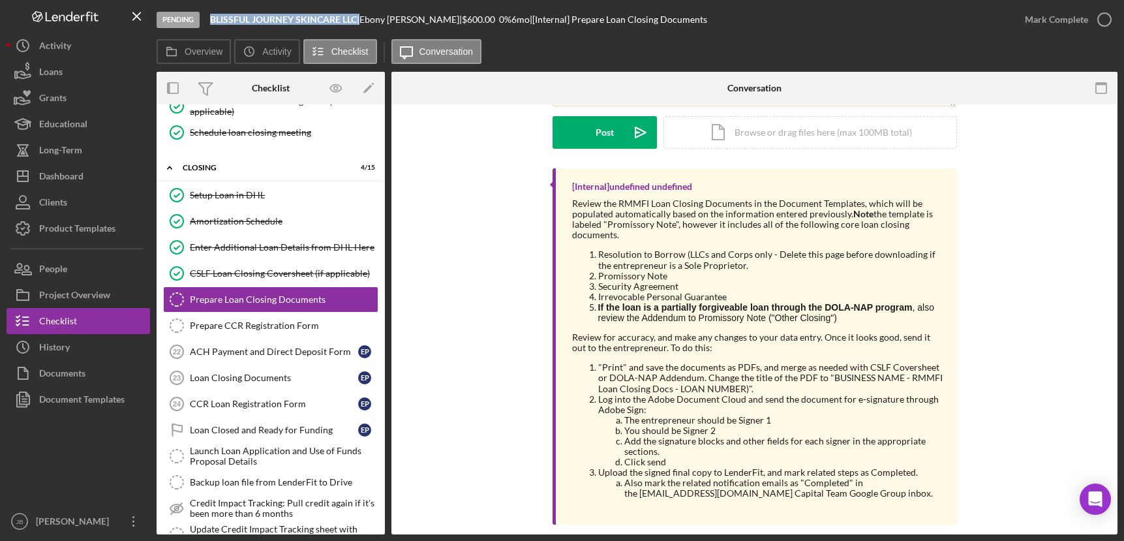
scroll to position [208, 0]
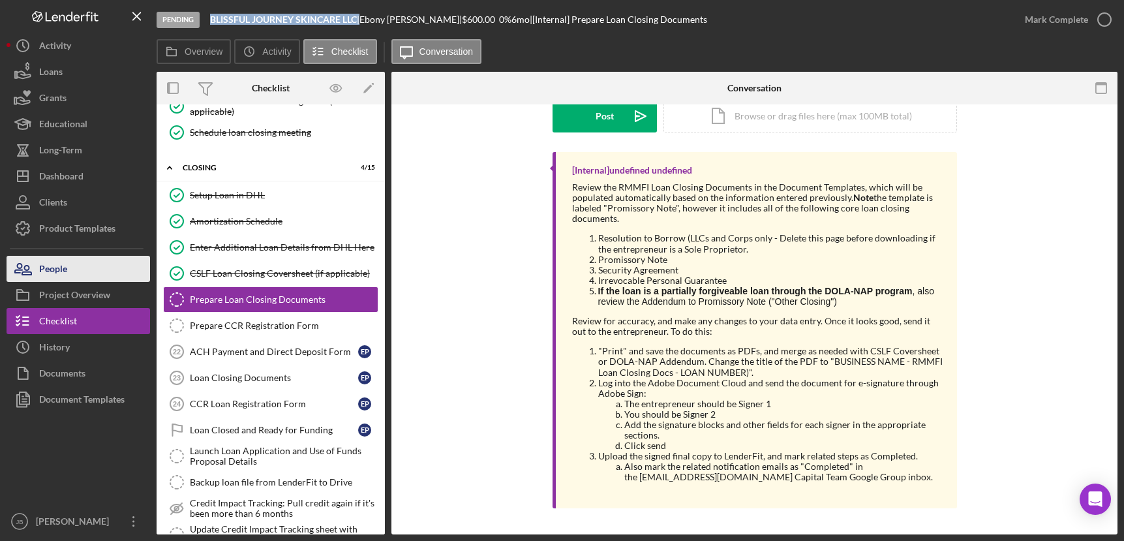
click at [106, 275] on button "People" at bounding box center [79, 269] width 144 height 26
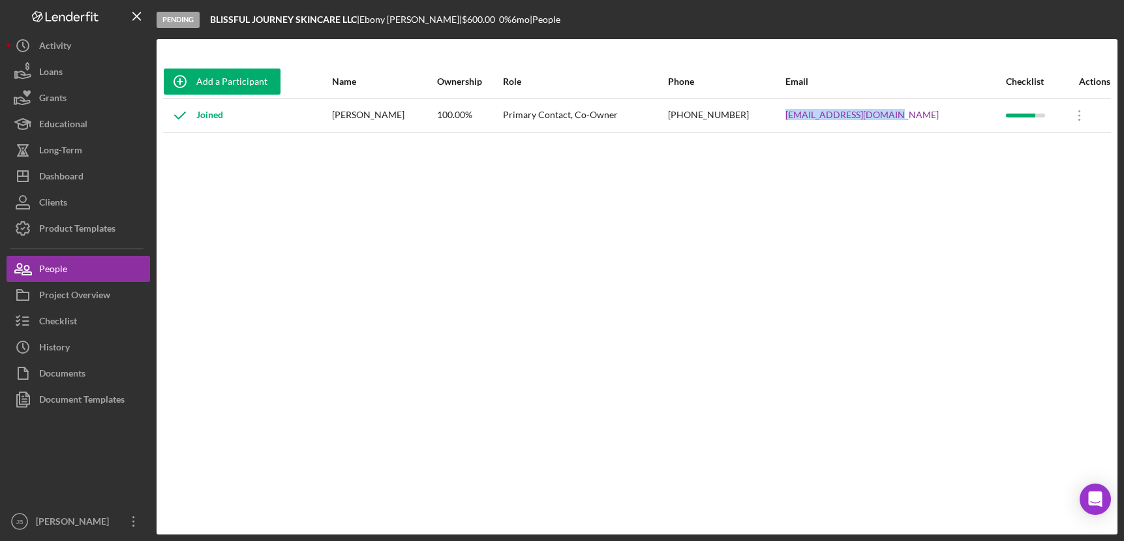
drag, startPoint x: 923, startPoint y: 116, endPoint x: 811, endPoint y: 113, distance: 112.3
click at [811, 113] on tr "Joined [PERSON_NAME] 100.00% Primary Contact, Co-Owner [PHONE_NUMBER] [EMAIL_AD…" at bounding box center [637, 115] width 948 height 35
click at [78, 324] on button "Checklist" at bounding box center [79, 321] width 144 height 26
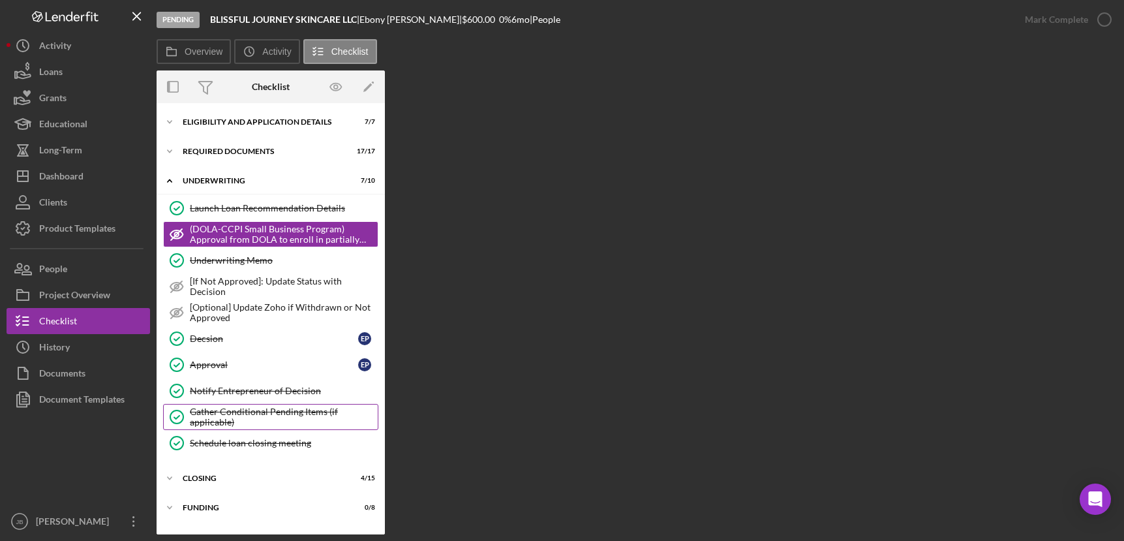
scroll to position [23, 0]
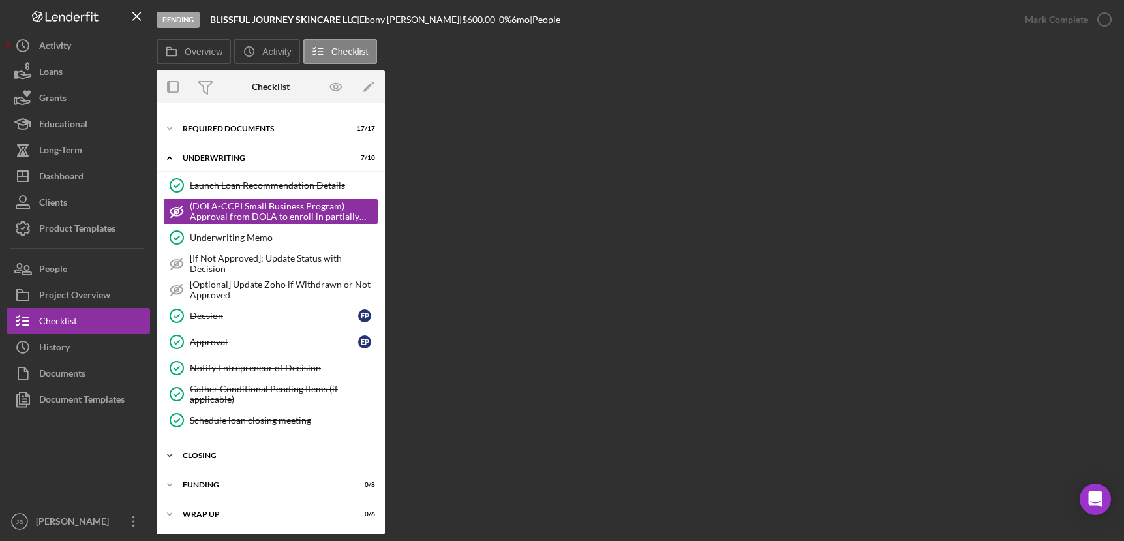
click at [213, 454] on div "Closing" at bounding box center [276, 456] width 186 height 8
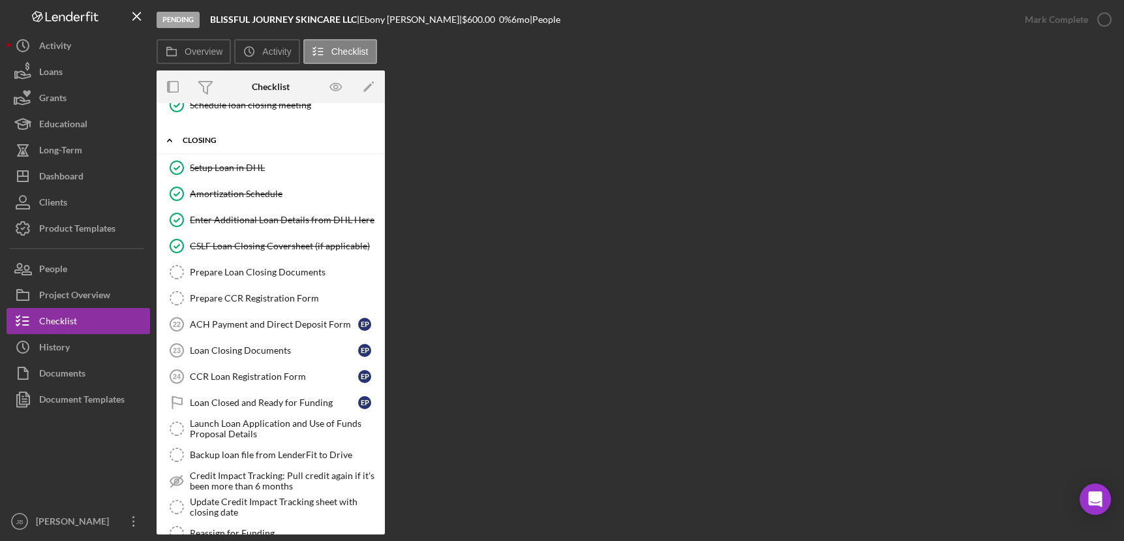
scroll to position [348, 0]
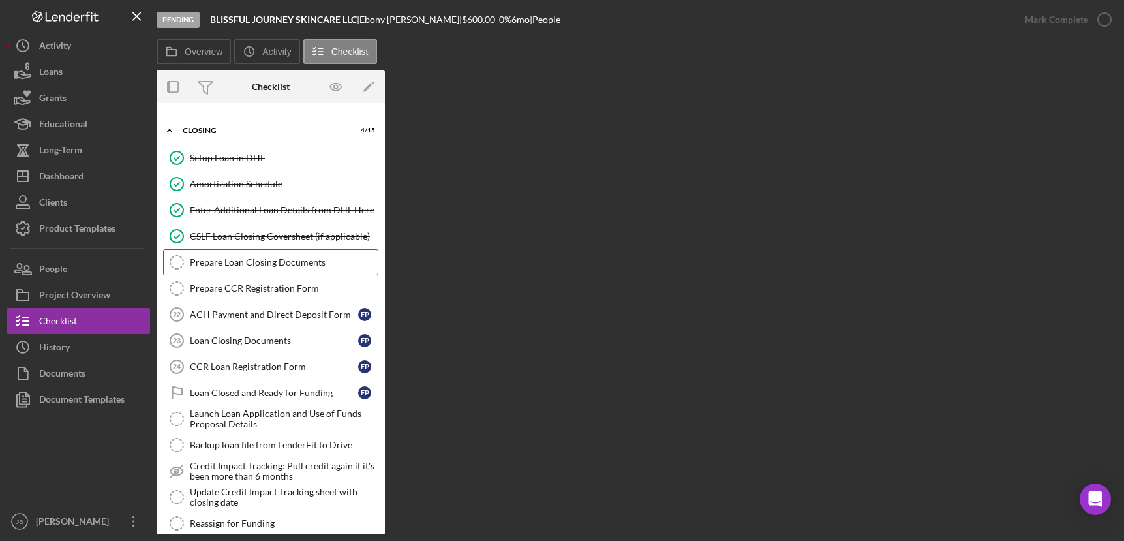
click at [287, 264] on div "Prepare Loan Closing Documents" at bounding box center [284, 262] width 188 height 10
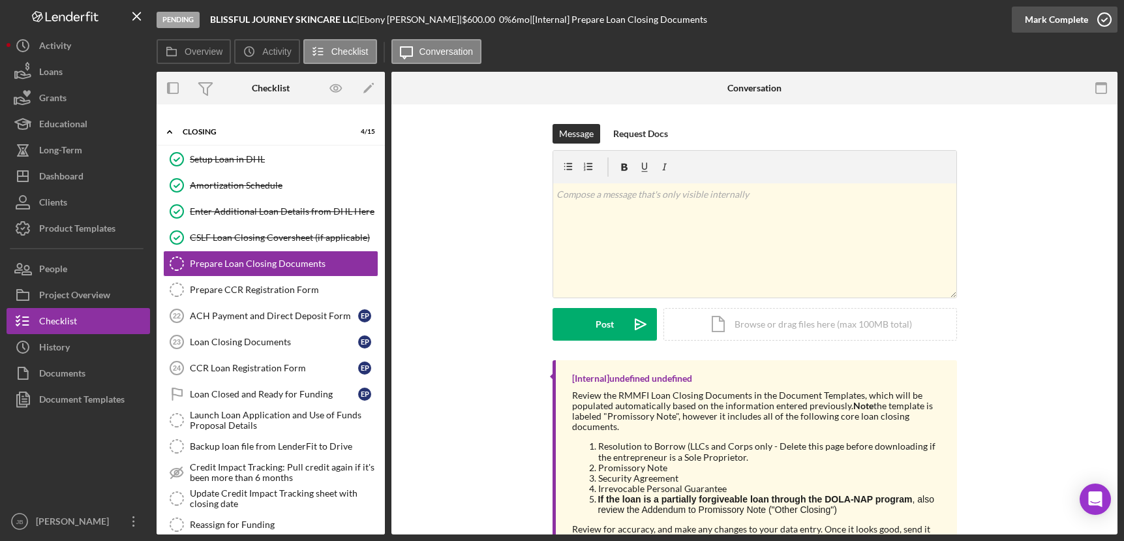
click at [952, 19] on icon "button" at bounding box center [1105, 19] width 33 height 33
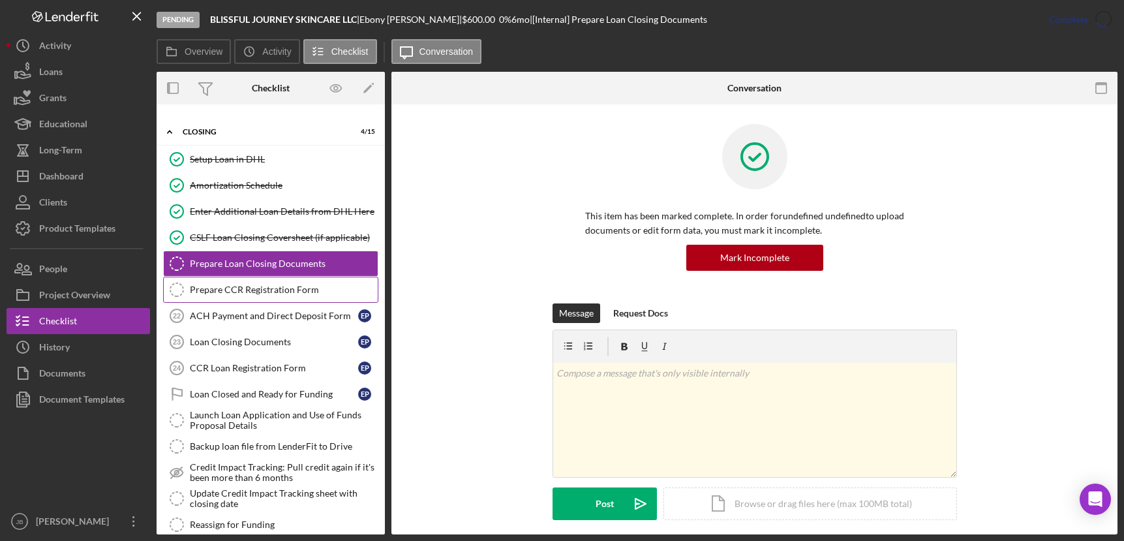
click at [305, 288] on div "Prepare CCR Registration Form" at bounding box center [284, 290] width 188 height 10
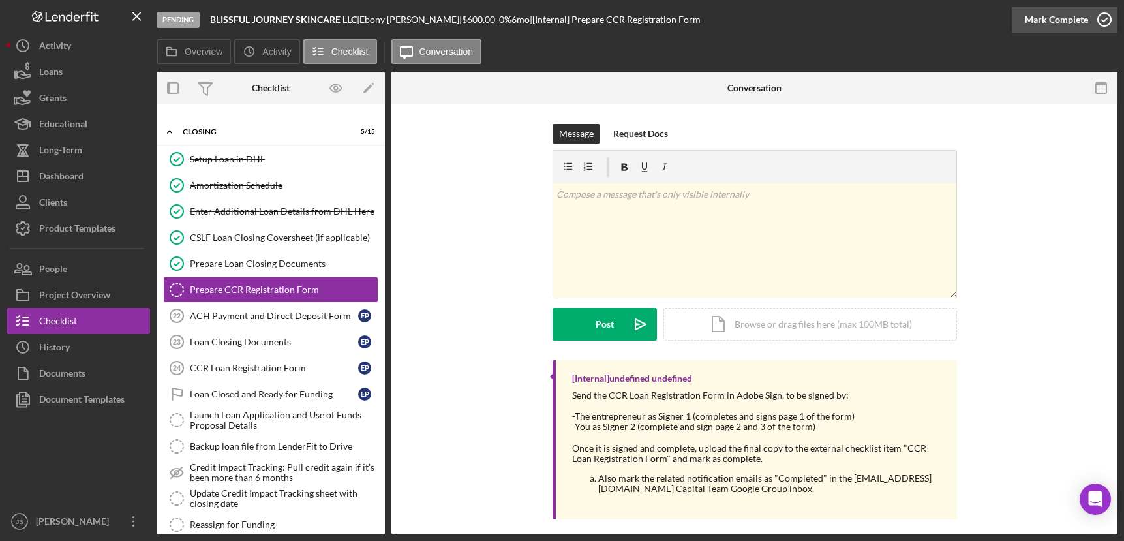
click at [952, 23] on icon "button" at bounding box center [1105, 19] width 33 height 33
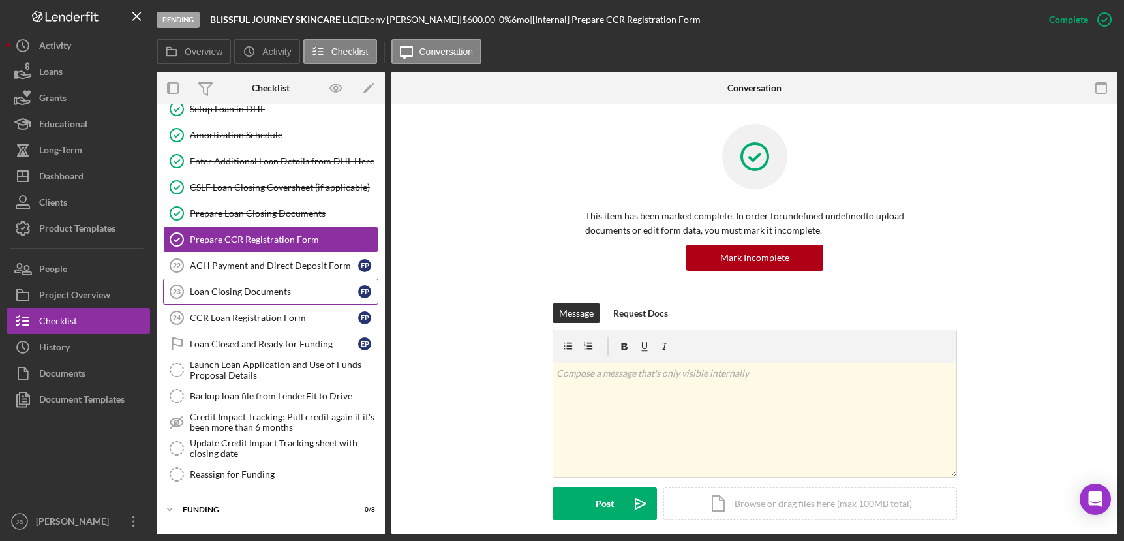
scroll to position [423, 0]
